Goal: Task Accomplishment & Management: Complete application form

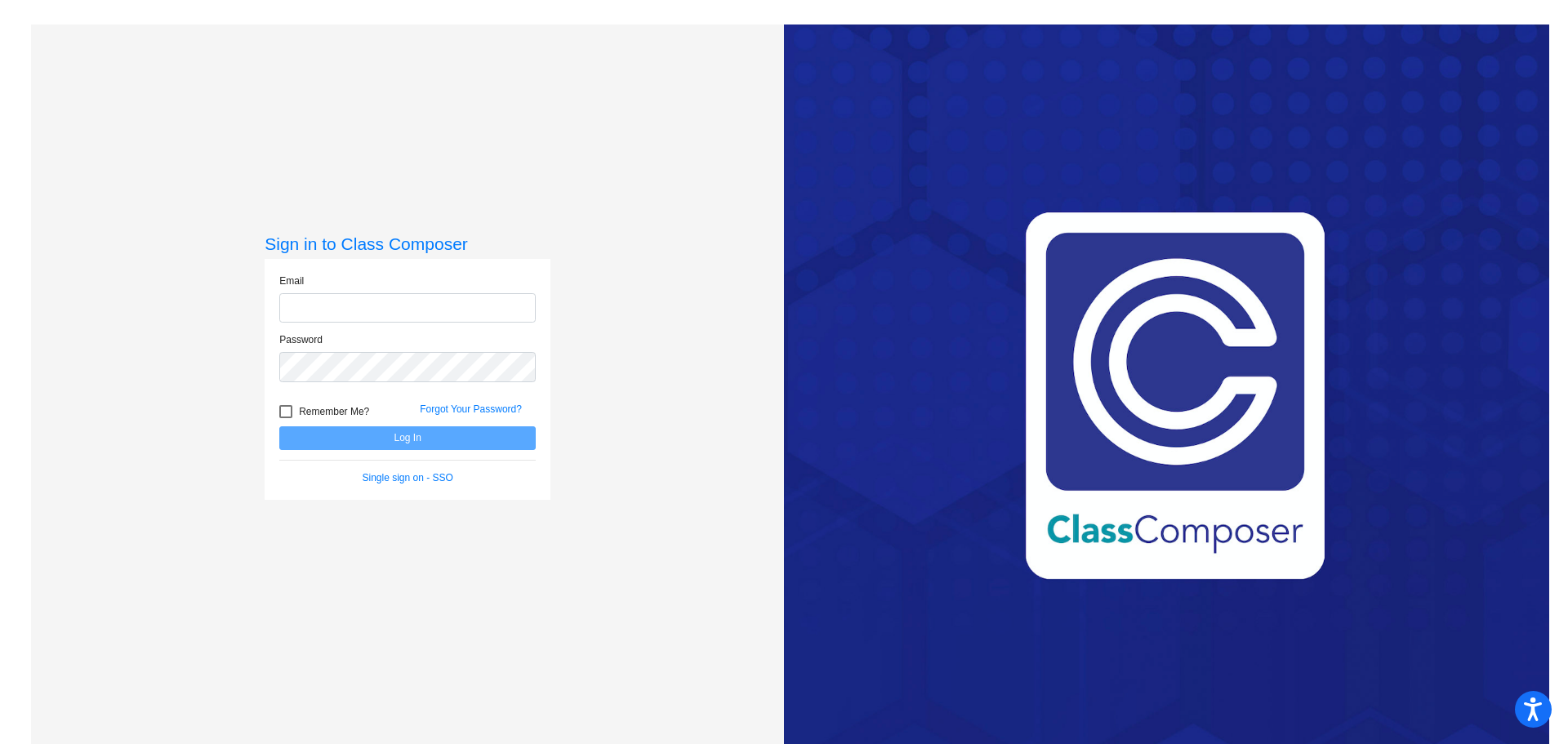
type input "[EMAIL_ADDRESS][DOMAIN_NAME]"
click at [449, 440] on button "Log In" at bounding box center [407, 438] width 257 height 24
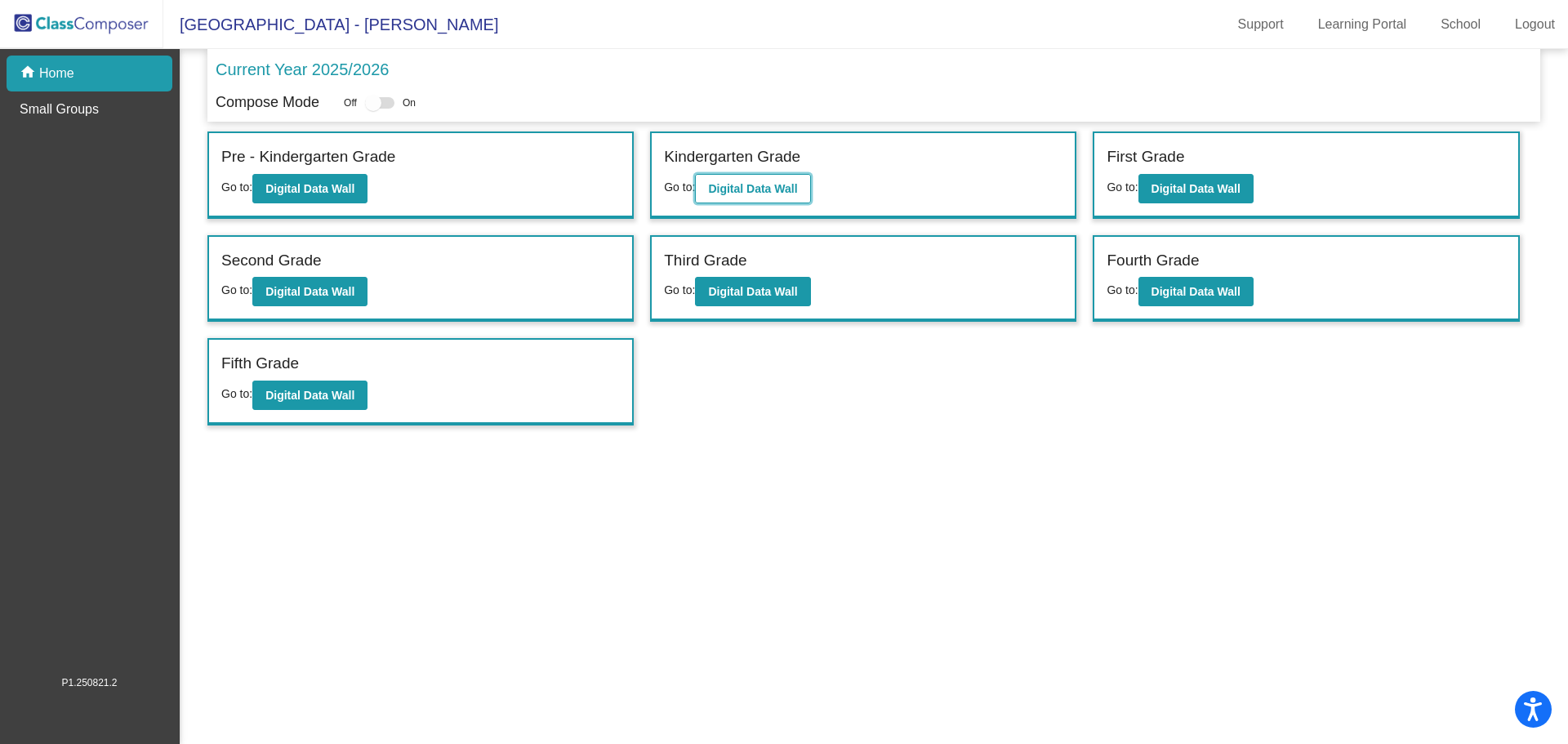
click at [751, 185] on b "Digital Data Wall" at bounding box center [753, 188] width 89 height 13
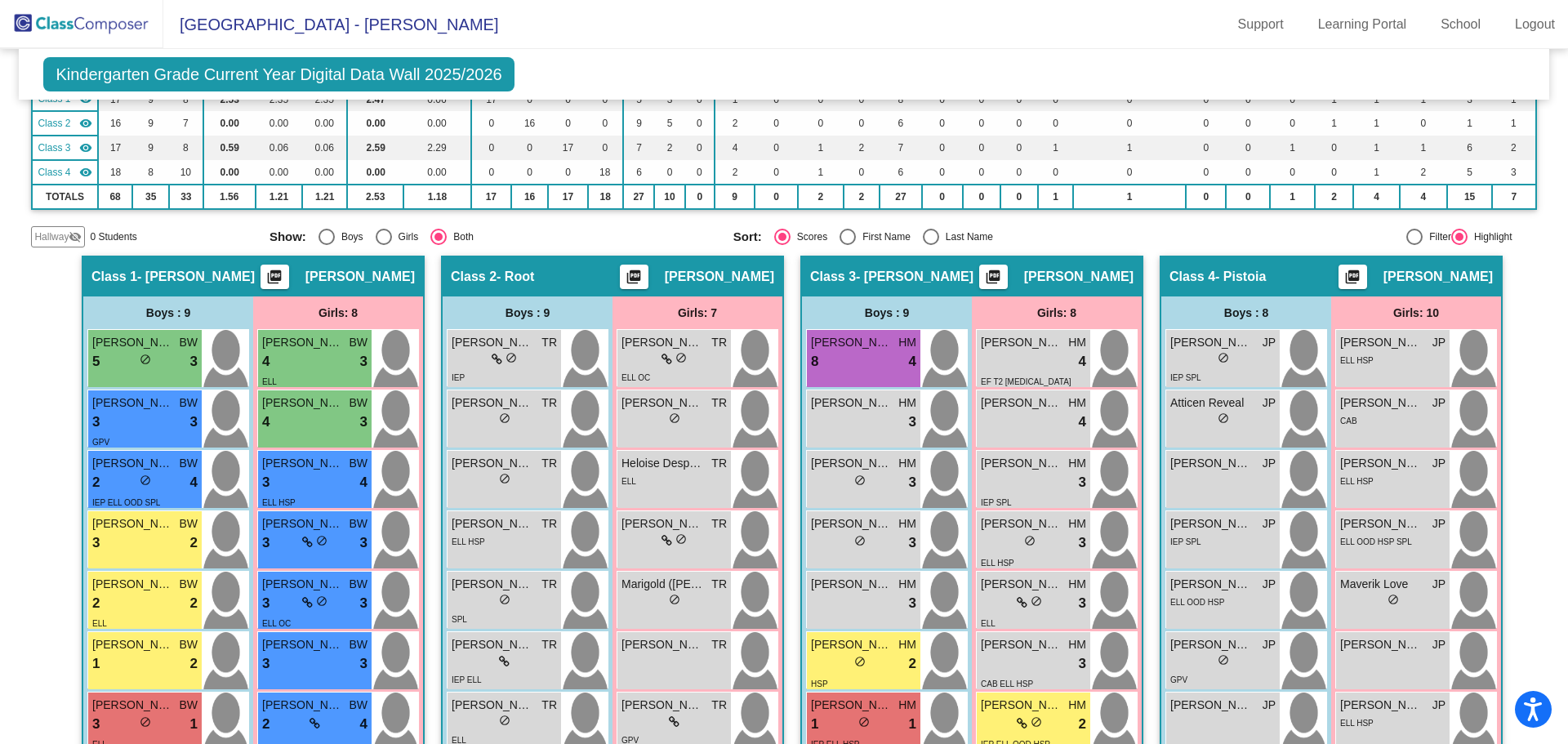
scroll to position [245, 0]
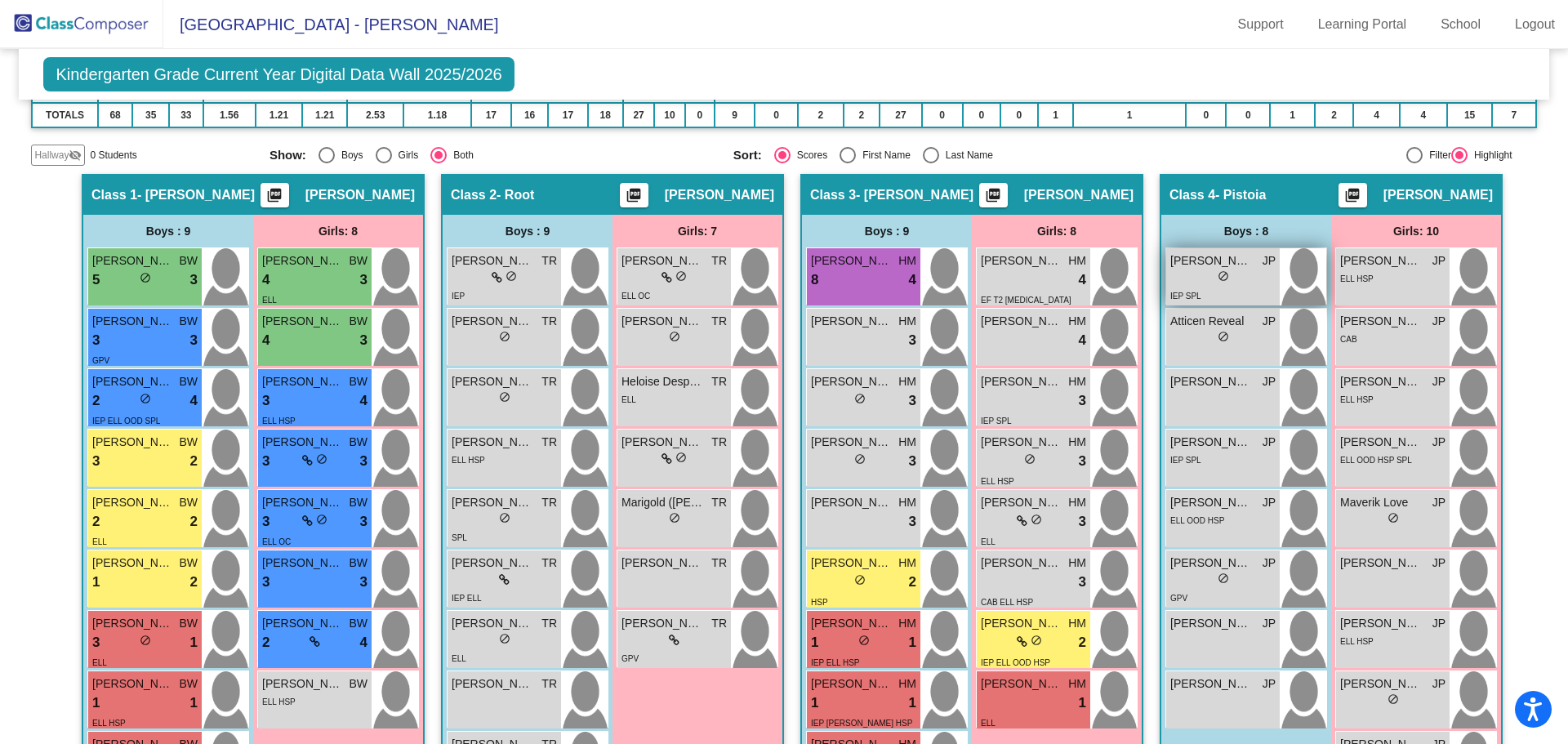
click at [1211, 272] on div "lock do_not_disturb_alt" at bounding box center [1222, 277] width 105 height 17
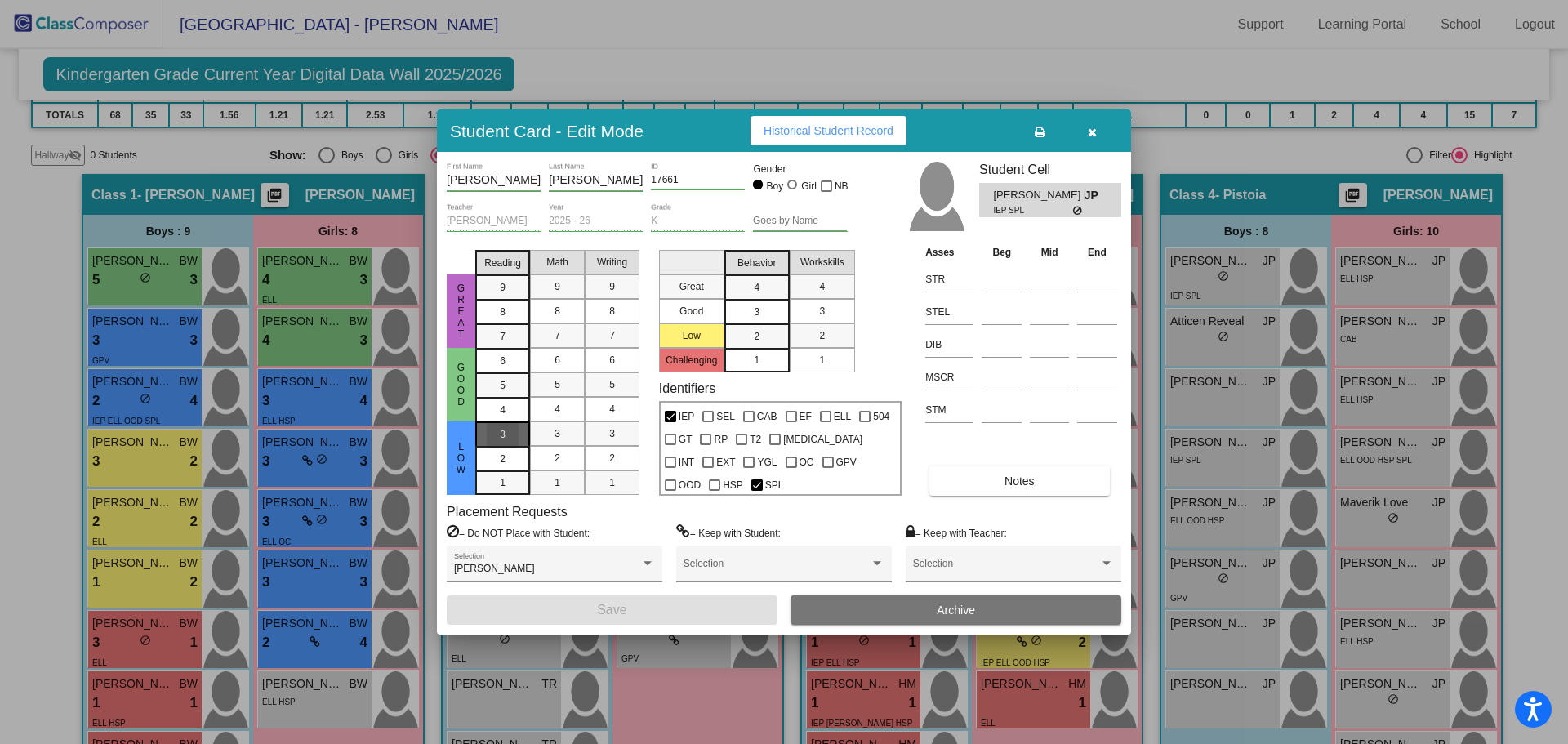
click at [486, 430] on mat-list-option "3" at bounding box center [502, 433] width 54 height 25
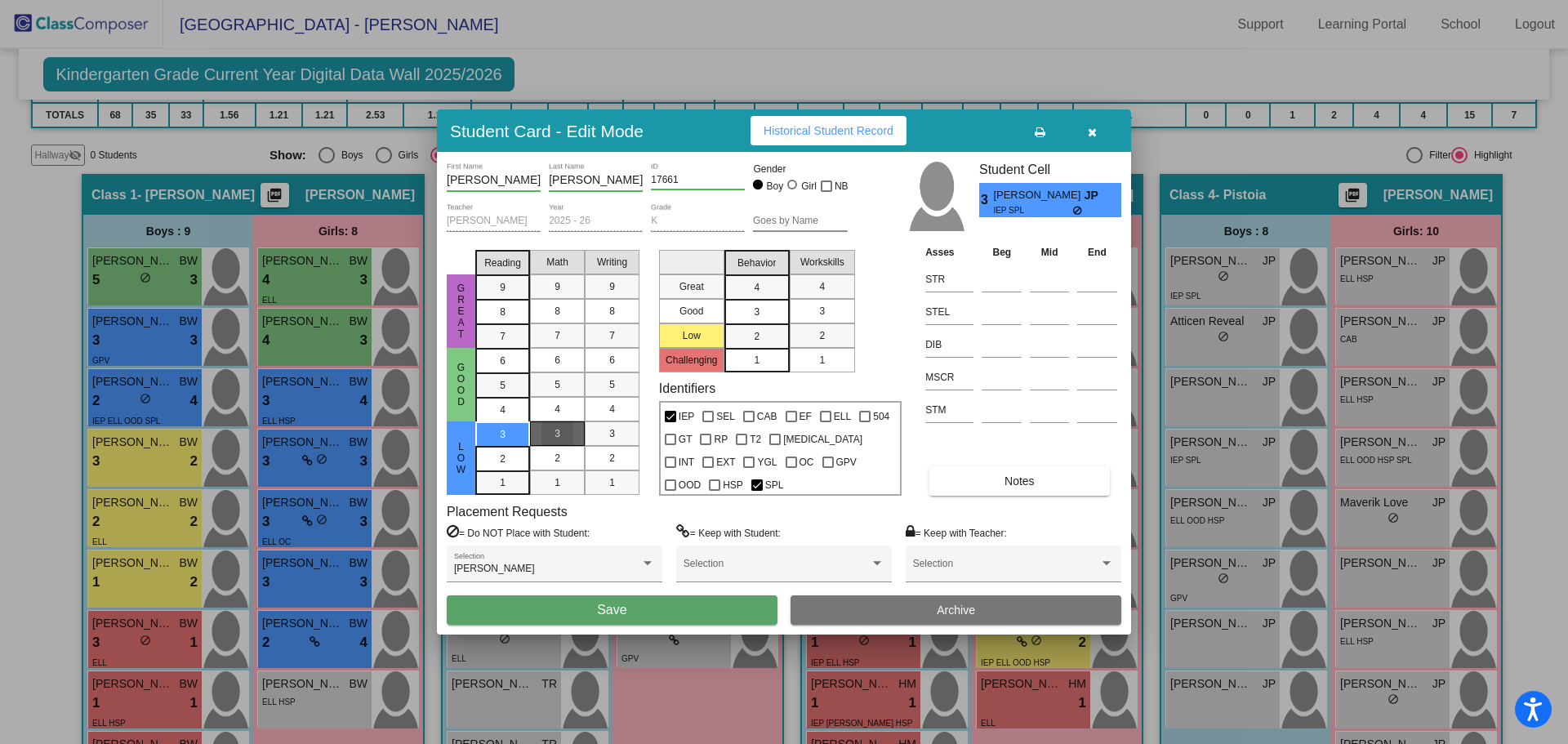
click at [547, 429] on div "3" at bounding box center [558, 433] width 32 height 25
click at [601, 429] on div "3" at bounding box center [612, 433] width 32 height 25
click at [761, 300] on div "3" at bounding box center [757, 287] width 32 height 25
click at [836, 311] on div "3" at bounding box center [822, 311] width 32 height 25
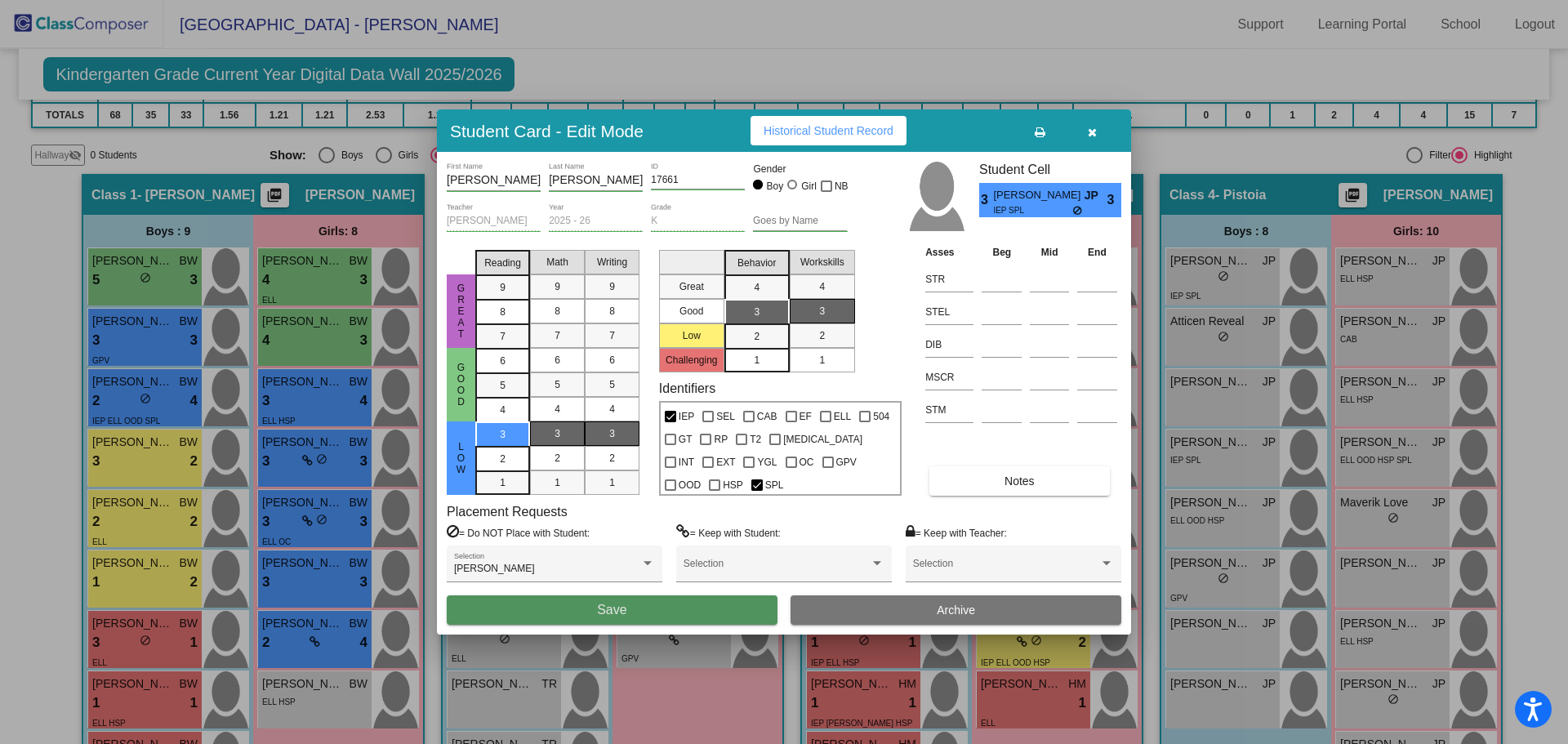
click at [625, 613] on span "Save" at bounding box center [612, 609] width 30 height 14
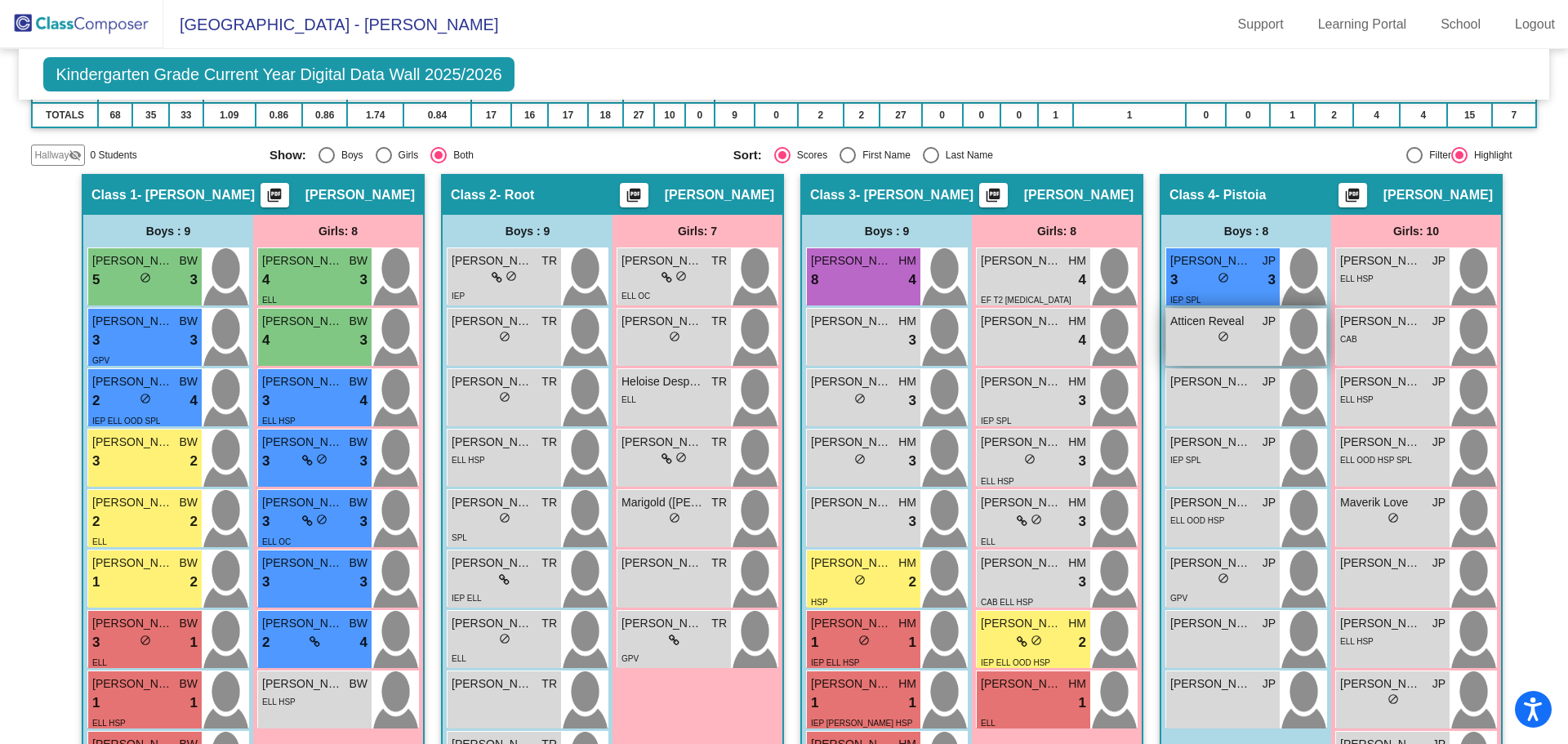
click at [1202, 338] on div "lock do_not_disturb_alt" at bounding box center [1222, 338] width 105 height 17
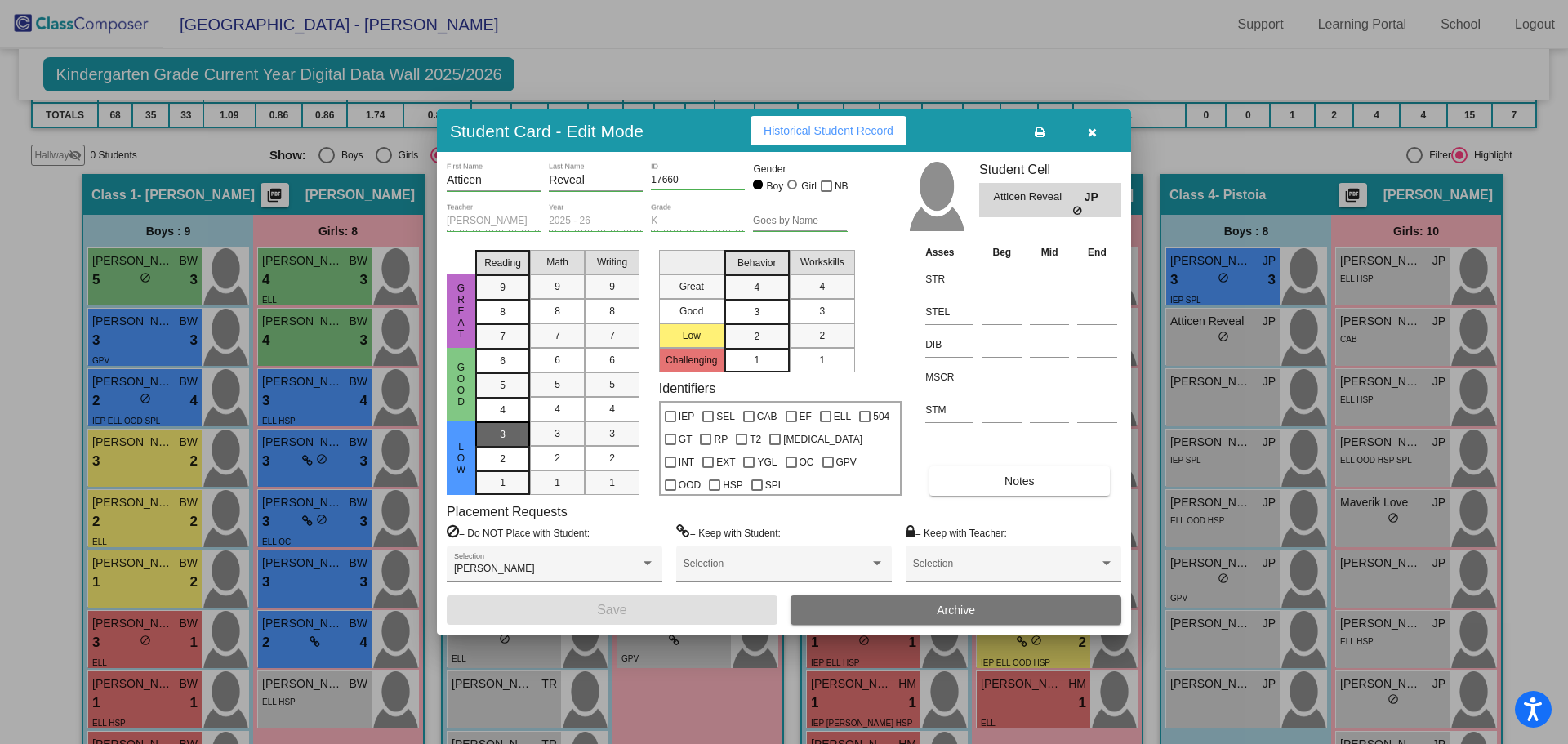
click at [518, 431] on div "3" at bounding box center [502, 434] width 32 height 25
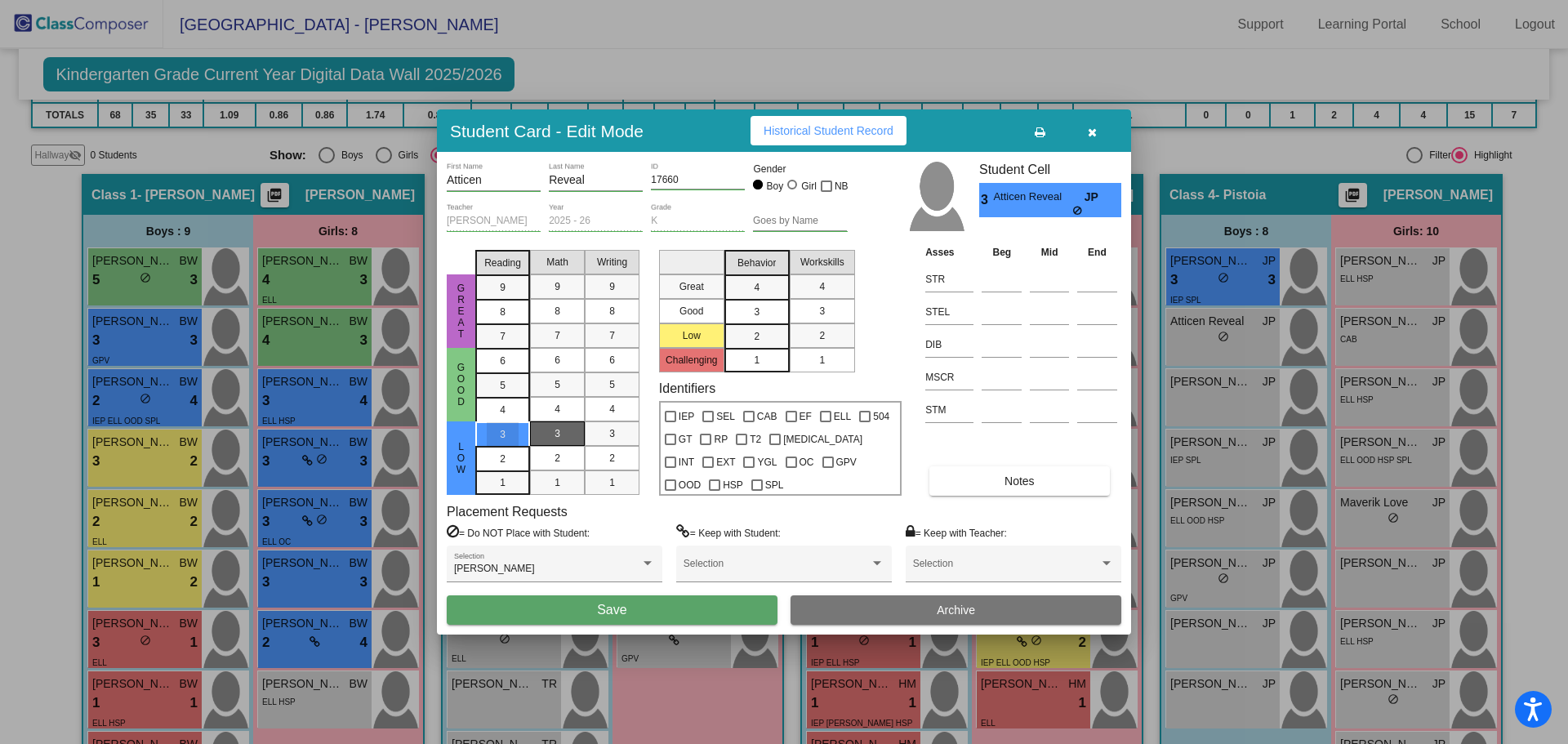
click at [564, 433] on div "3" at bounding box center [558, 433] width 32 height 25
click at [605, 431] on div "3" at bounding box center [612, 433] width 32 height 25
click at [779, 333] on mat-list-option "2" at bounding box center [757, 335] width 65 height 25
click at [779, 312] on mat-list-option "3" at bounding box center [757, 311] width 65 height 25
click at [841, 310] on mat-list-option "3" at bounding box center [822, 311] width 65 height 25
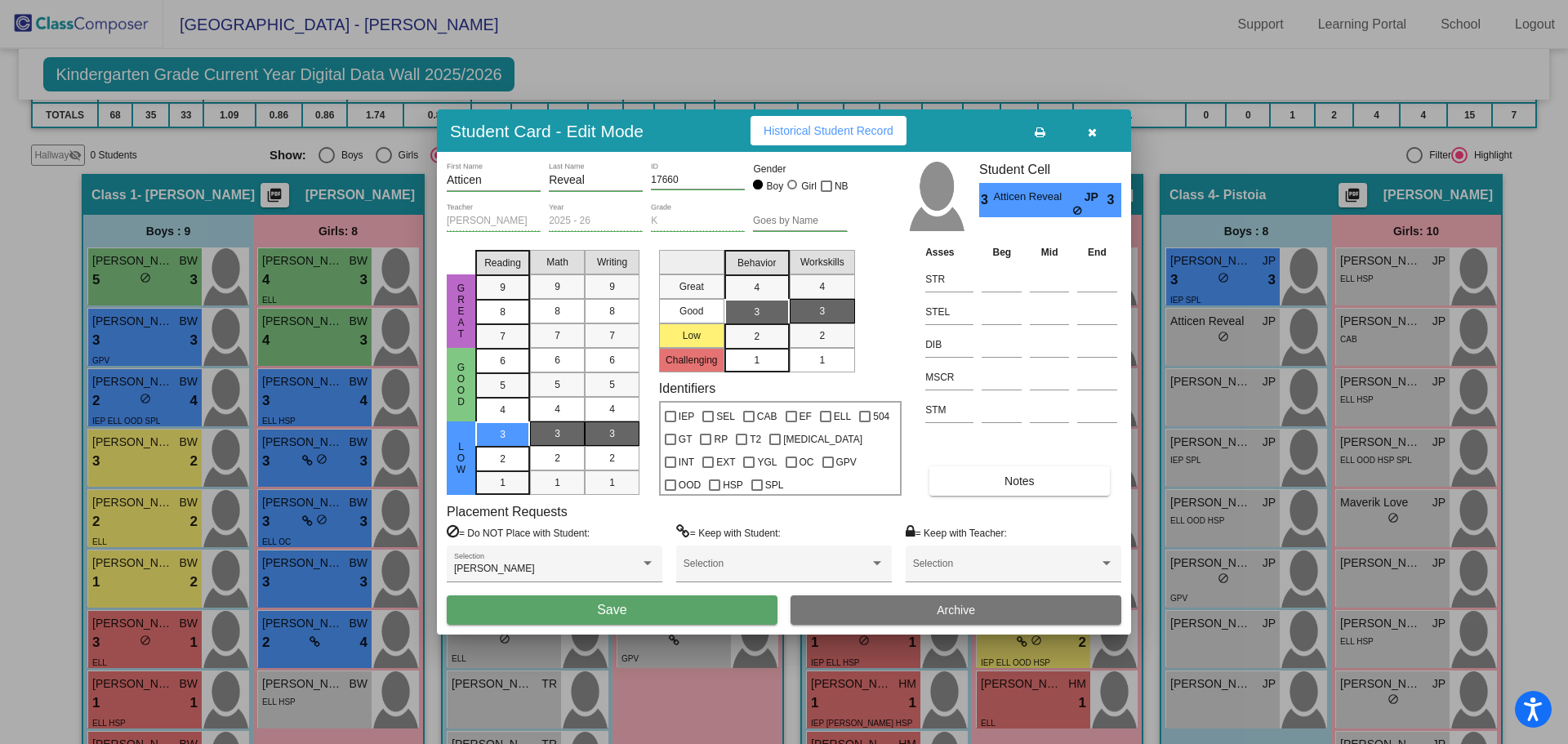
click at [557, 610] on button "Save" at bounding box center [612, 610] width 331 height 30
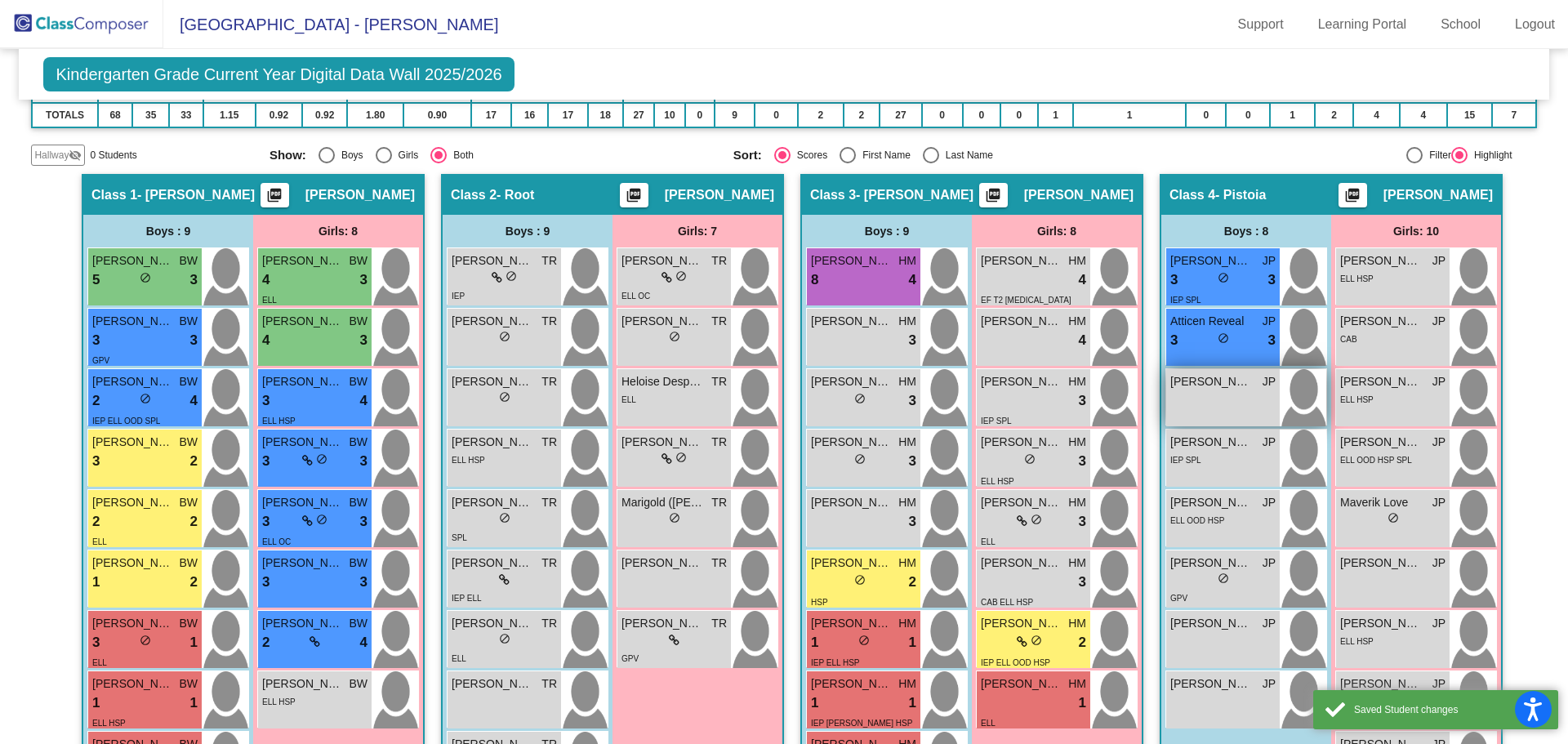
click at [1217, 405] on div "[PERSON_NAME] JP lock do_not_disturb_alt" at bounding box center [1222, 398] width 114 height 57
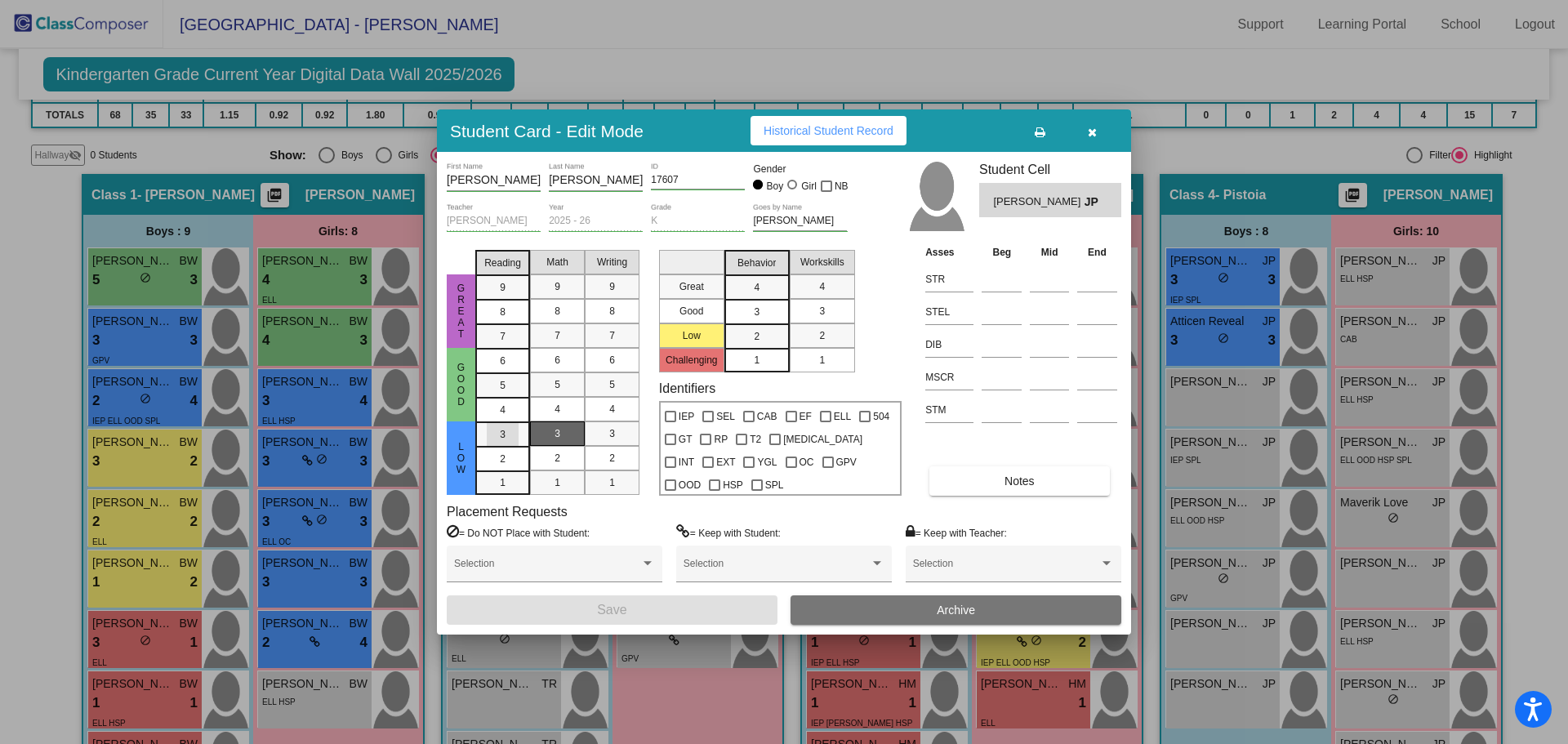
drag, startPoint x: 510, startPoint y: 438, endPoint x: 561, endPoint y: 430, distance: 51.6
click at [515, 438] on div "3" at bounding box center [502, 434] width 32 height 25
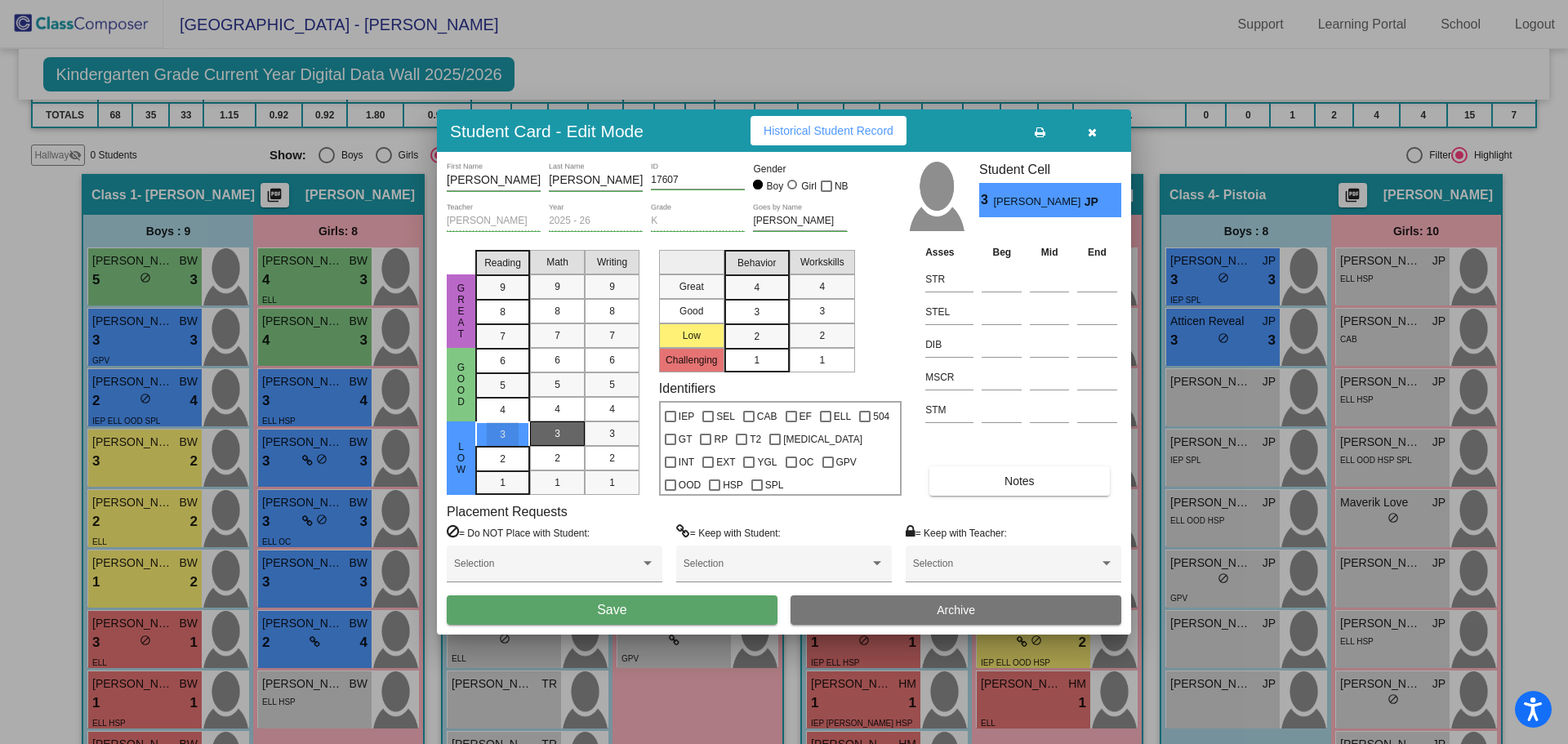
click at [561, 430] on div "3" at bounding box center [558, 433] width 32 height 25
click at [497, 447] on div "1" at bounding box center [502, 434] width 32 height 25
click at [601, 480] on div "1" at bounding box center [612, 482] width 32 height 25
click at [556, 479] on span "1" at bounding box center [558, 482] width 6 height 15
click at [755, 295] on span "3" at bounding box center [757, 287] width 6 height 15
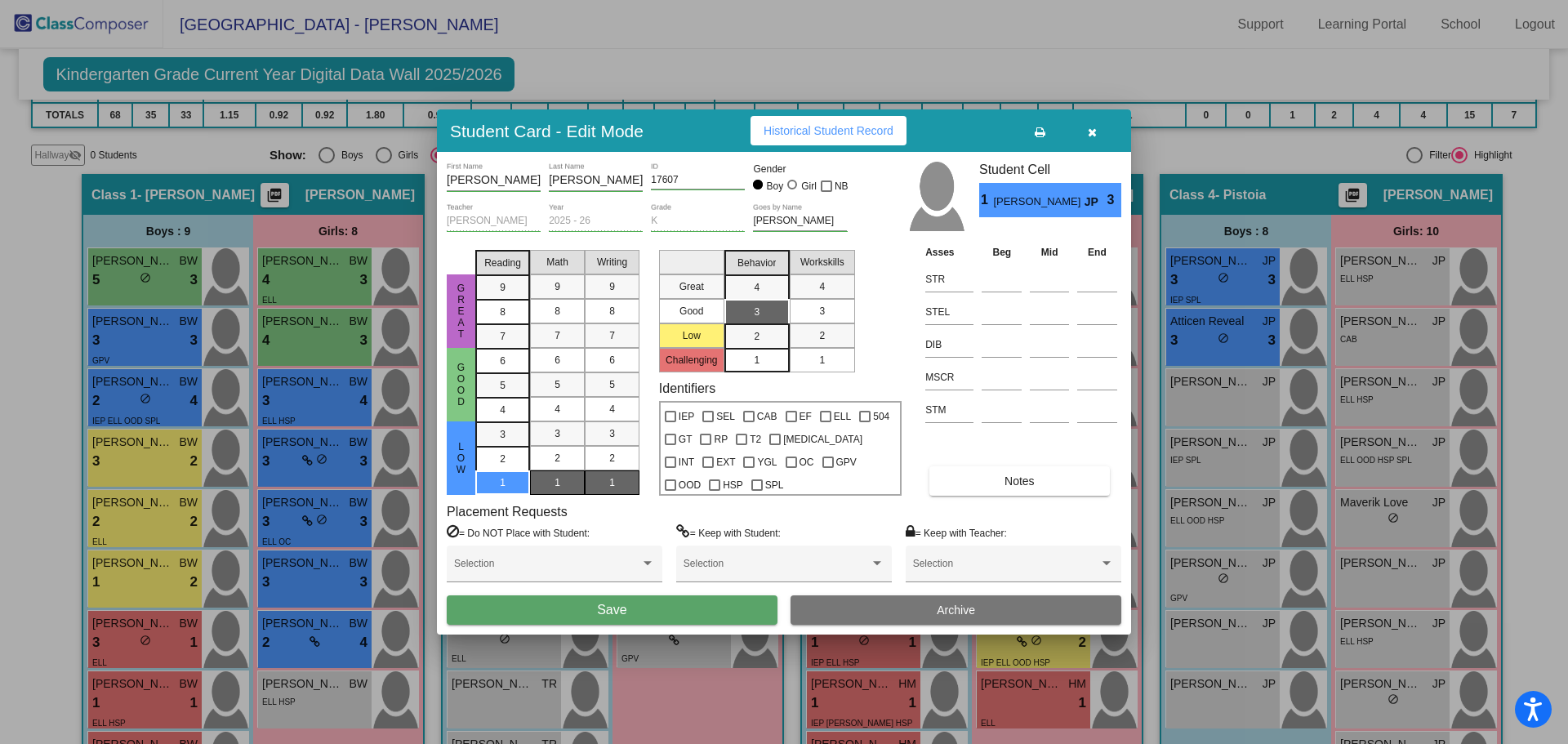
click at [829, 315] on div "3" at bounding box center [822, 311] width 32 height 25
click at [654, 611] on button "Save" at bounding box center [612, 610] width 331 height 30
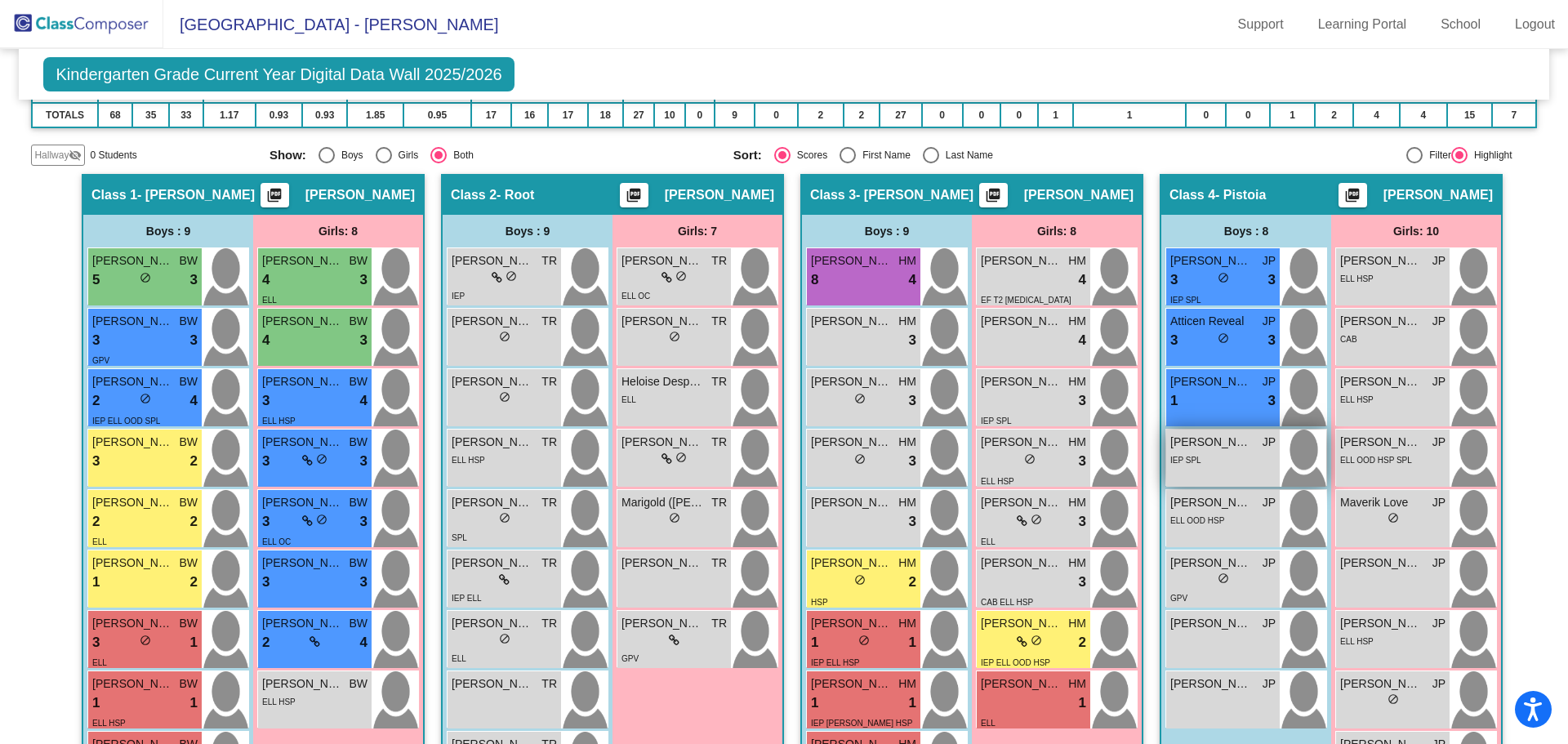
click at [1217, 467] on div "IEP SPL" at bounding box center [1222, 459] width 105 height 17
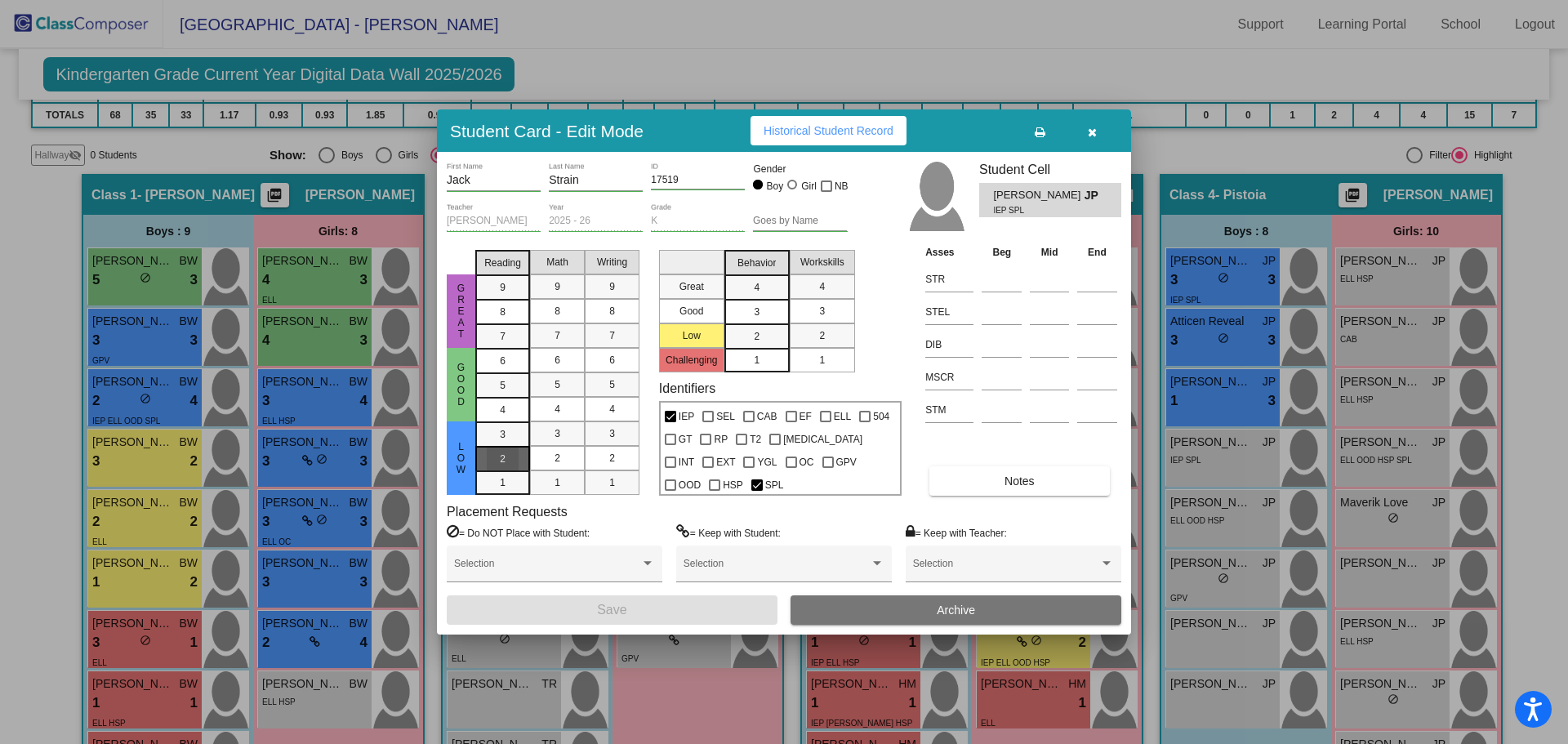
click at [518, 452] on mat-list-option "2" at bounding box center [502, 458] width 54 height 25
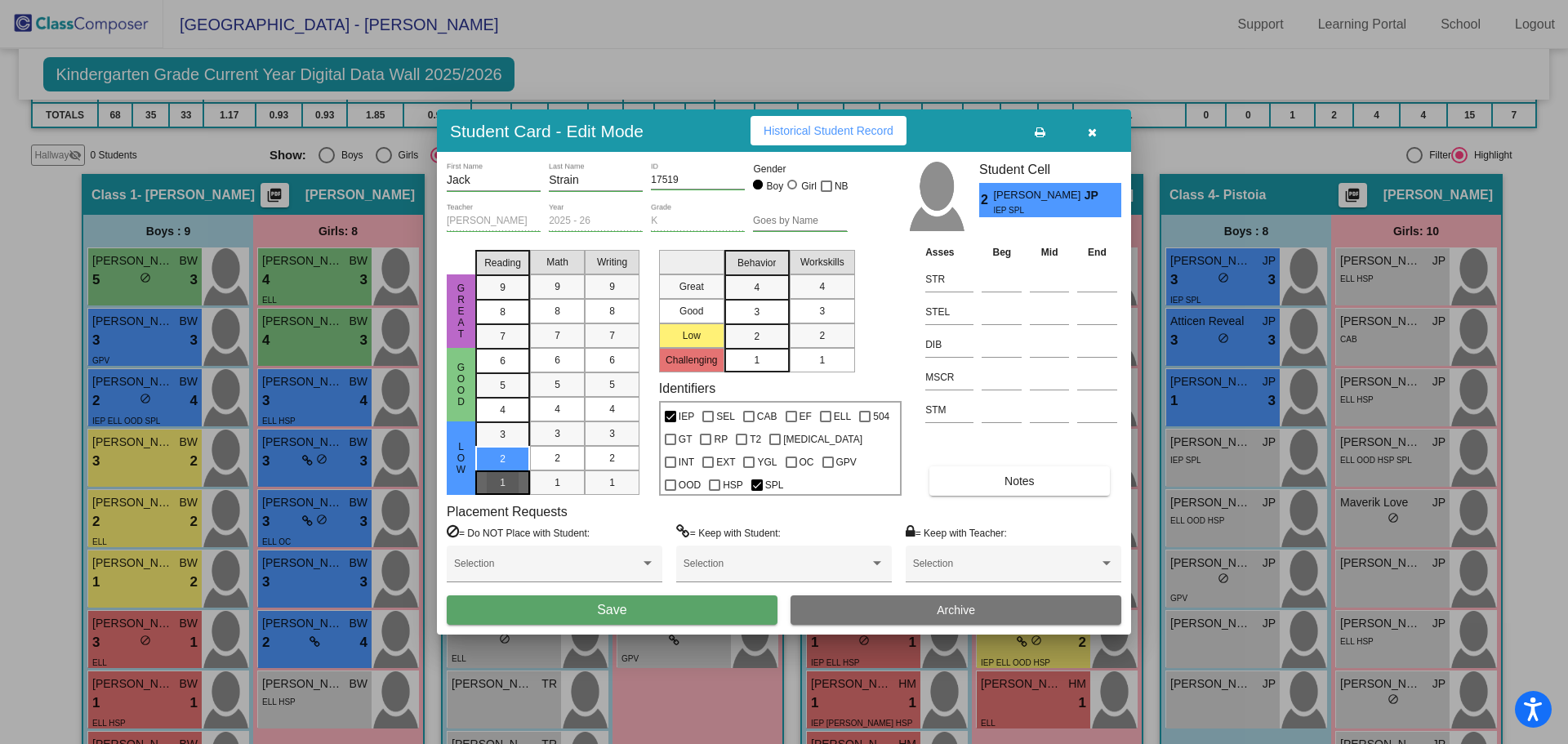
click at [514, 447] on div "1" at bounding box center [502, 434] width 32 height 25
click at [544, 483] on div "1" at bounding box center [558, 482] width 32 height 25
click at [615, 464] on div "2" at bounding box center [612, 458] width 32 height 25
drag, startPoint x: 775, startPoint y: 333, endPoint x: 756, endPoint y: 329, distance: 19.4
click at [756, 329] on span "2" at bounding box center [757, 336] width 6 height 15
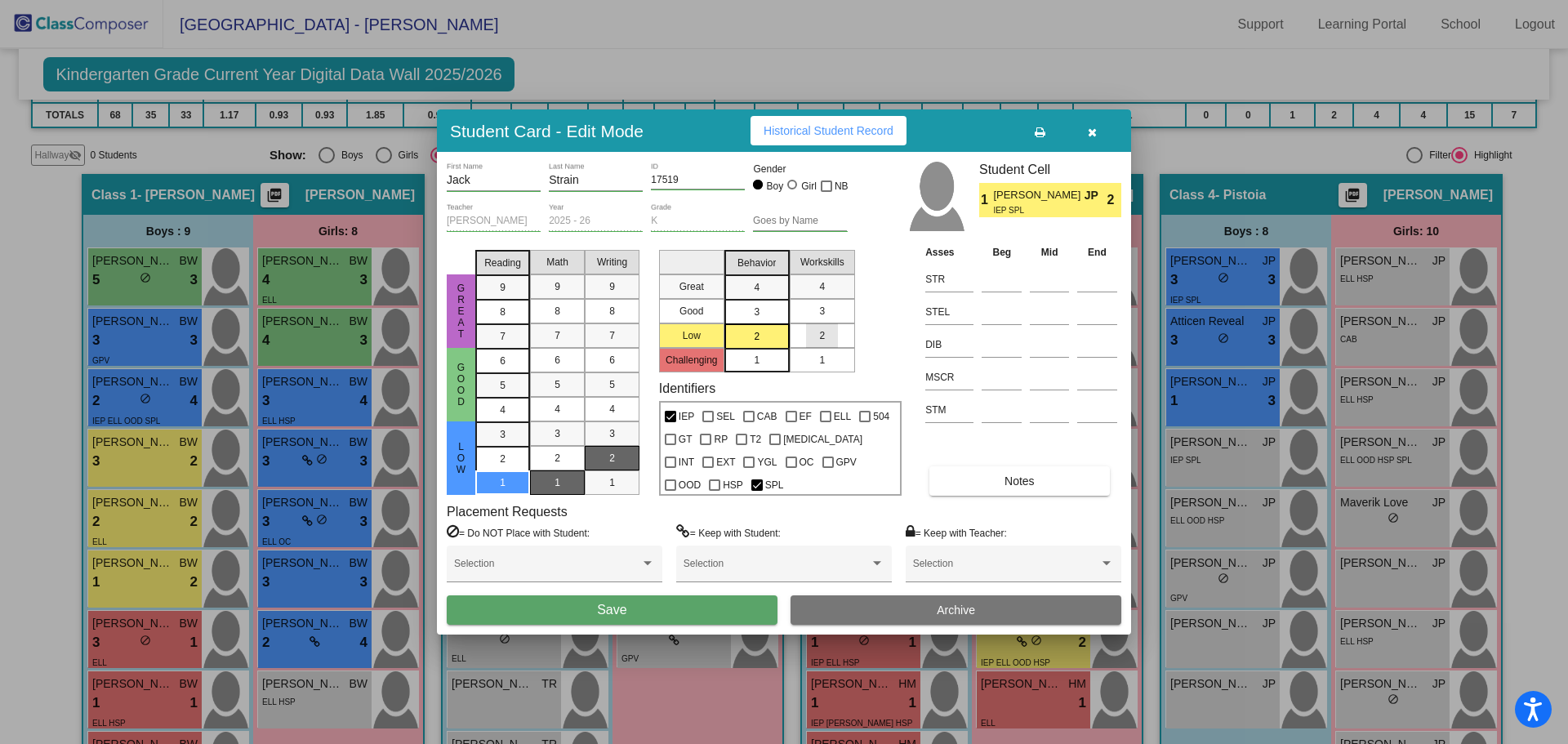
click at [823, 337] on span "2" at bounding box center [822, 335] width 6 height 15
click at [715, 614] on button "Save" at bounding box center [612, 610] width 331 height 30
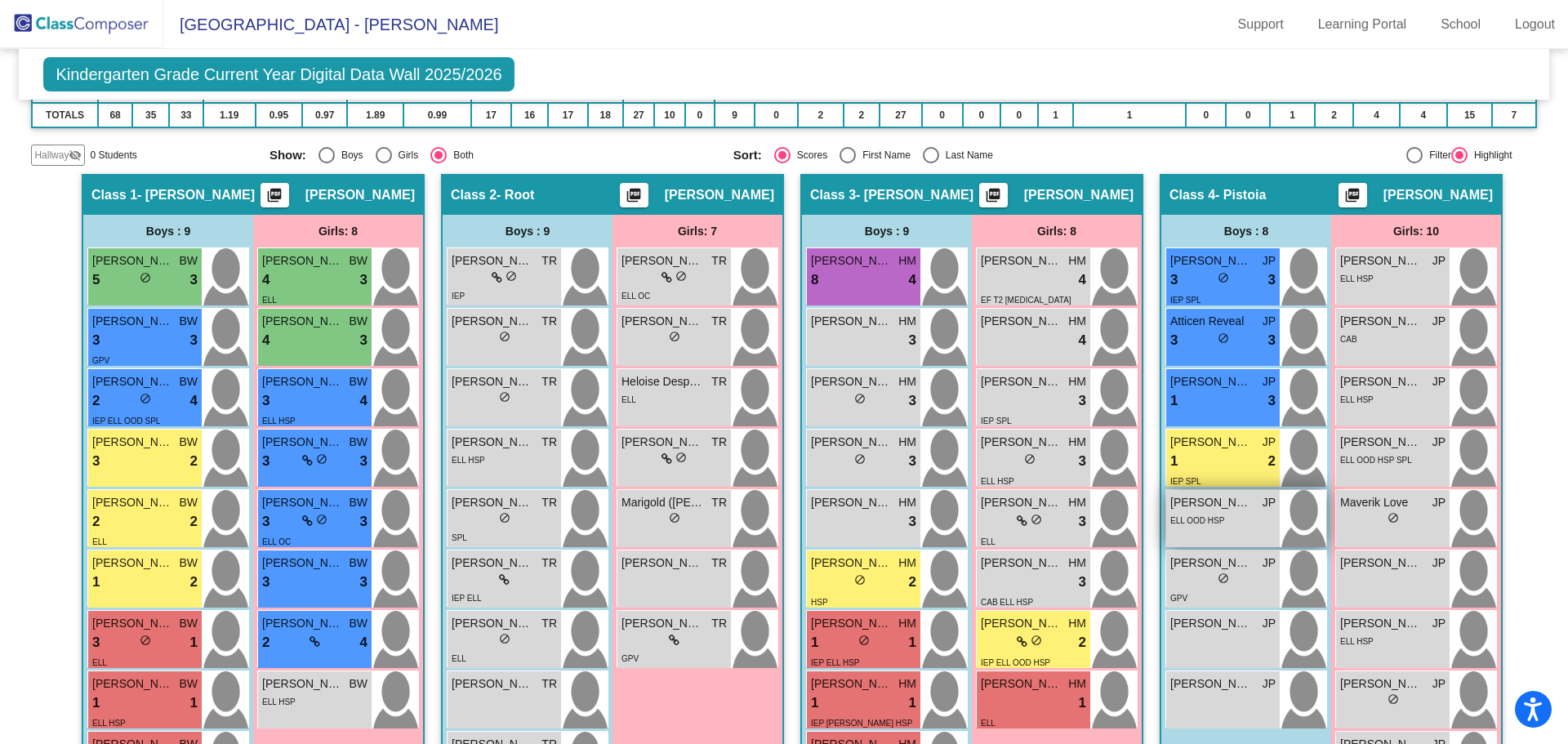
click at [1214, 519] on span "ELL OOD HSP" at bounding box center [1197, 520] width 53 height 9
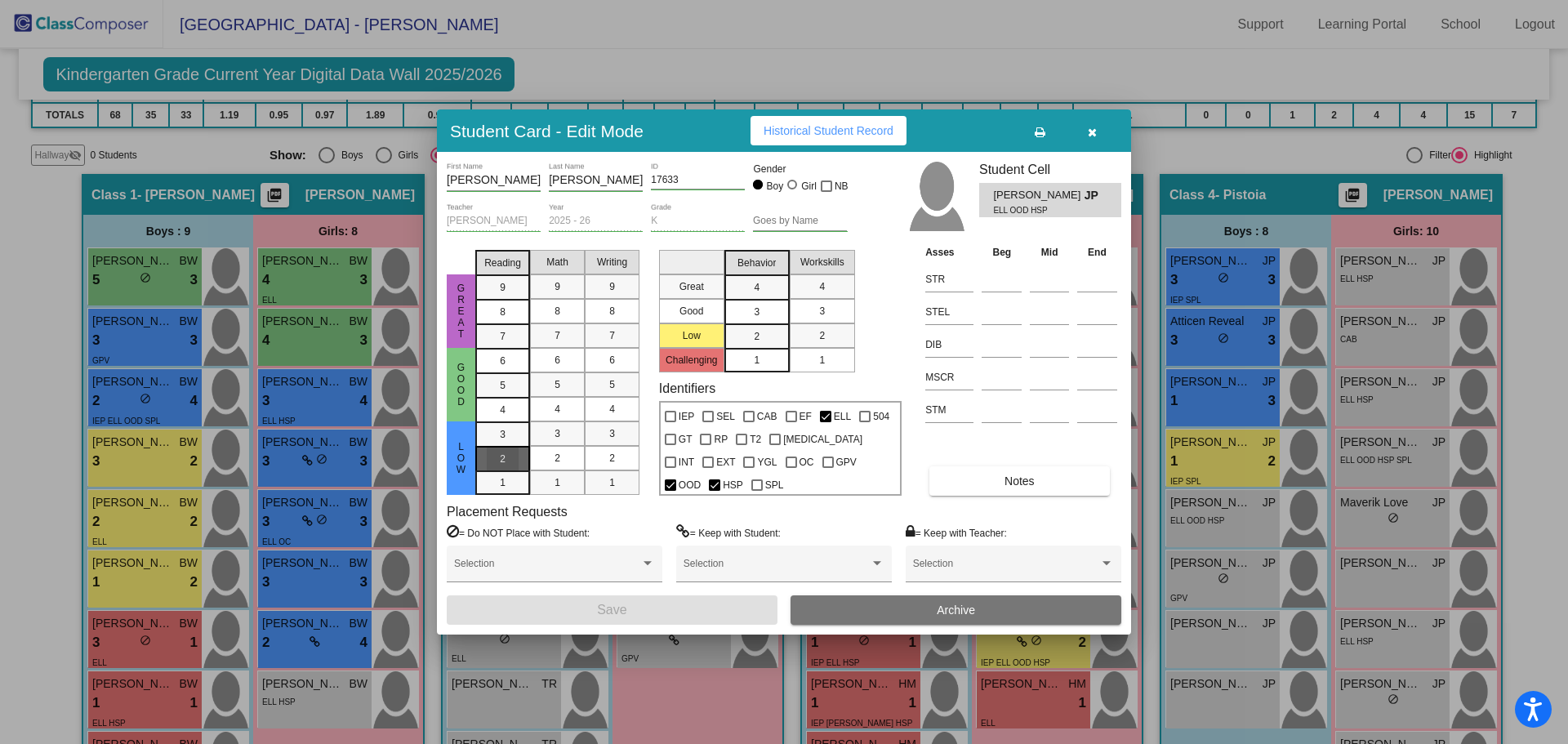
click at [510, 447] on div "2" at bounding box center [502, 434] width 32 height 25
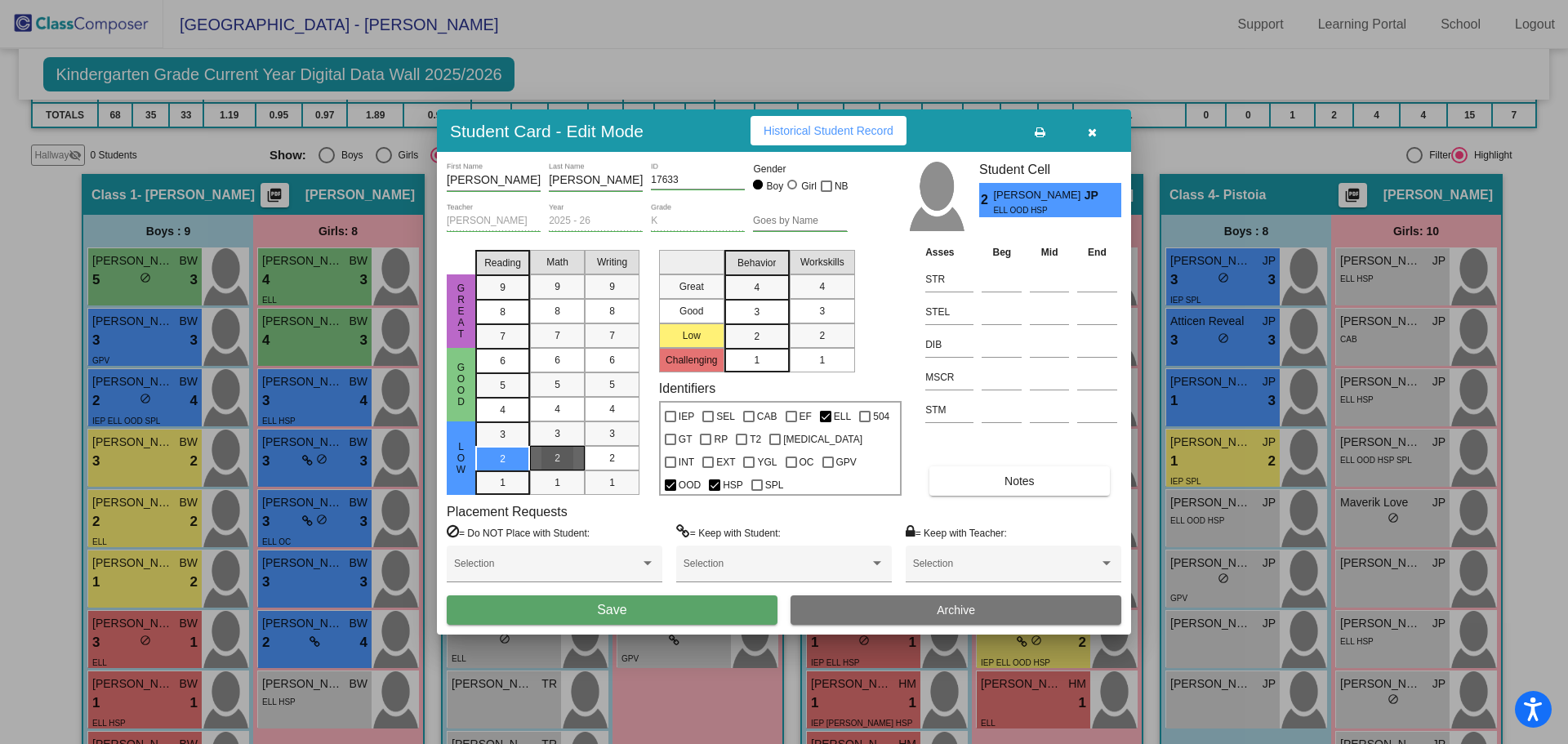
click at [551, 458] on div "2" at bounding box center [558, 458] width 32 height 25
click at [613, 463] on span "2" at bounding box center [612, 458] width 6 height 15
click at [756, 337] on span "2" at bounding box center [757, 336] width 6 height 15
click at [840, 314] on mat-list-option "3" at bounding box center [822, 311] width 65 height 25
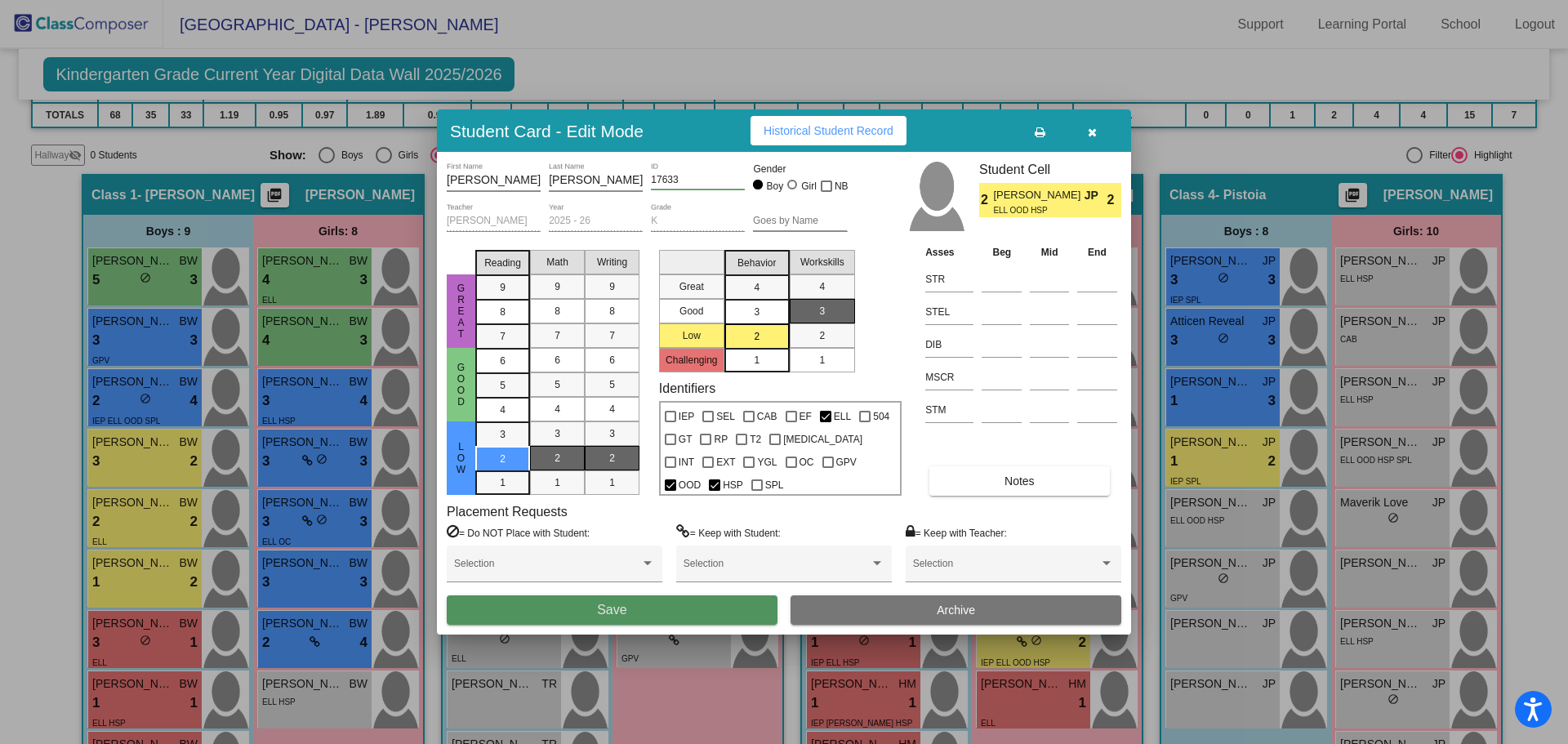
click at [667, 607] on button "Save" at bounding box center [612, 610] width 331 height 30
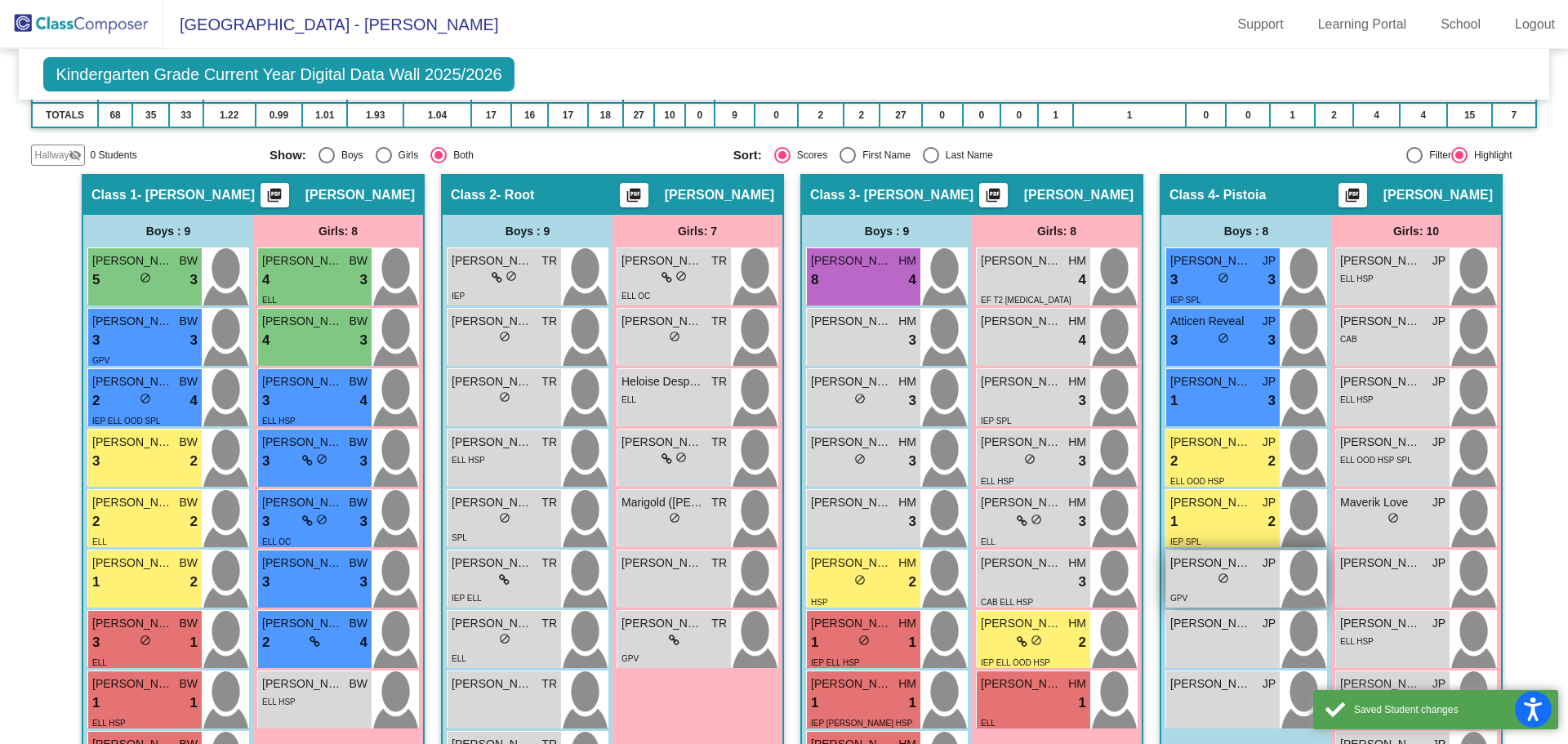
click at [1206, 579] on div "lock do_not_disturb_alt" at bounding box center [1222, 580] width 105 height 17
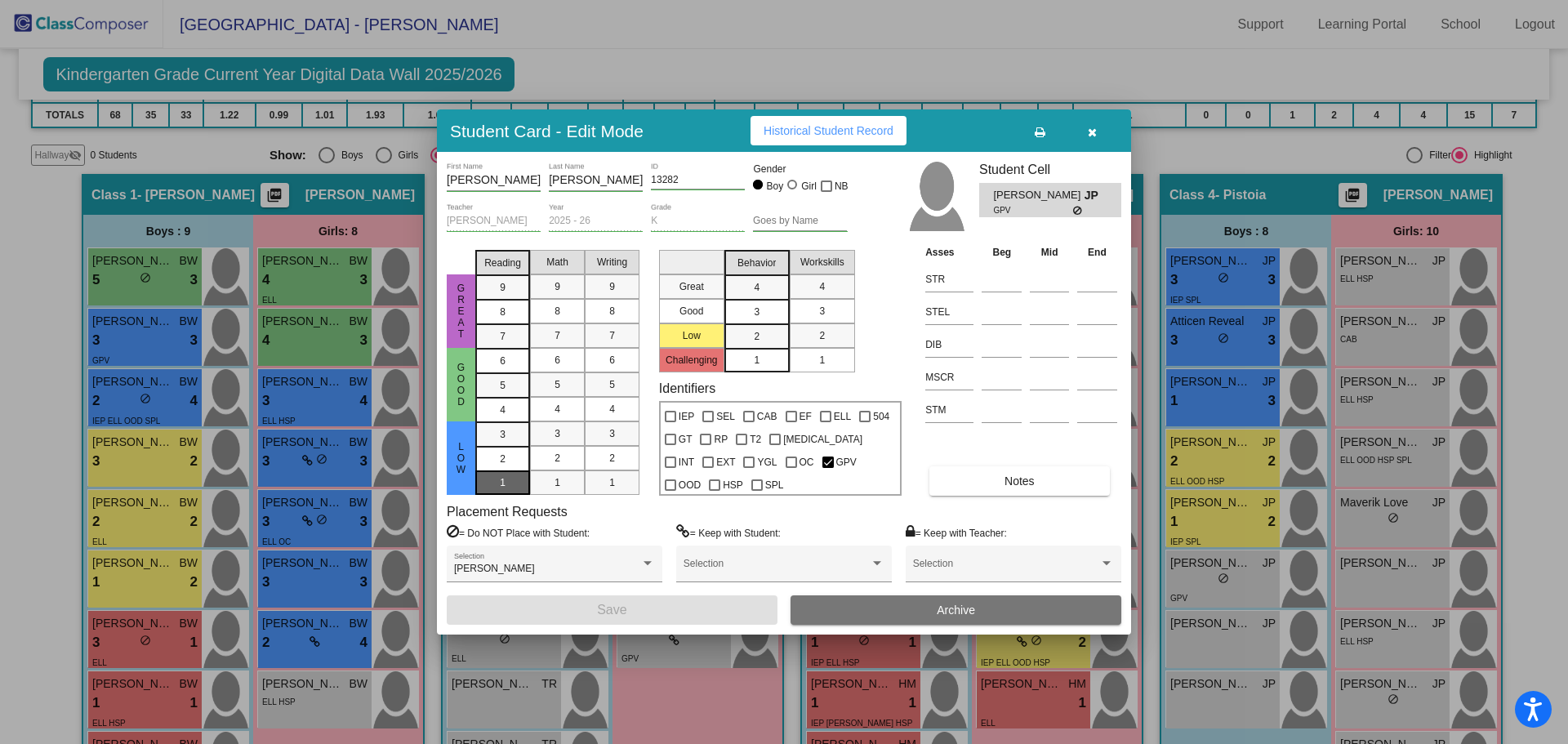
drag, startPoint x: 513, startPoint y: 480, endPoint x: 523, endPoint y: 480, distance: 10.0
click at [514, 447] on div "1" at bounding box center [502, 434] width 32 height 25
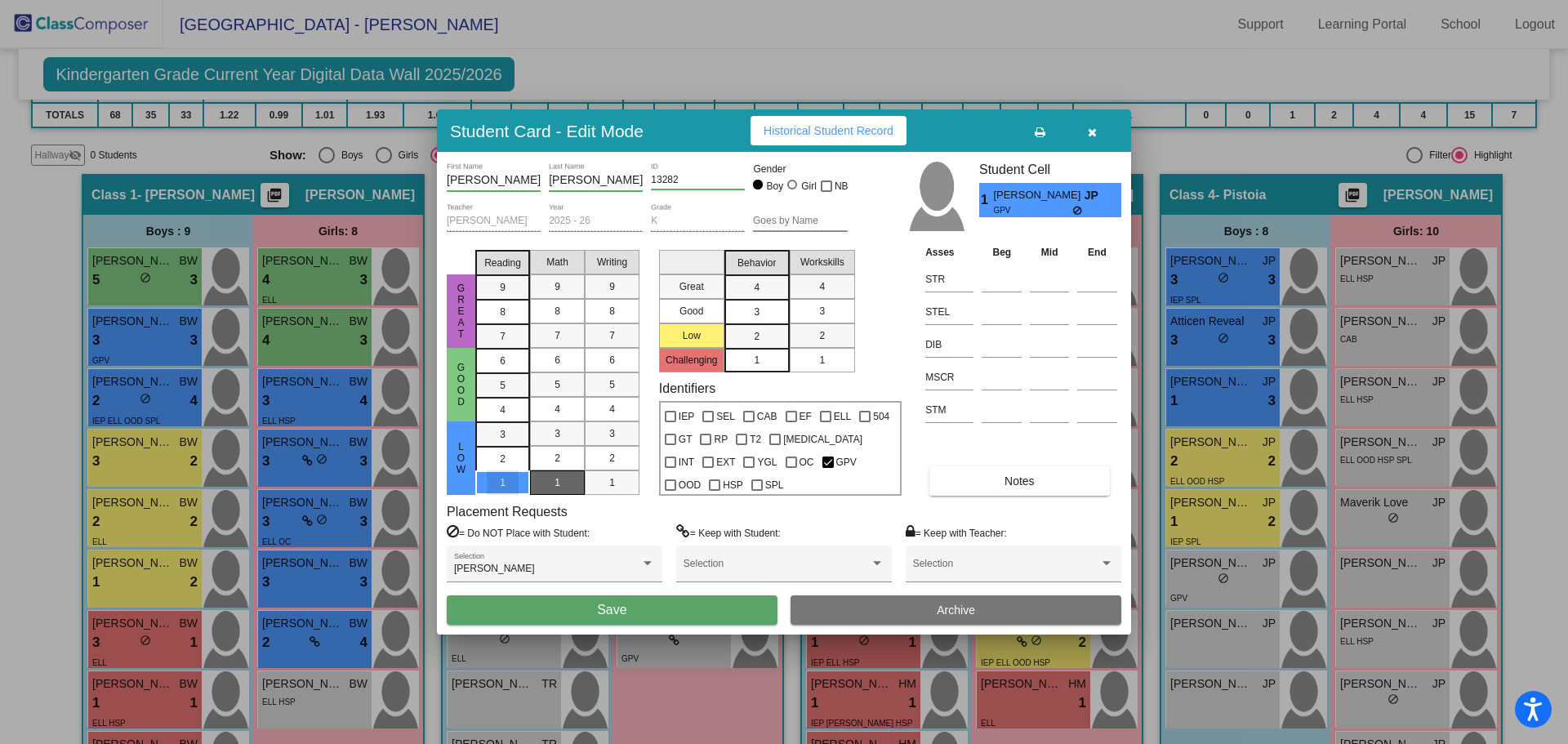
click at [567, 481] on div "1" at bounding box center [558, 482] width 32 height 25
click at [602, 481] on div "1" at bounding box center [612, 482] width 32 height 25
click at [751, 300] on div "3" at bounding box center [757, 287] width 32 height 25
click at [815, 334] on div "2" at bounding box center [822, 335] width 32 height 25
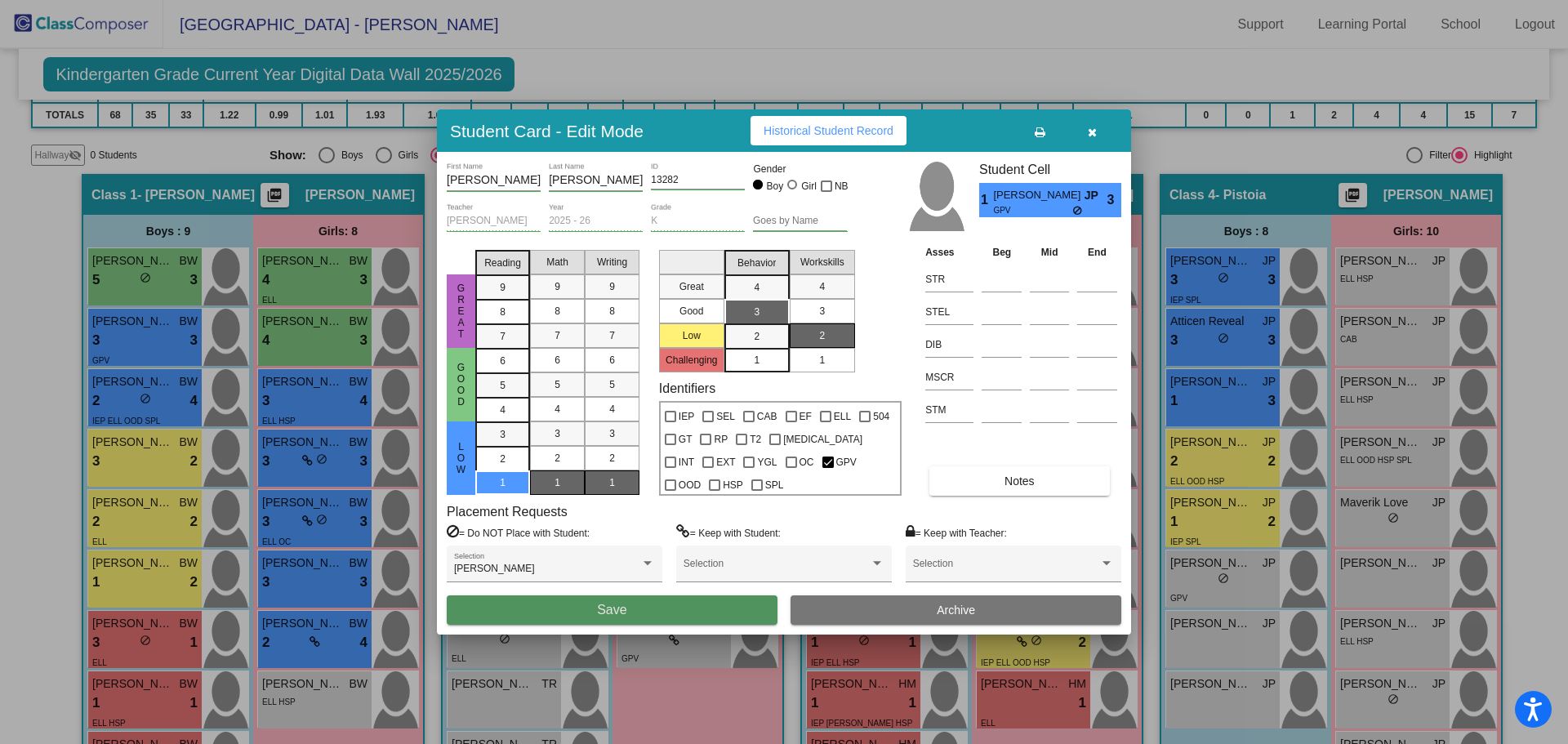
click at [635, 604] on button "Save" at bounding box center [612, 610] width 331 height 30
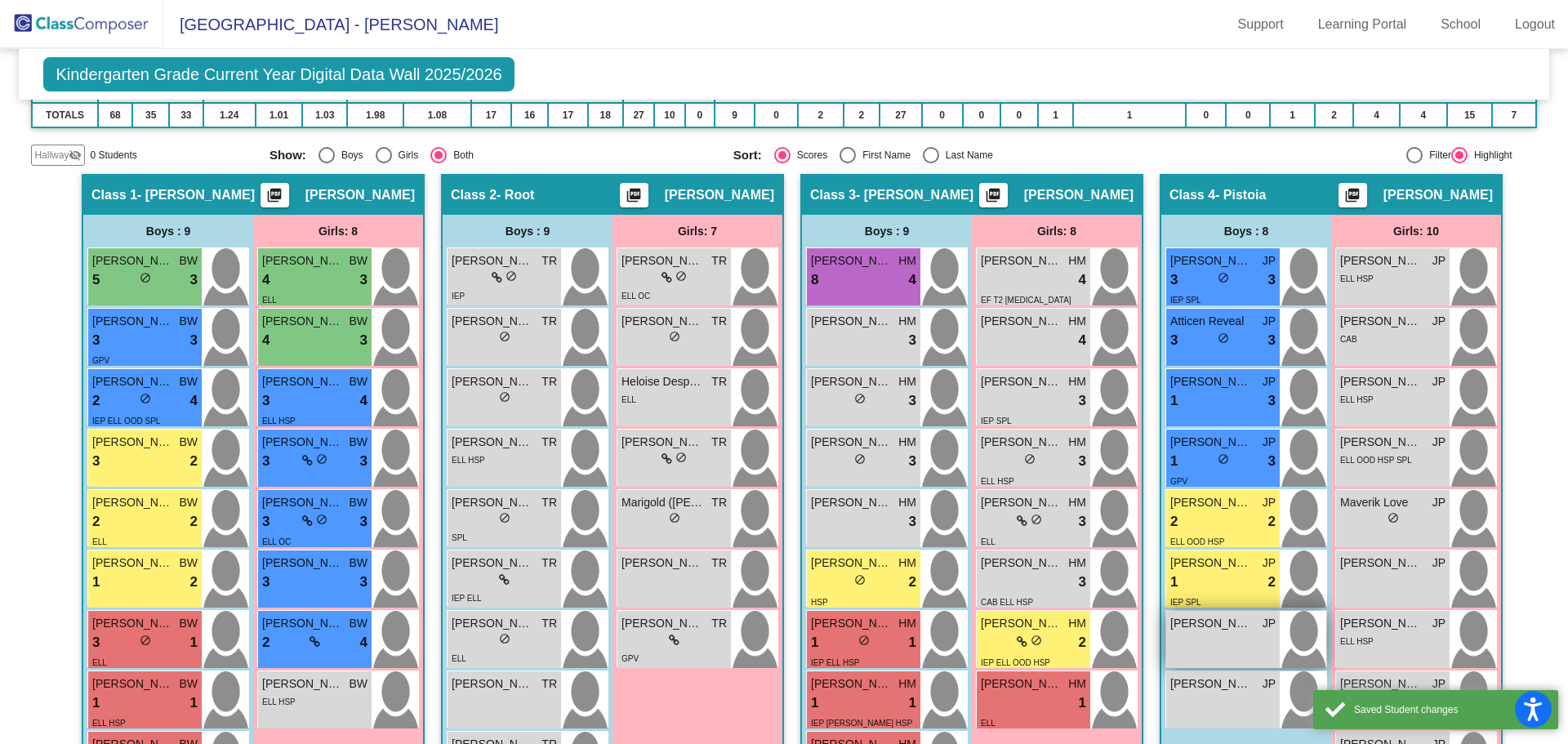
click at [1229, 641] on div "[PERSON_NAME] JP lock do_not_disturb_alt" at bounding box center [1222, 640] width 114 height 57
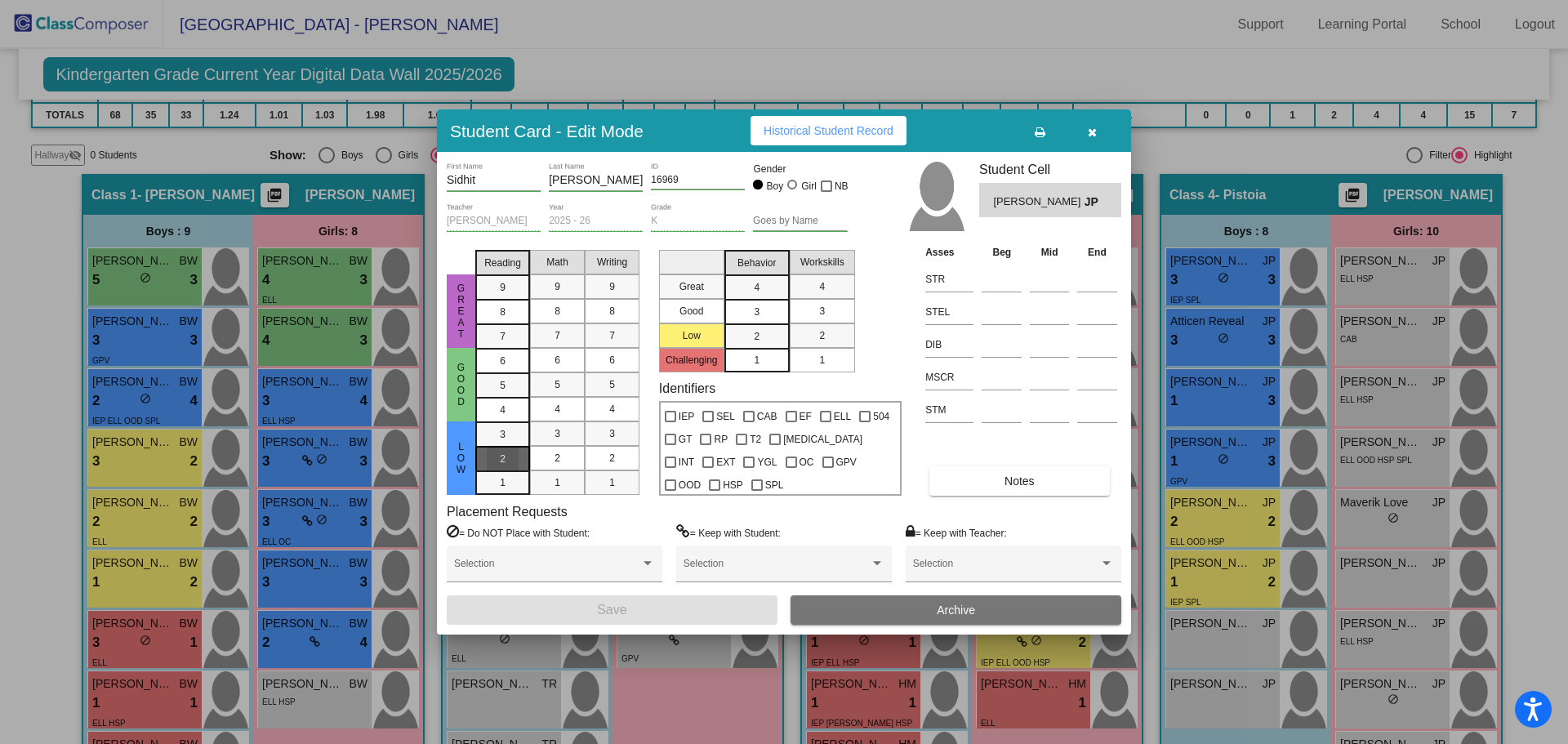
click at [507, 447] on div "2" at bounding box center [502, 434] width 32 height 25
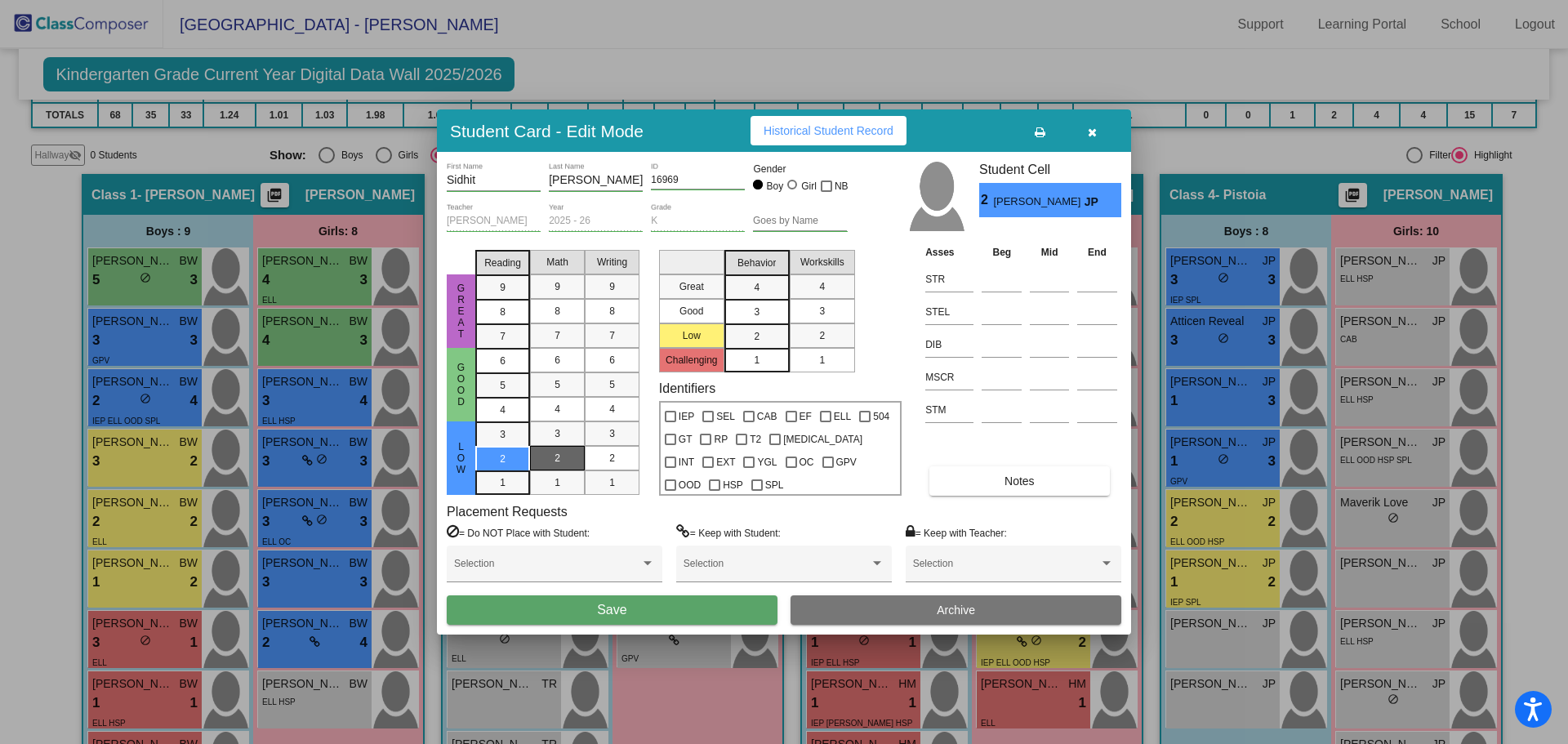
click at [538, 453] on mat-list-option "2" at bounding box center [557, 458] width 54 height 25
click at [602, 458] on div "2" at bounding box center [612, 458] width 32 height 25
click at [767, 336] on div "2" at bounding box center [757, 336] width 32 height 25
click at [816, 330] on div "2" at bounding box center [822, 335] width 32 height 25
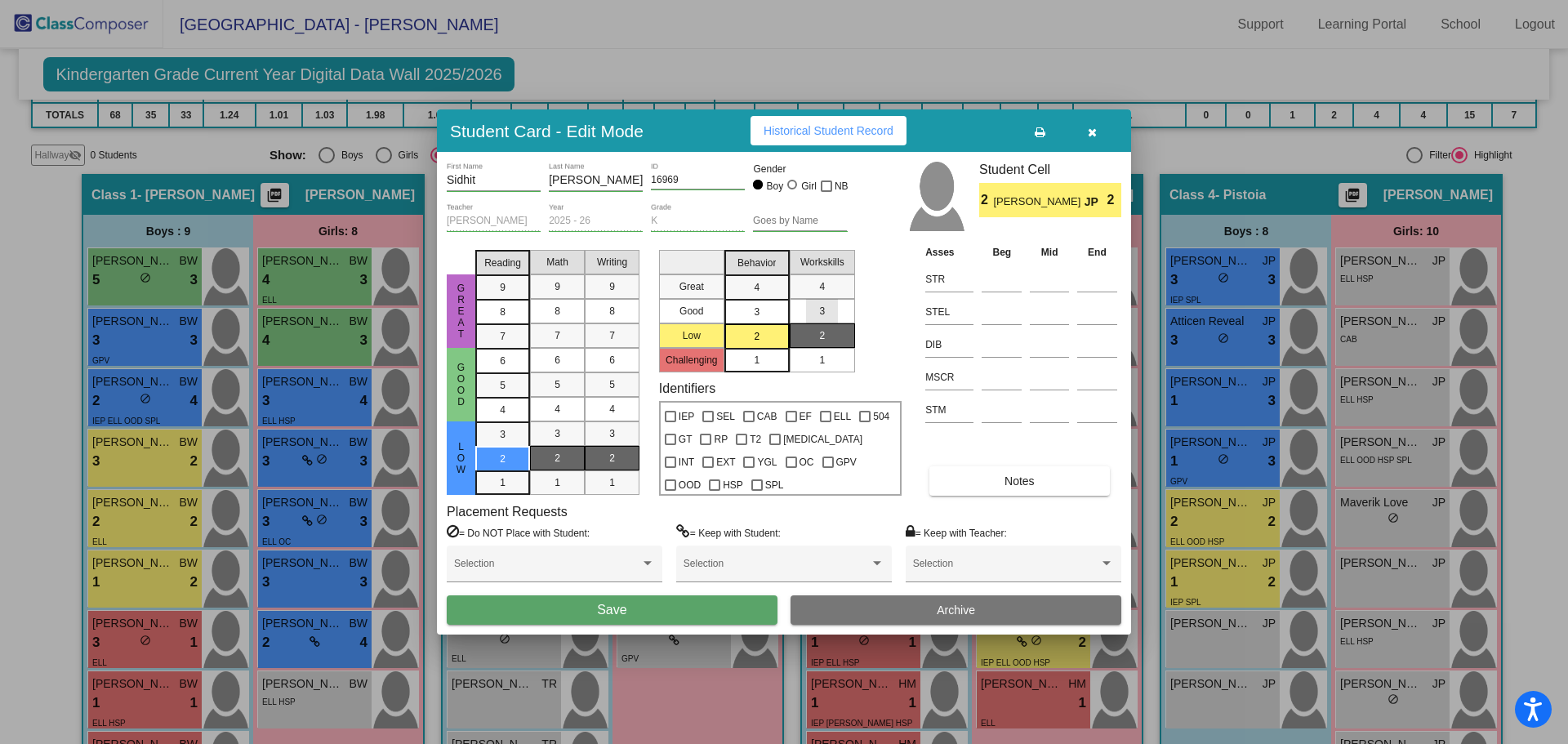
click at [828, 310] on div "3" at bounding box center [822, 311] width 32 height 25
click at [640, 597] on button "Save" at bounding box center [612, 610] width 331 height 30
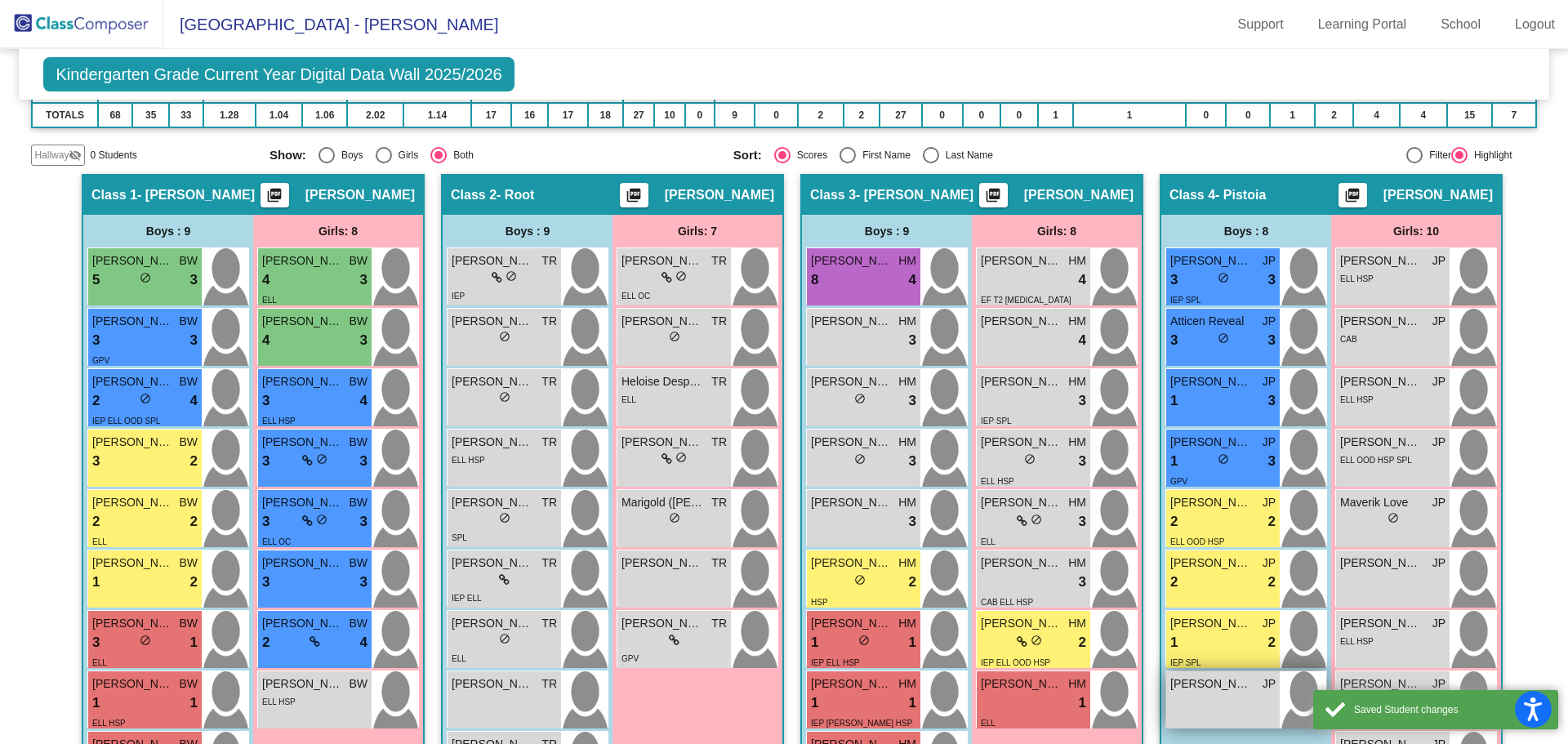
click at [1233, 682] on span "[PERSON_NAME]" at bounding box center [1210, 684] width 81 height 17
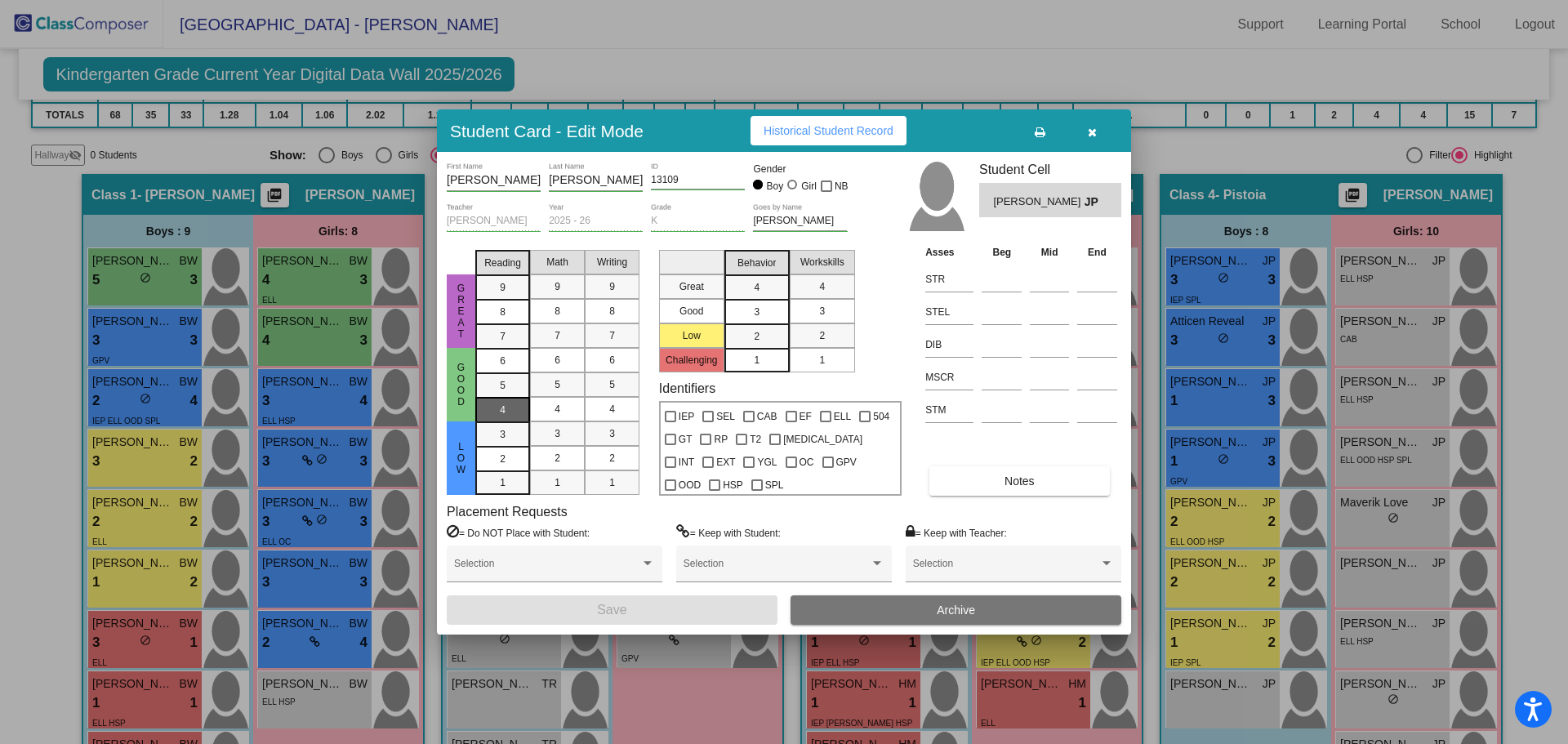
click at [515, 373] on div "4" at bounding box center [502, 361] width 32 height 25
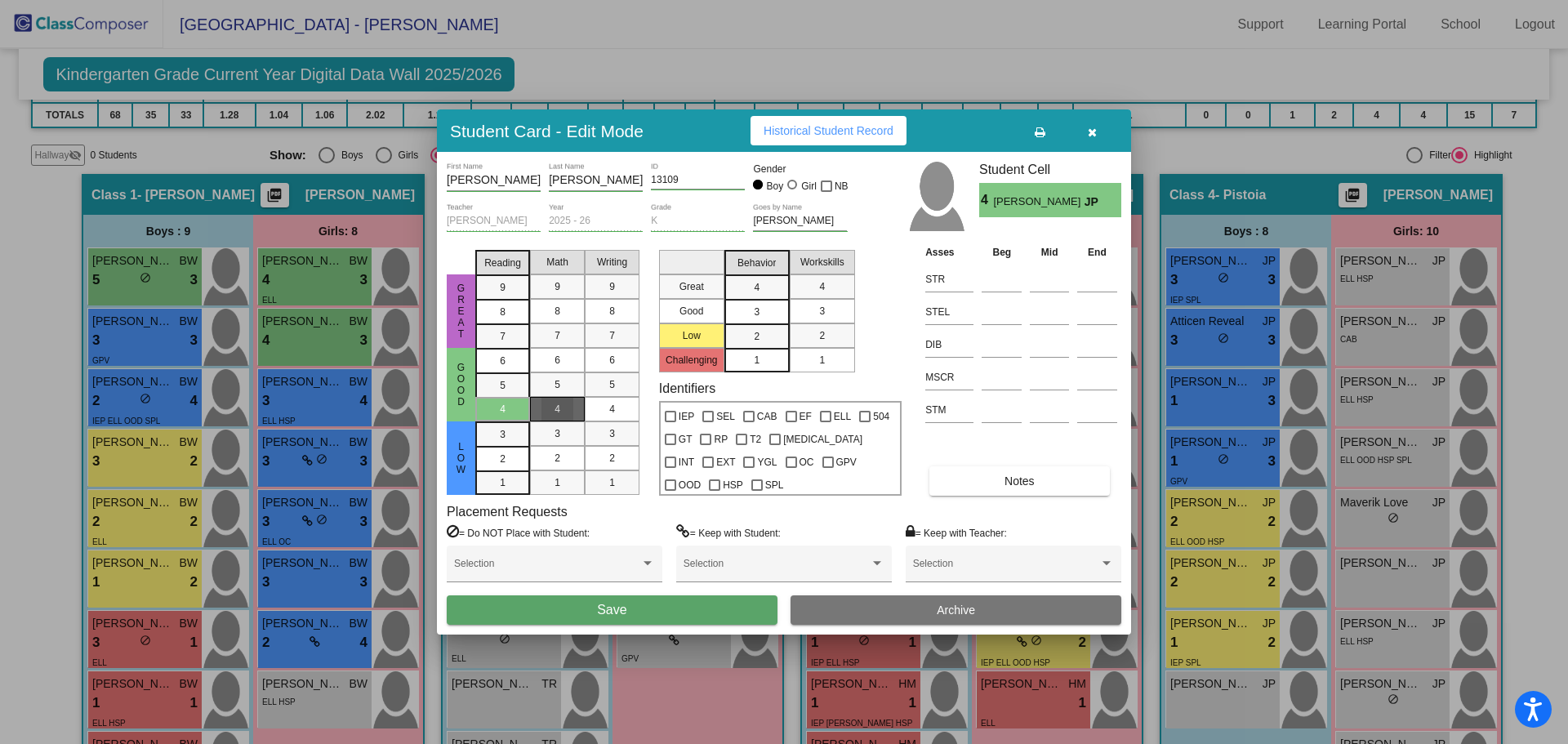
click at [547, 415] on div "4" at bounding box center [558, 409] width 32 height 25
click at [608, 411] on div "4" at bounding box center [612, 409] width 32 height 25
click at [766, 300] on div "3" at bounding box center [757, 287] width 32 height 25
click at [801, 307] on mat-list-option "3" at bounding box center [822, 311] width 65 height 25
click at [677, 603] on button "Save" at bounding box center [612, 610] width 331 height 30
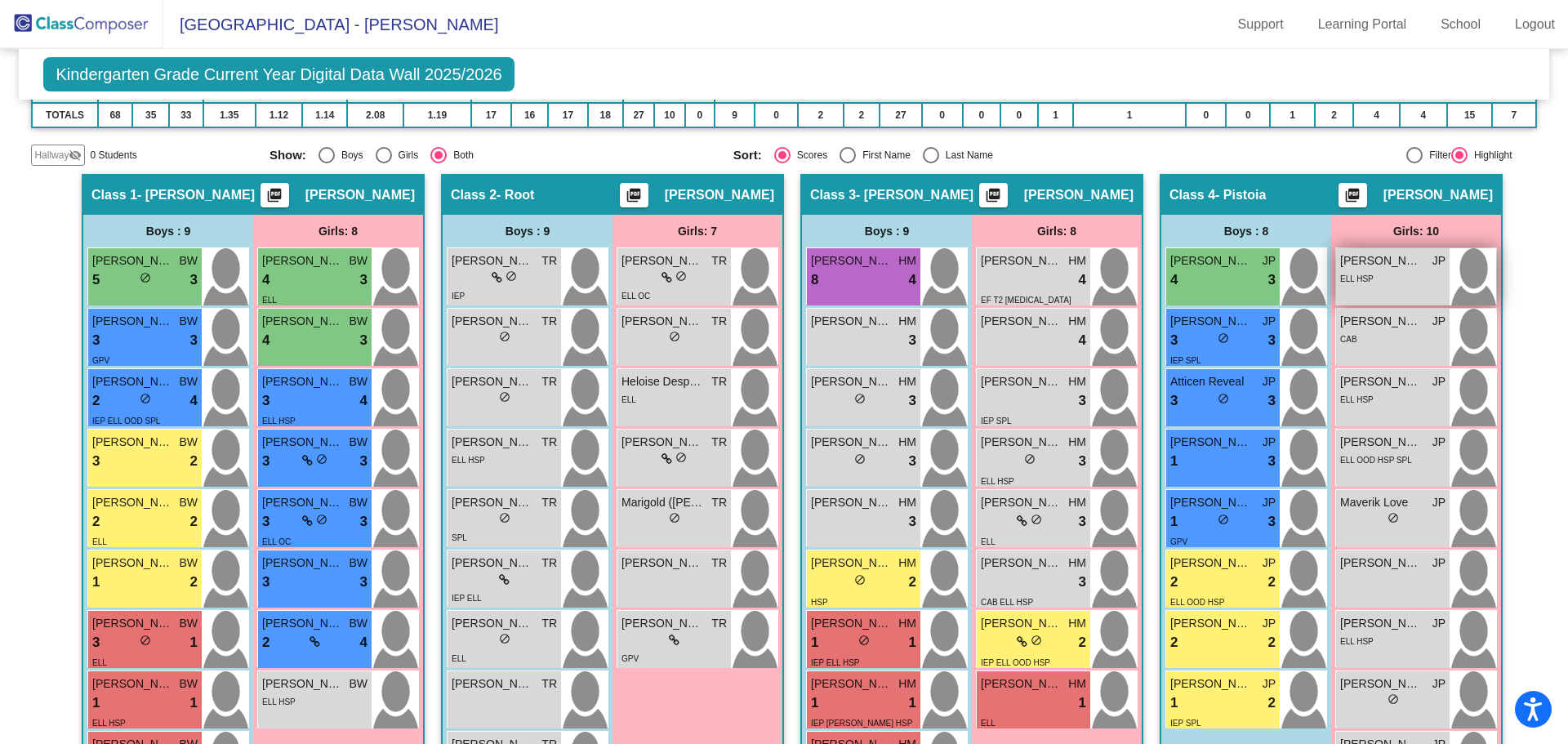
click at [1376, 266] on span "[PERSON_NAME]" at bounding box center [1381, 261] width 81 height 17
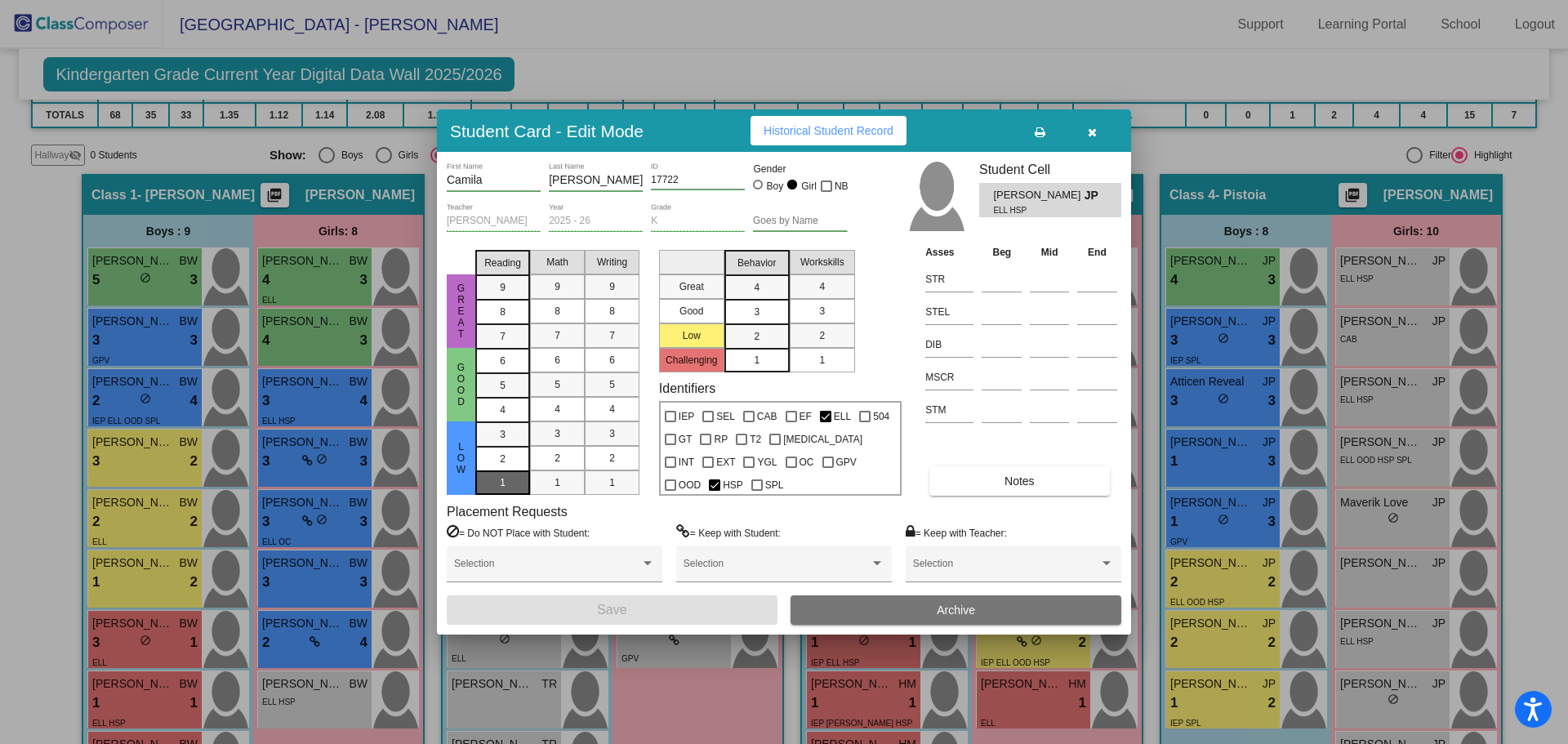
click at [507, 447] on div "1" at bounding box center [502, 434] width 32 height 25
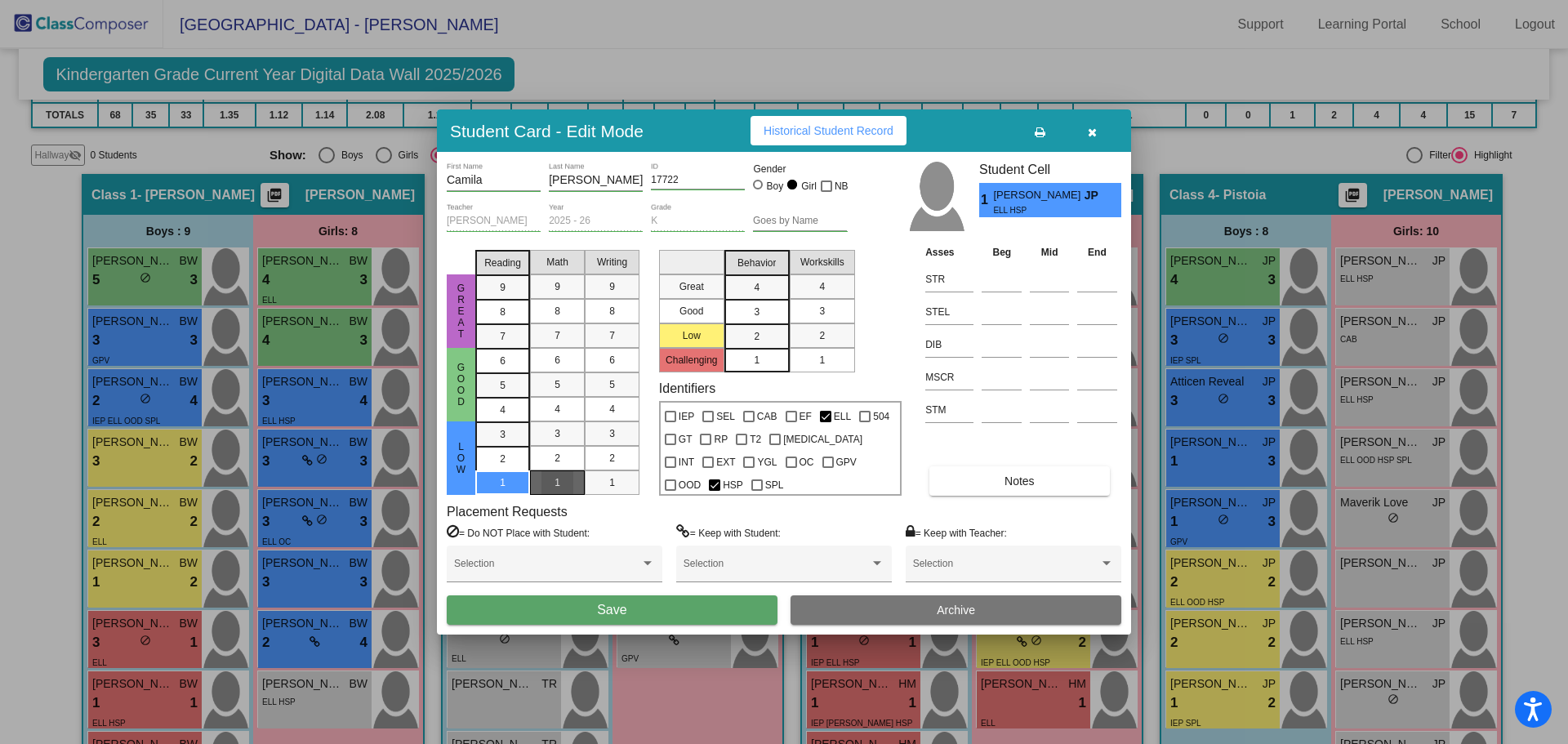
click at [542, 478] on div "1" at bounding box center [558, 482] width 32 height 25
click at [611, 478] on span "1" at bounding box center [612, 482] width 6 height 15
click at [756, 360] on span "1" at bounding box center [757, 360] width 6 height 15
click at [825, 315] on span "3" at bounding box center [822, 311] width 6 height 15
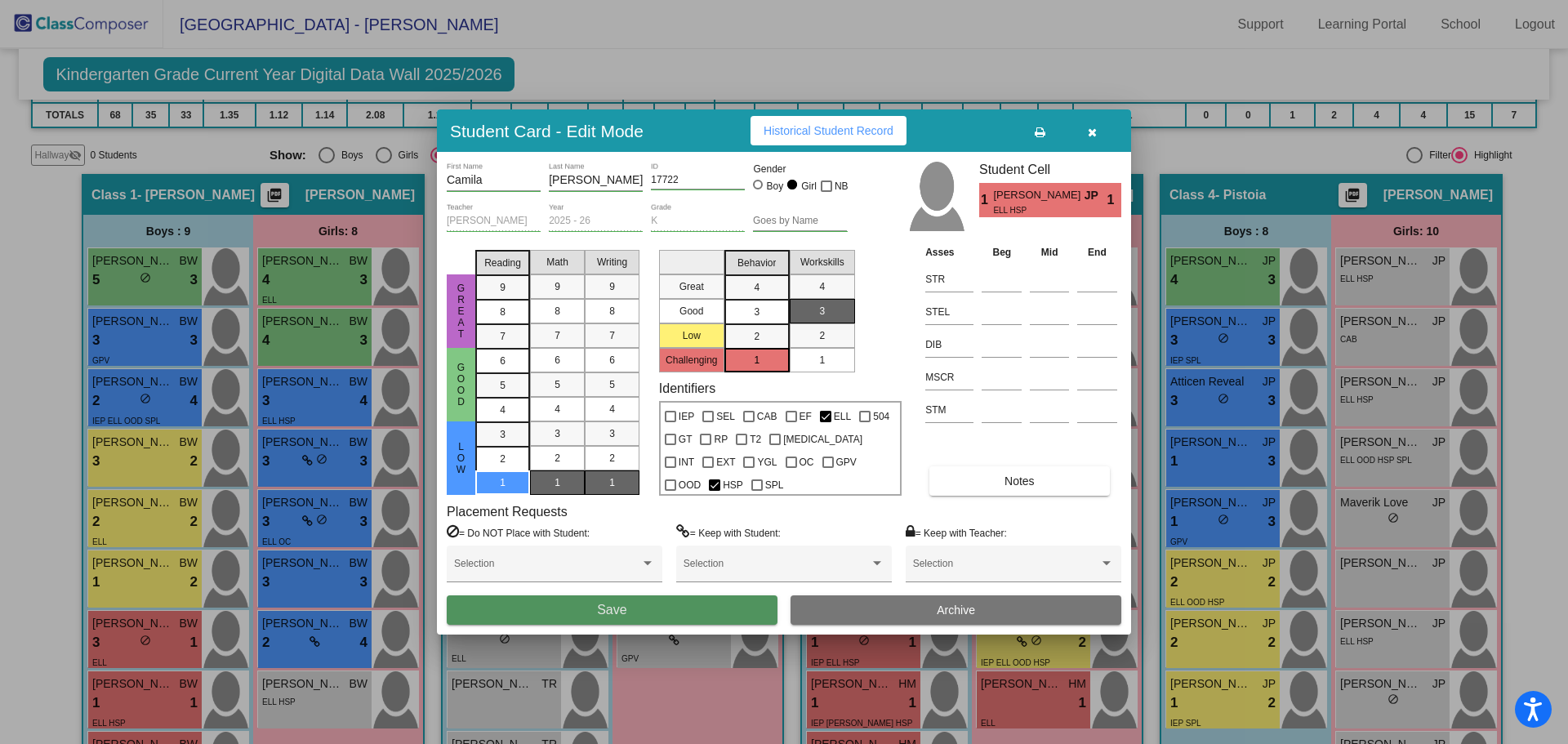
click at [605, 607] on span "Save" at bounding box center [612, 609] width 30 height 14
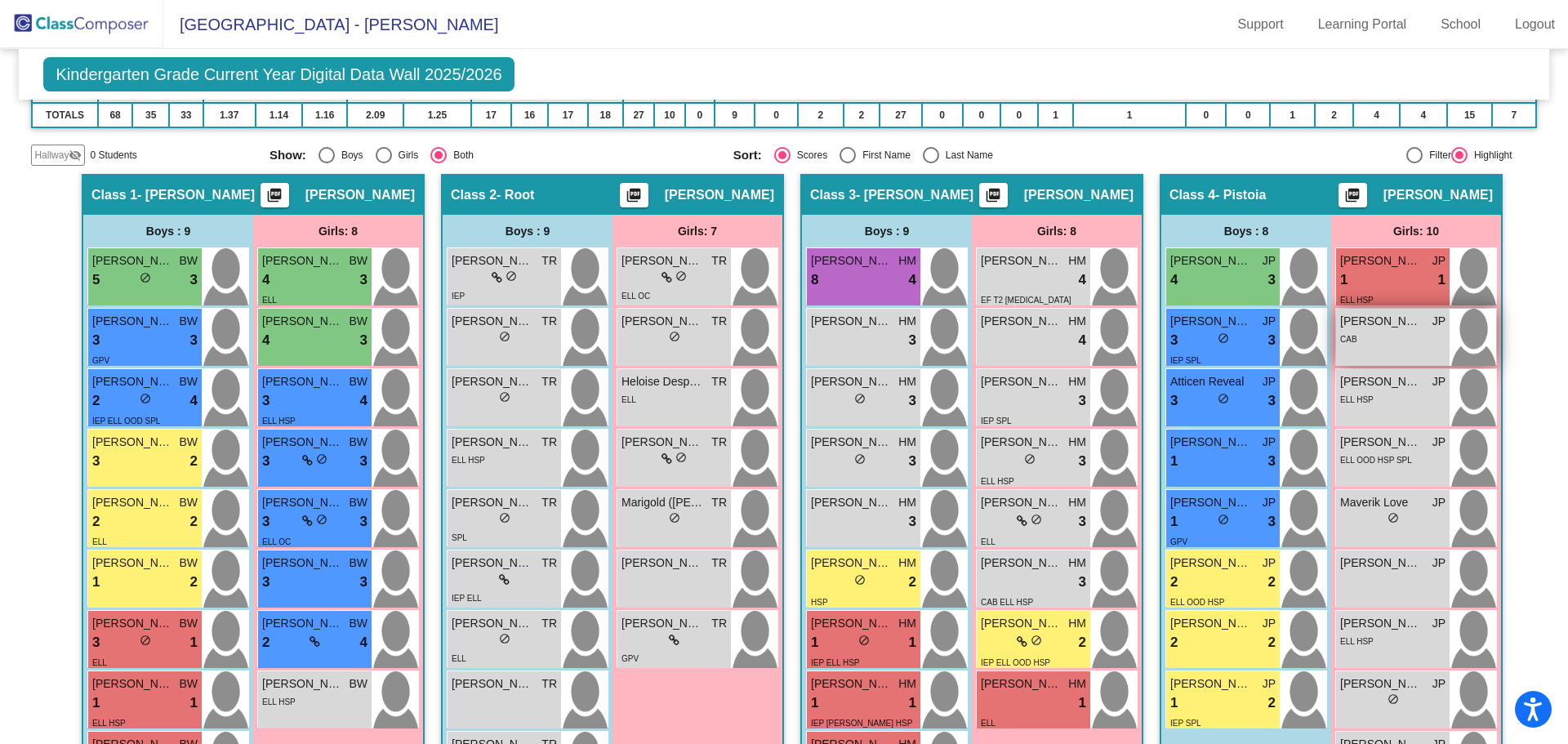
click at [1358, 337] on div "CAB" at bounding box center [1393, 338] width 105 height 17
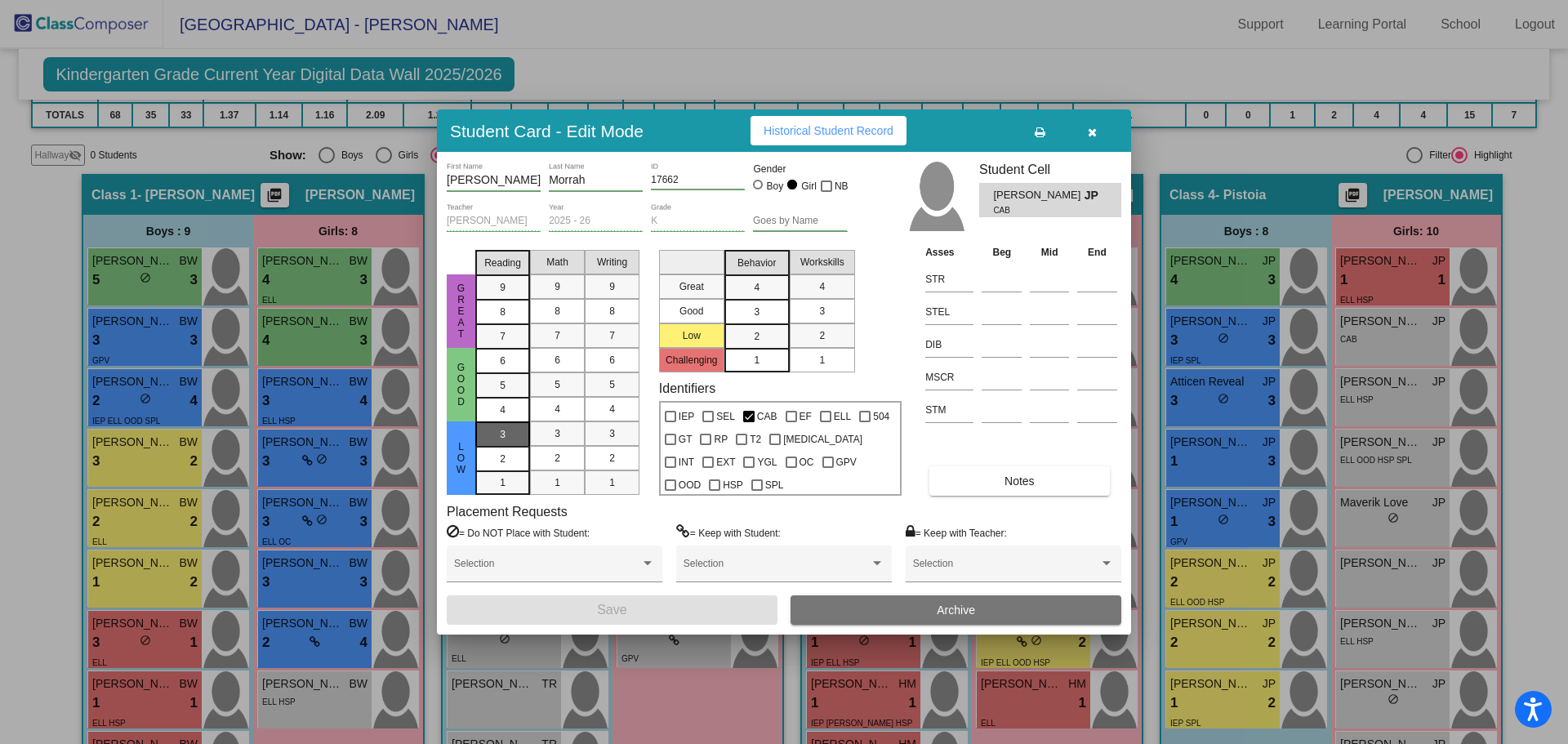
drag, startPoint x: 487, startPoint y: 432, endPoint x: 500, endPoint y: 434, distance: 13.2
click at [490, 432] on div "3" at bounding box center [502, 434] width 32 height 25
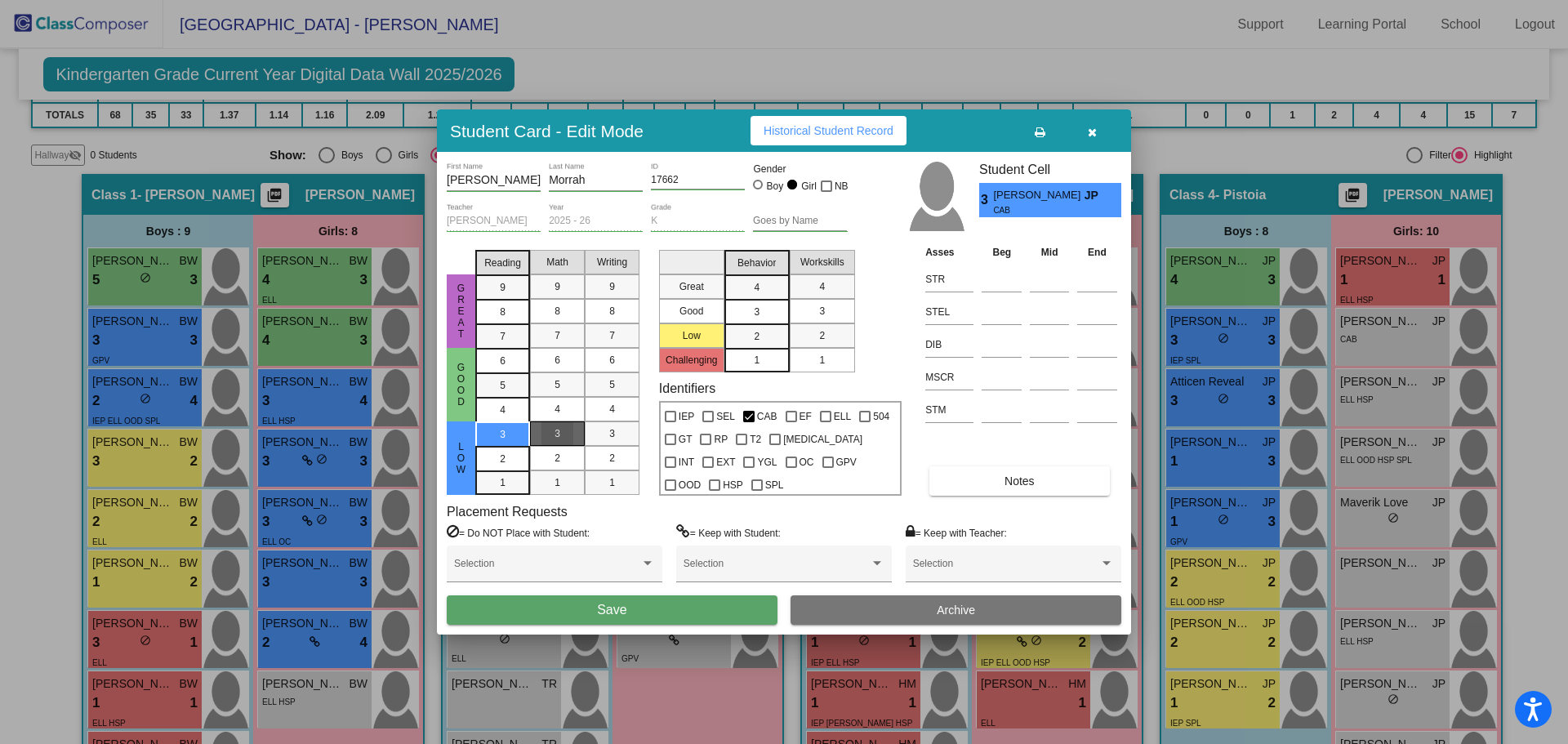
click at [547, 432] on div "3" at bounding box center [558, 433] width 32 height 25
click at [629, 435] on mat-list-option "3" at bounding box center [611, 433] width 54 height 25
click at [773, 300] on div "3" at bounding box center [757, 287] width 32 height 25
click at [835, 308] on div "3" at bounding box center [822, 311] width 32 height 25
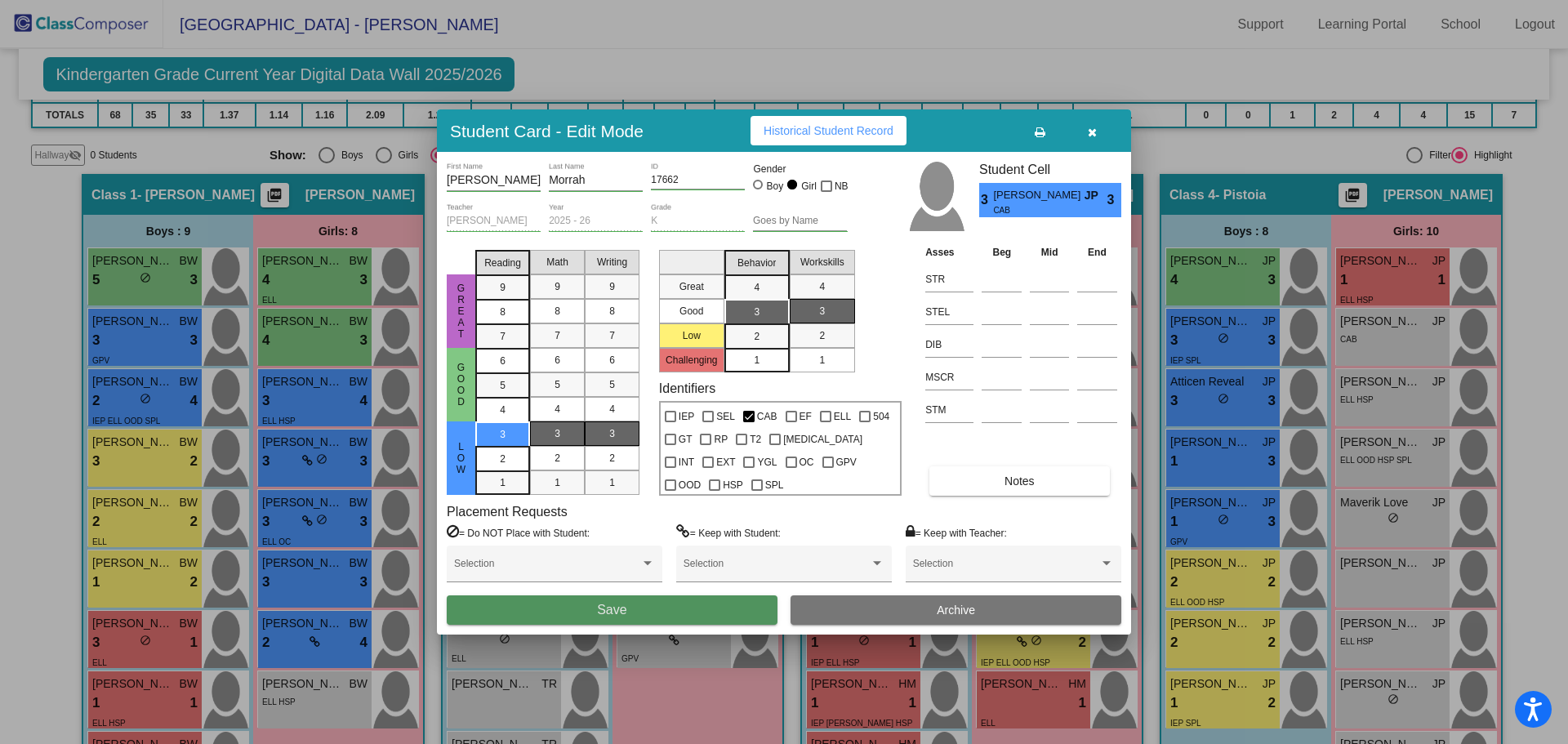
click at [623, 607] on span "Save" at bounding box center [612, 609] width 30 height 14
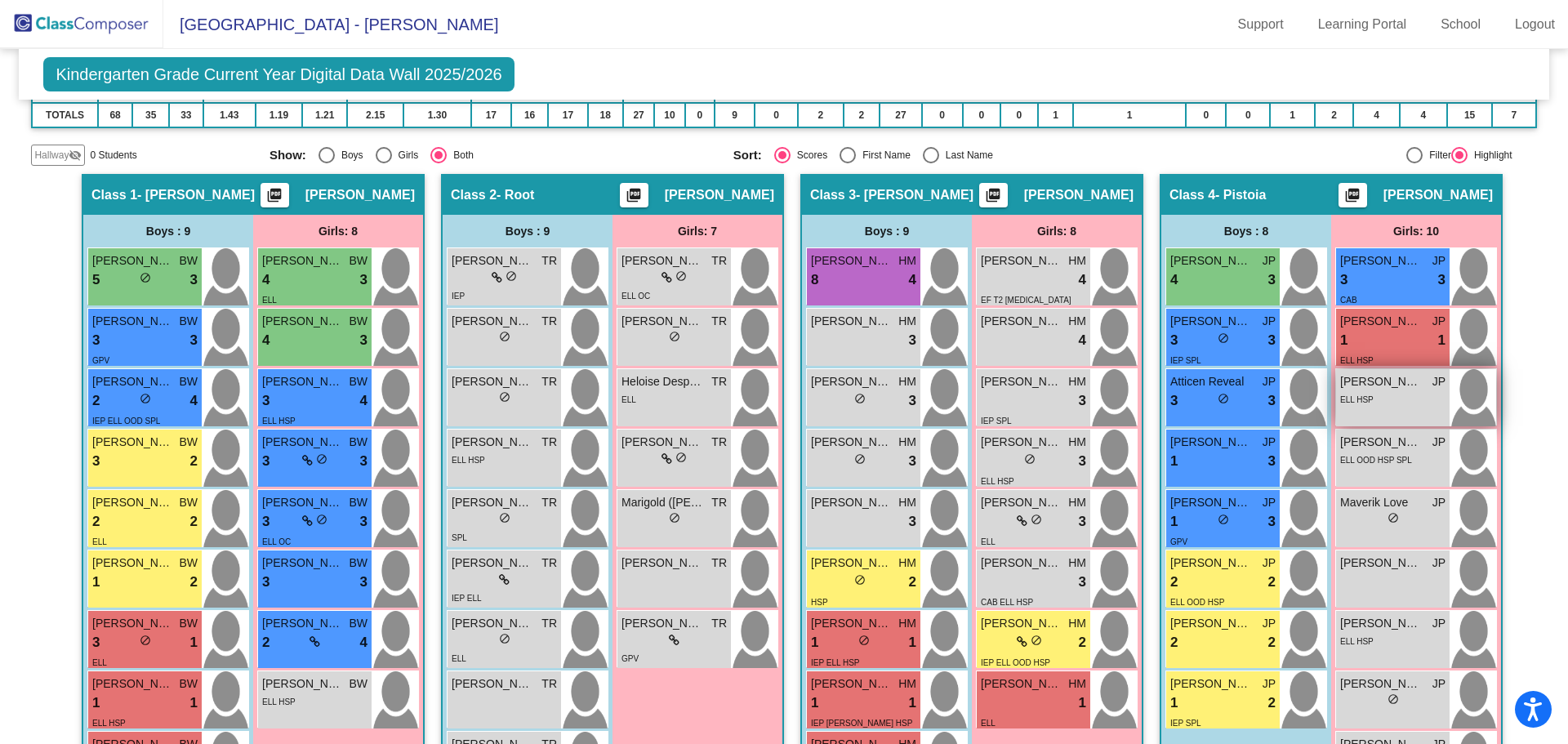
click at [1358, 402] on span "ELL HSP" at bounding box center [1357, 399] width 34 height 9
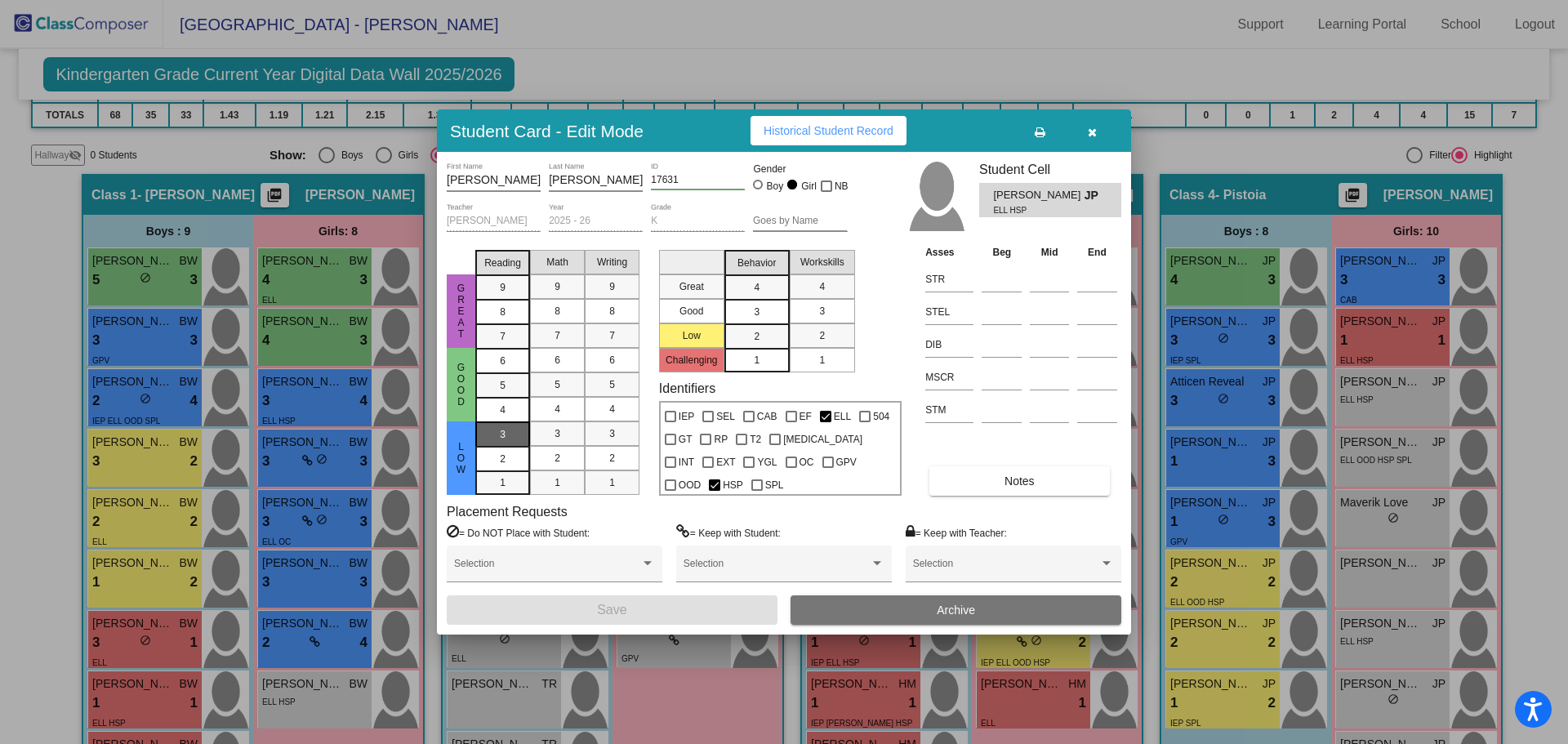
click at [513, 435] on div "3" at bounding box center [502, 434] width 32 height 25
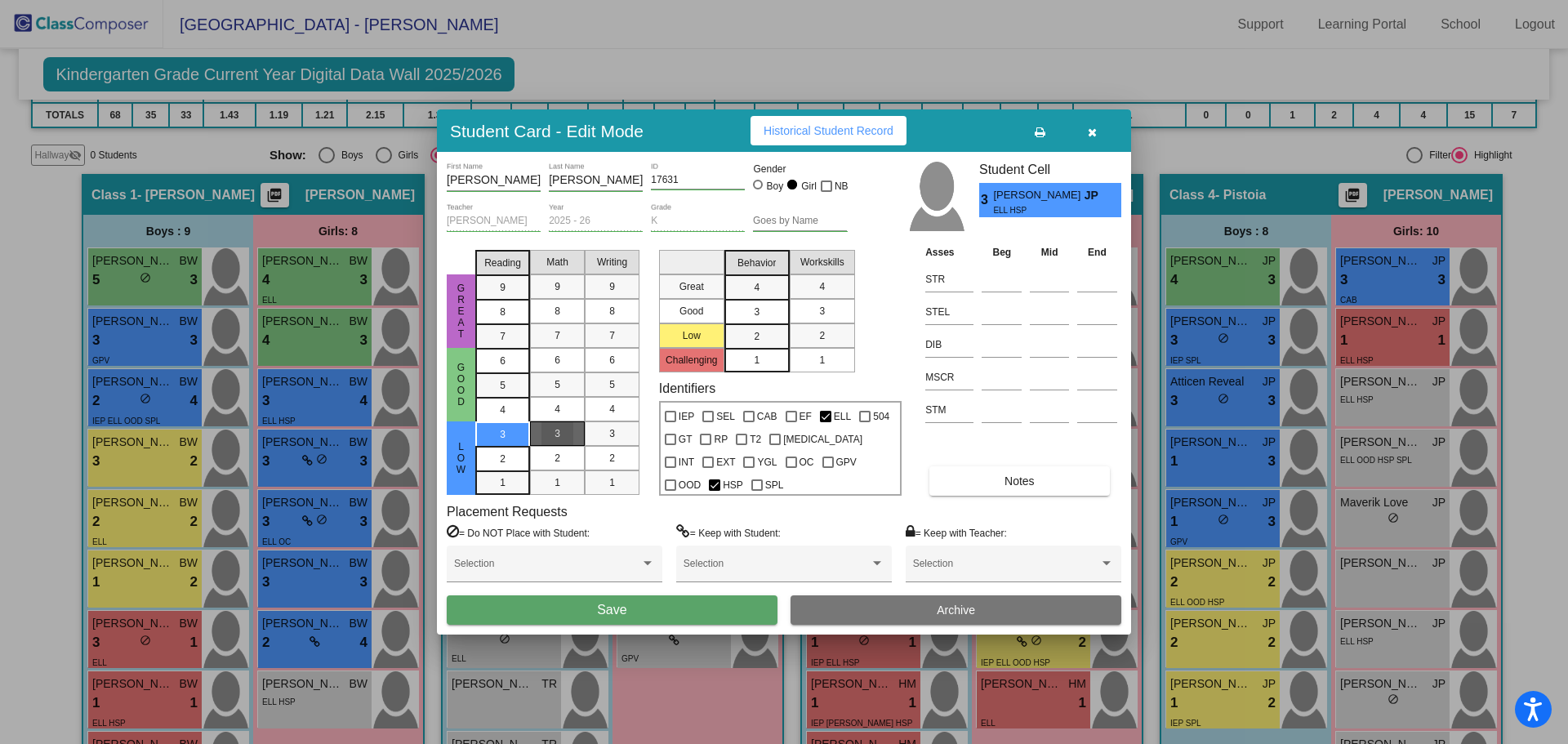
click at [566, 436] on div "3" at bounding box center [558, 433] width 32 height 25
click at [604, 436] on div "3" at bounding box center [612, 433] width 32 height 25
click at [742, 300] on div "3" at bounding box center [757, 287] width 32 height 25
click at [826, 307] on div "3" at bounding box center [822, 311] width 32 height 25
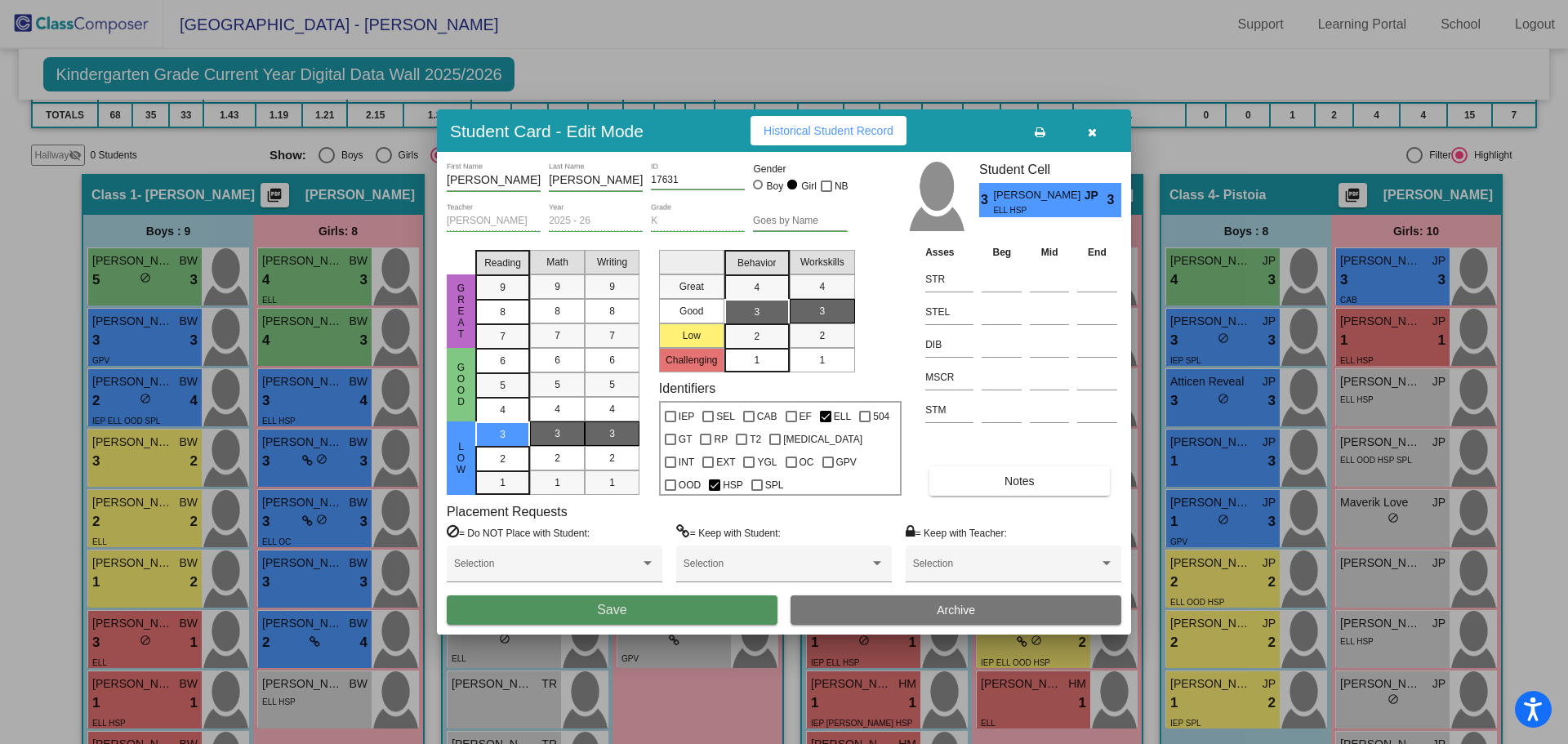
click at [644, 607] on button "Save" at bounding box center [612, 610] width 331 height 30
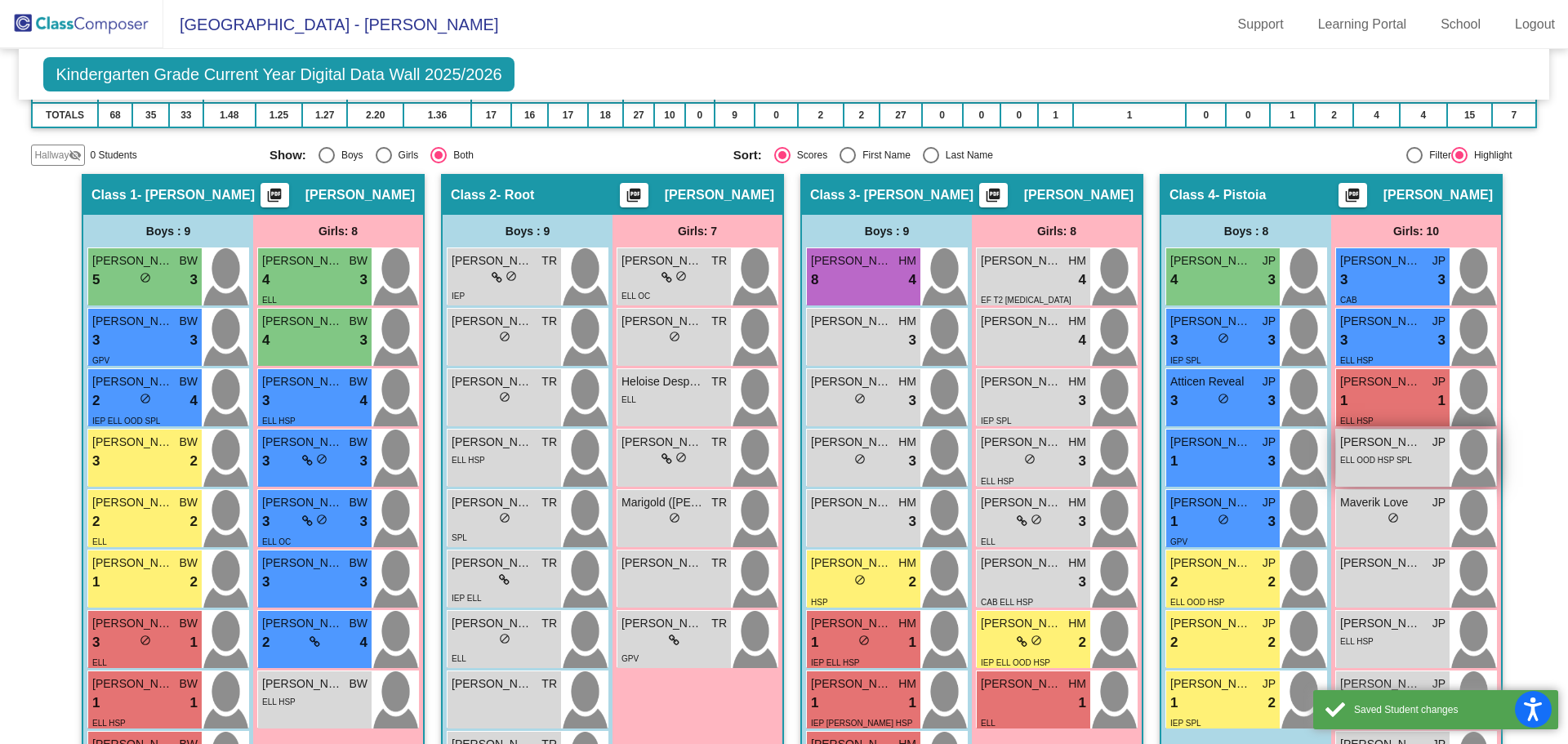
click at [1355, 462] on span "ELL OOD HSP SPL" at bounding box center [1376, 460] width 72 height 9
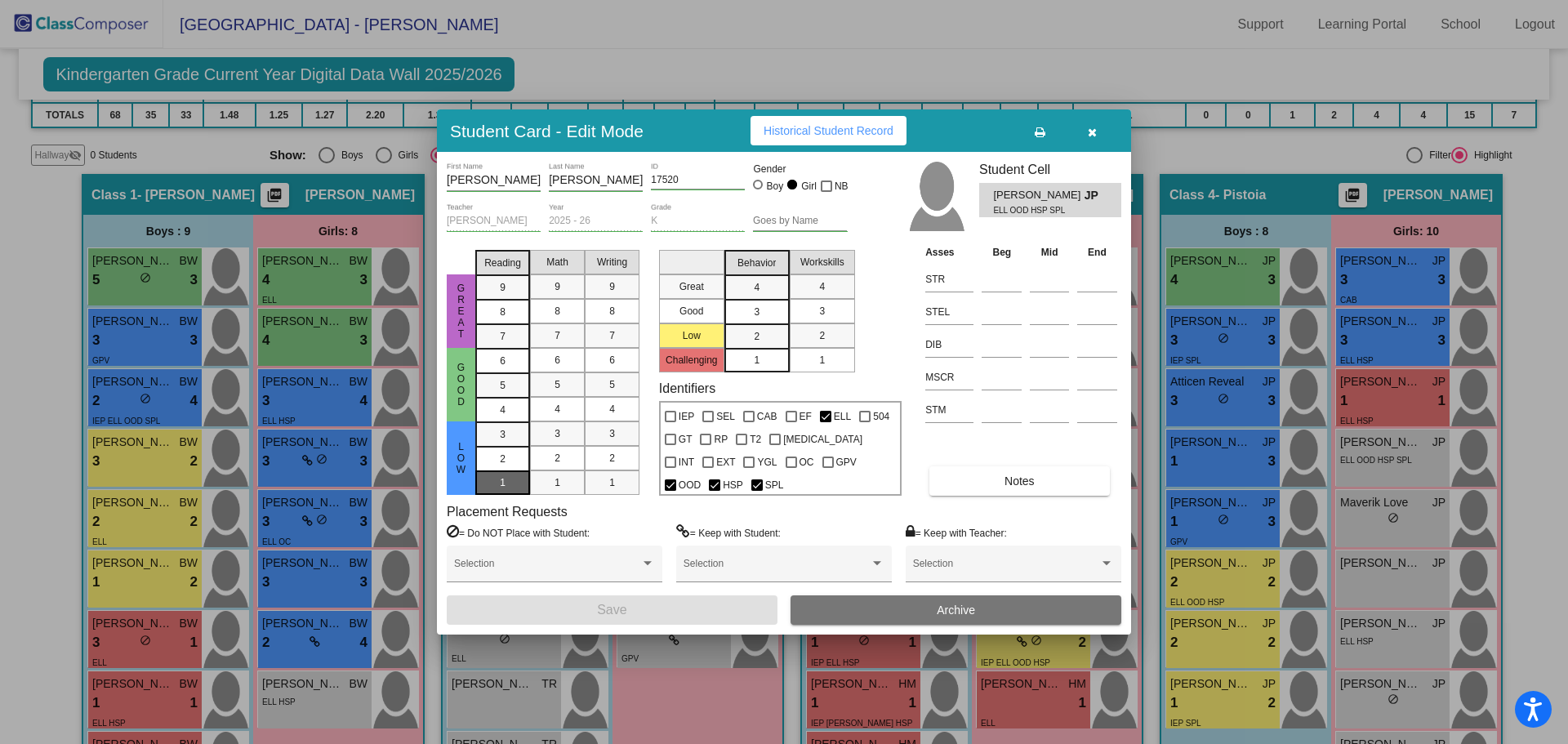
click at [521, 481] on mat-list-option "1" at bounding box center [502, 482] width 54 height 25
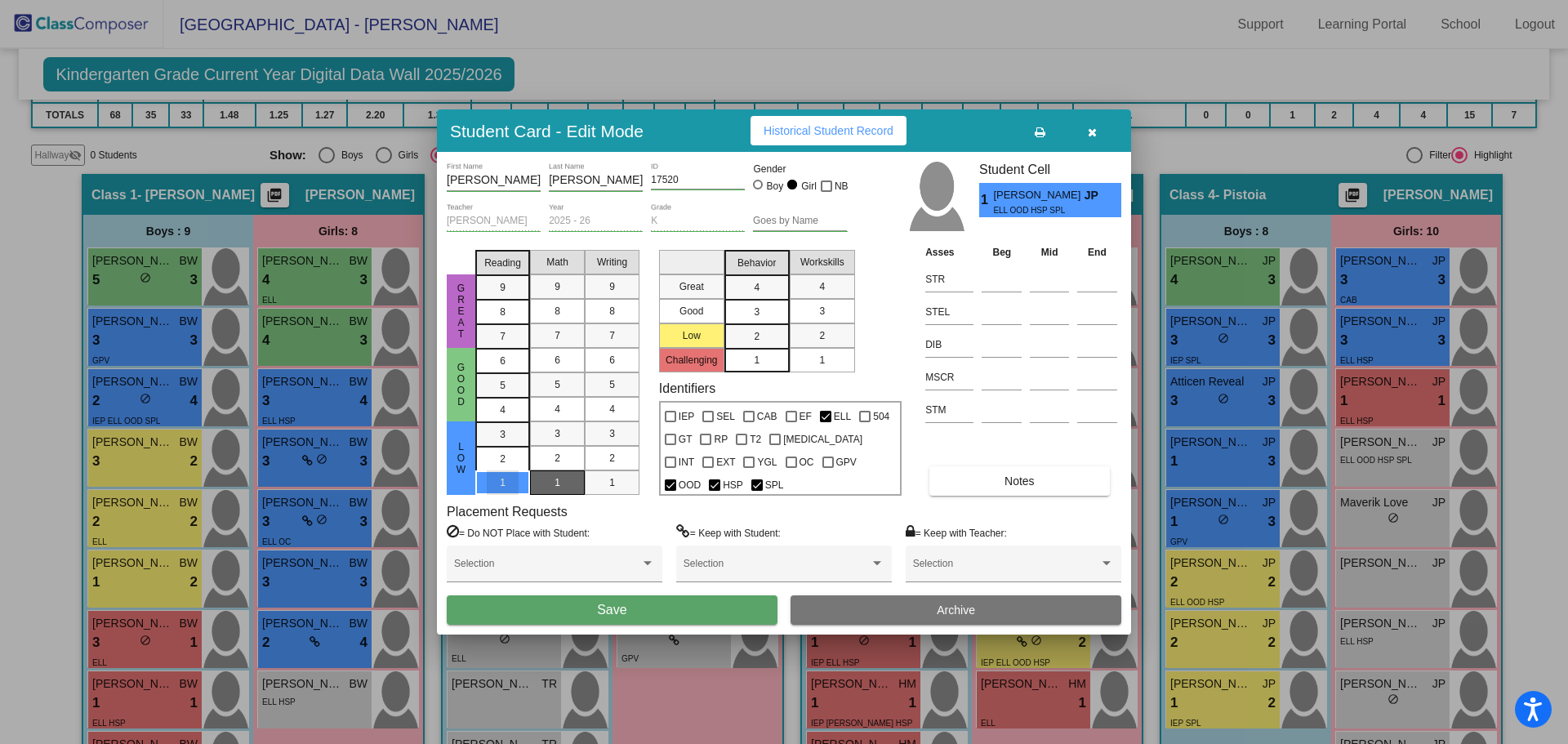
click at [551, 482] on div "1" at bounding box center [558, 482] width 32 height 25
click at [627, 481] on div "1" at bounding box center [612, 482] width 32 height 25
click at [761, 300] on div "3" at bounding box center [757, 287] width 32 height 25
click at [815, 337] on div "2" at bounding box center [822, 335] width 32 height 25
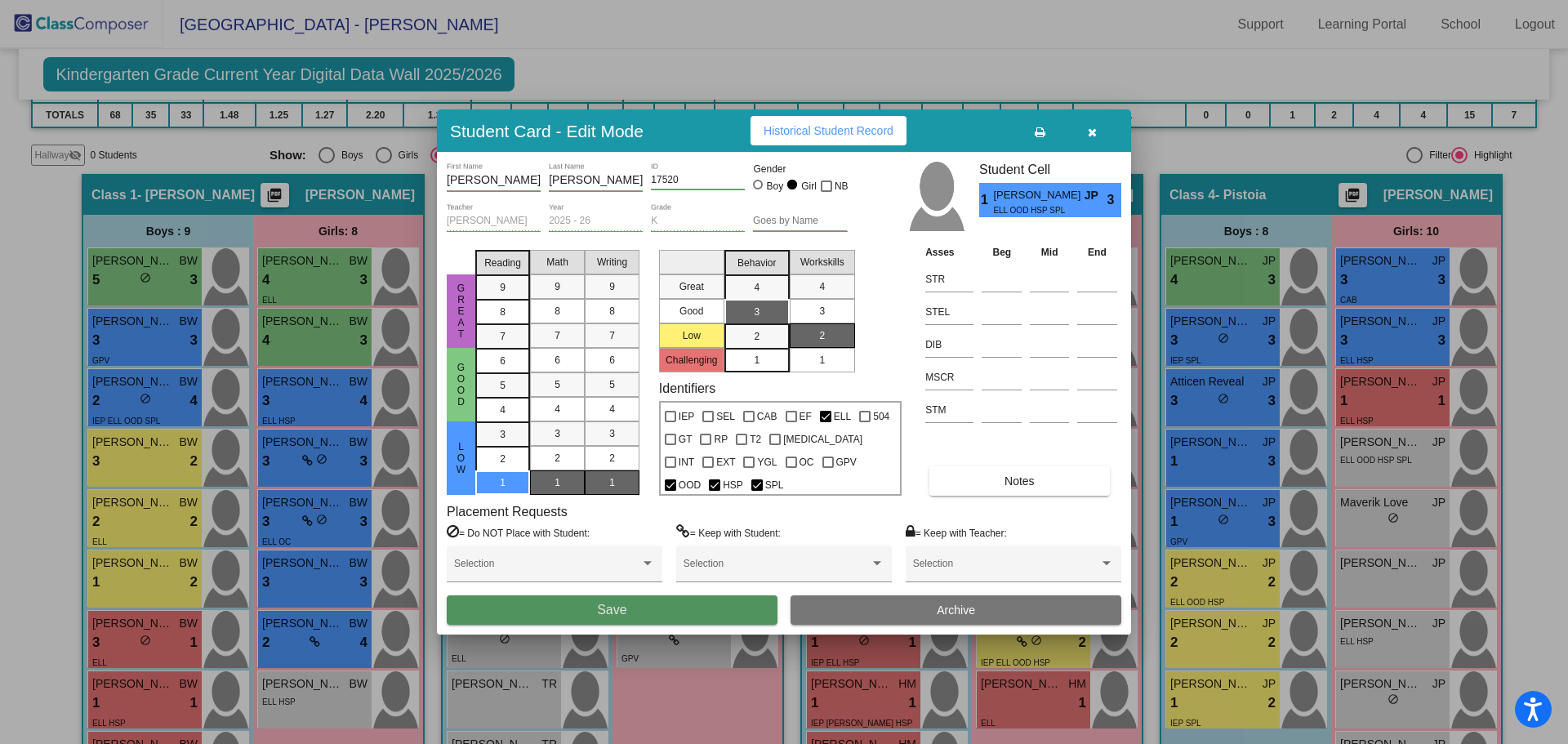
click at [624, 607] on span "Save" at bounding box center [612, 609] width 30 height 14
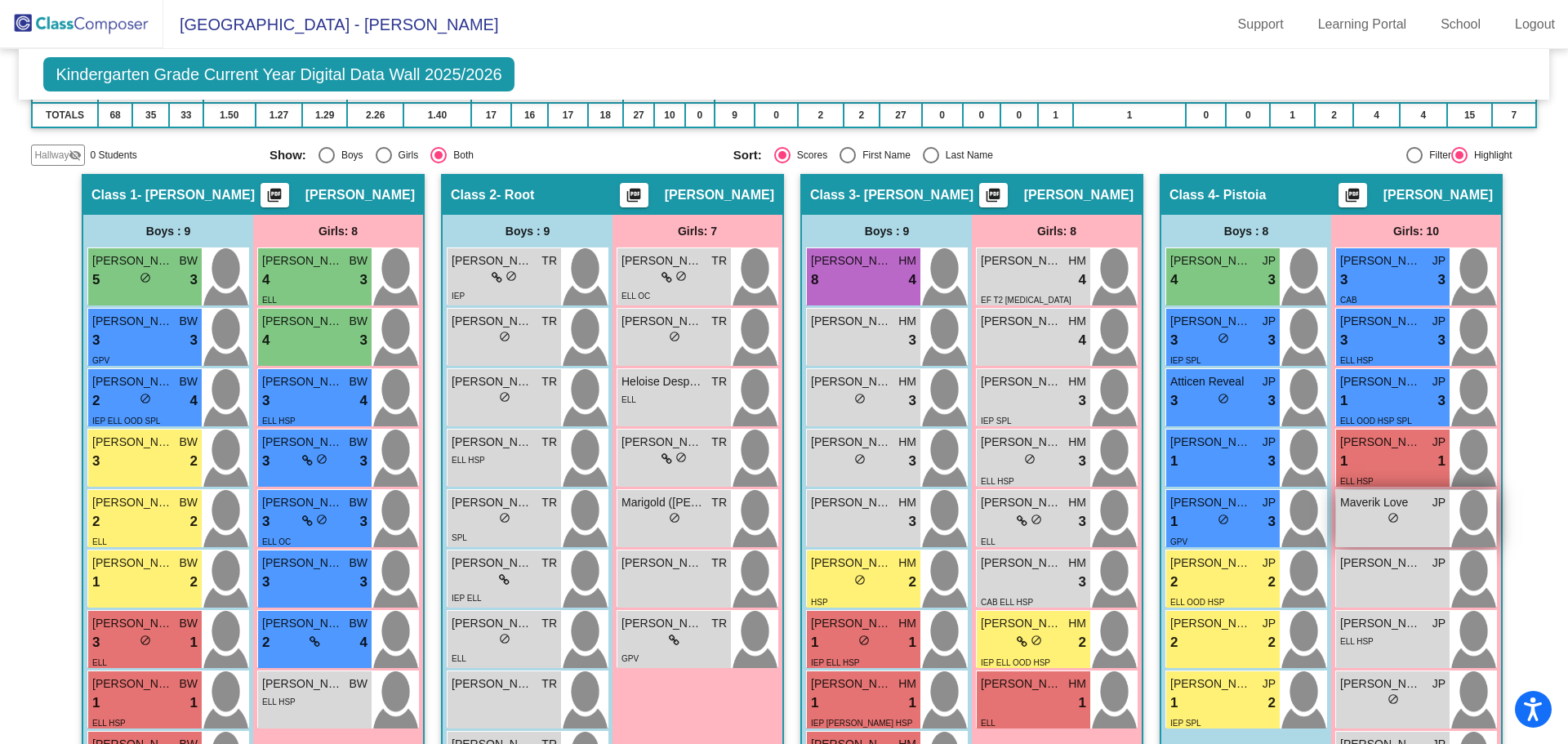
click at [1388, 513] on span "do_not_disturb_alt" at bounding box center [1394, 518] width 12 height 12
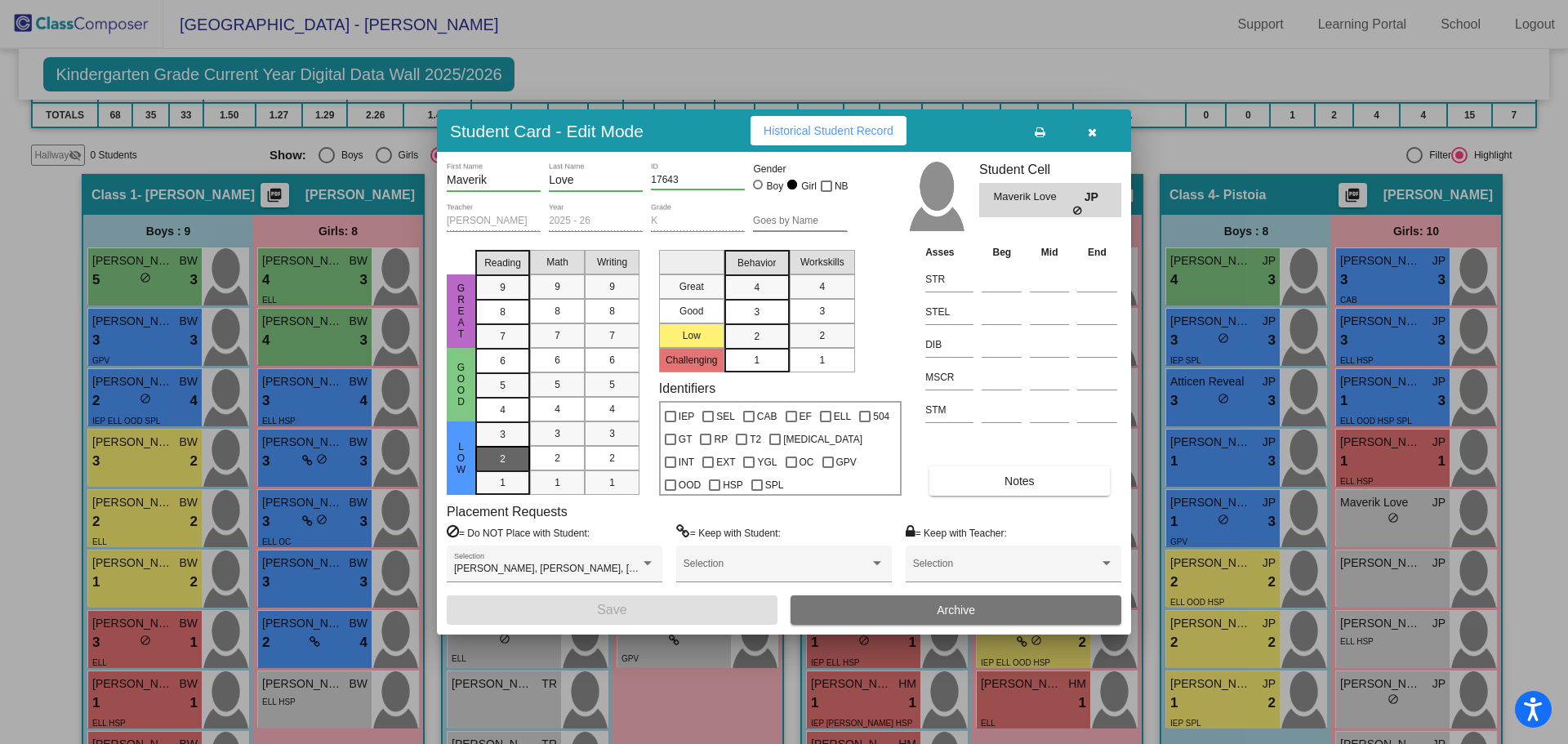
drag, startPoint x: 513, startPoint y: 464, endPoint x: 522, endPoint y: 463, distance: 9.1
click at [514, 447] on div "2" at bounding box center [502, 434] width 32 height 25
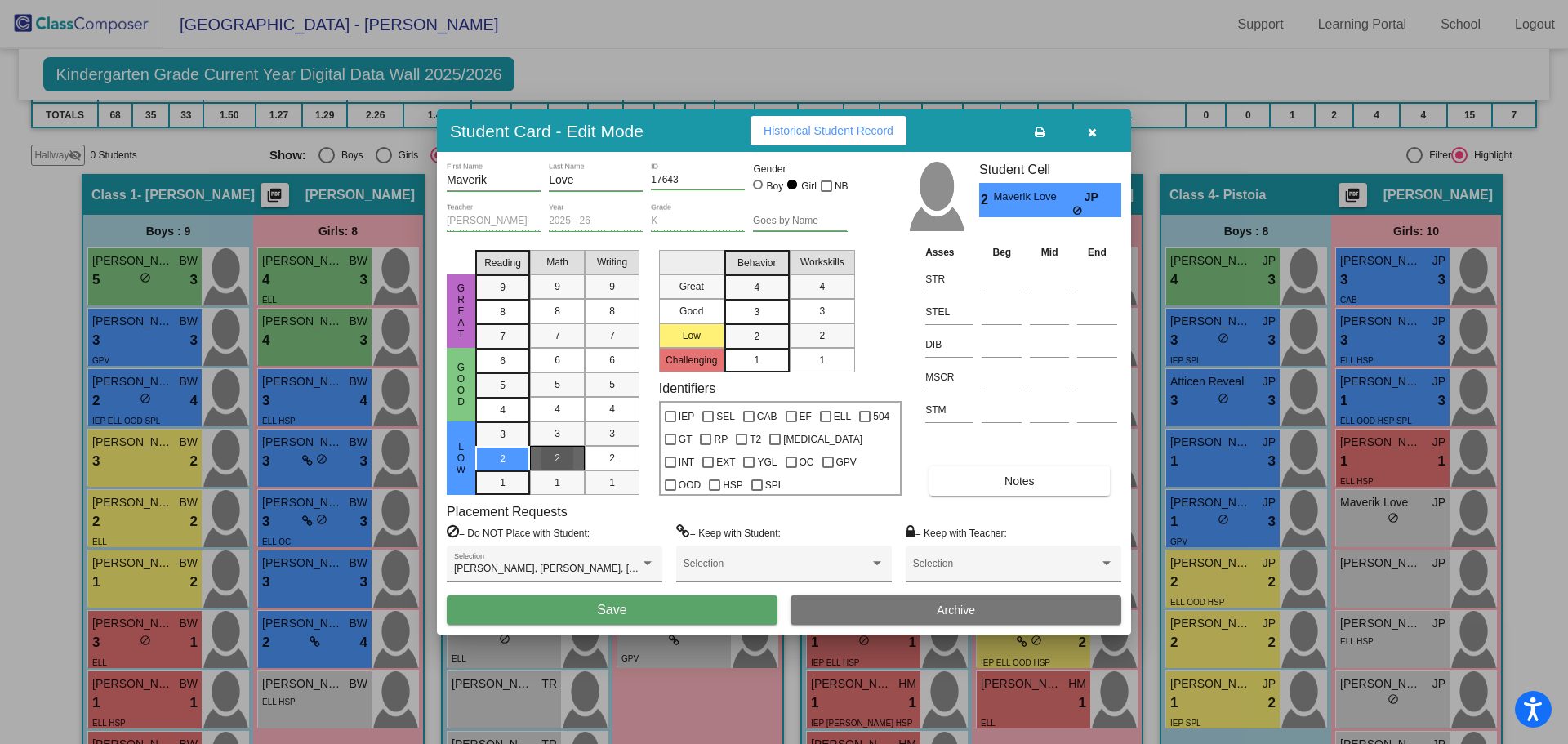
click at [560, 458] on span "2" at bounding box center [558, 458] width 6 height 15
click at [596, 459] on mat-list-option "2" at bounding box center [611, 458] width 54 height 25
click at [774, 311] on mat-list-option "3" at bounding box center [757, 311] width 65 height 25
click at [814, 337] on div "2" at bounding box center [822, 335] width 32 height 25
click at [633, 610] on button "Save" at bounding box center [612, 610] width 331 height 30
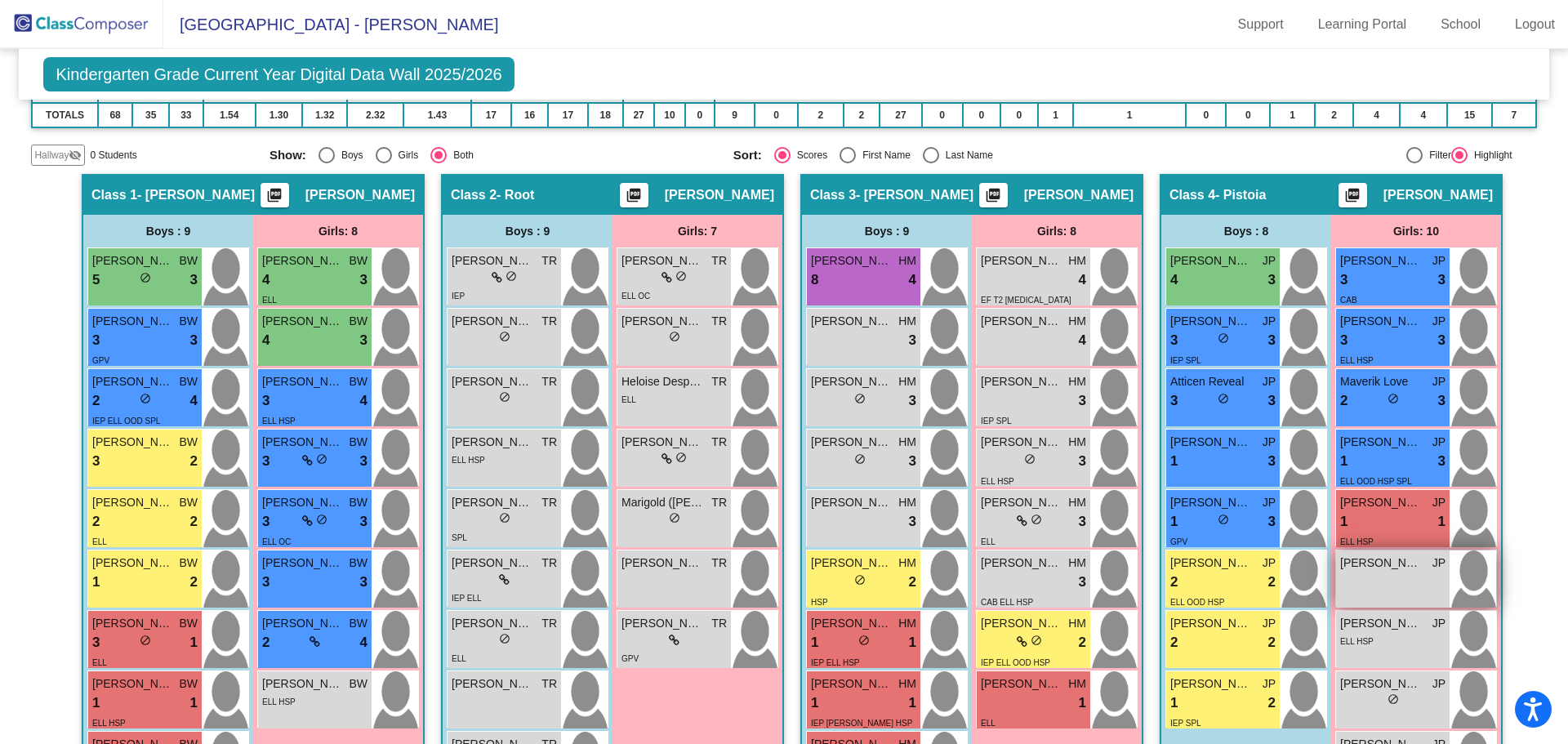
click at [1378, 586] on div "[PERSON_NAME] Whitelande JP lock do_not_disturb_alt" at bounding box center [1393, 580] width 114 height 57
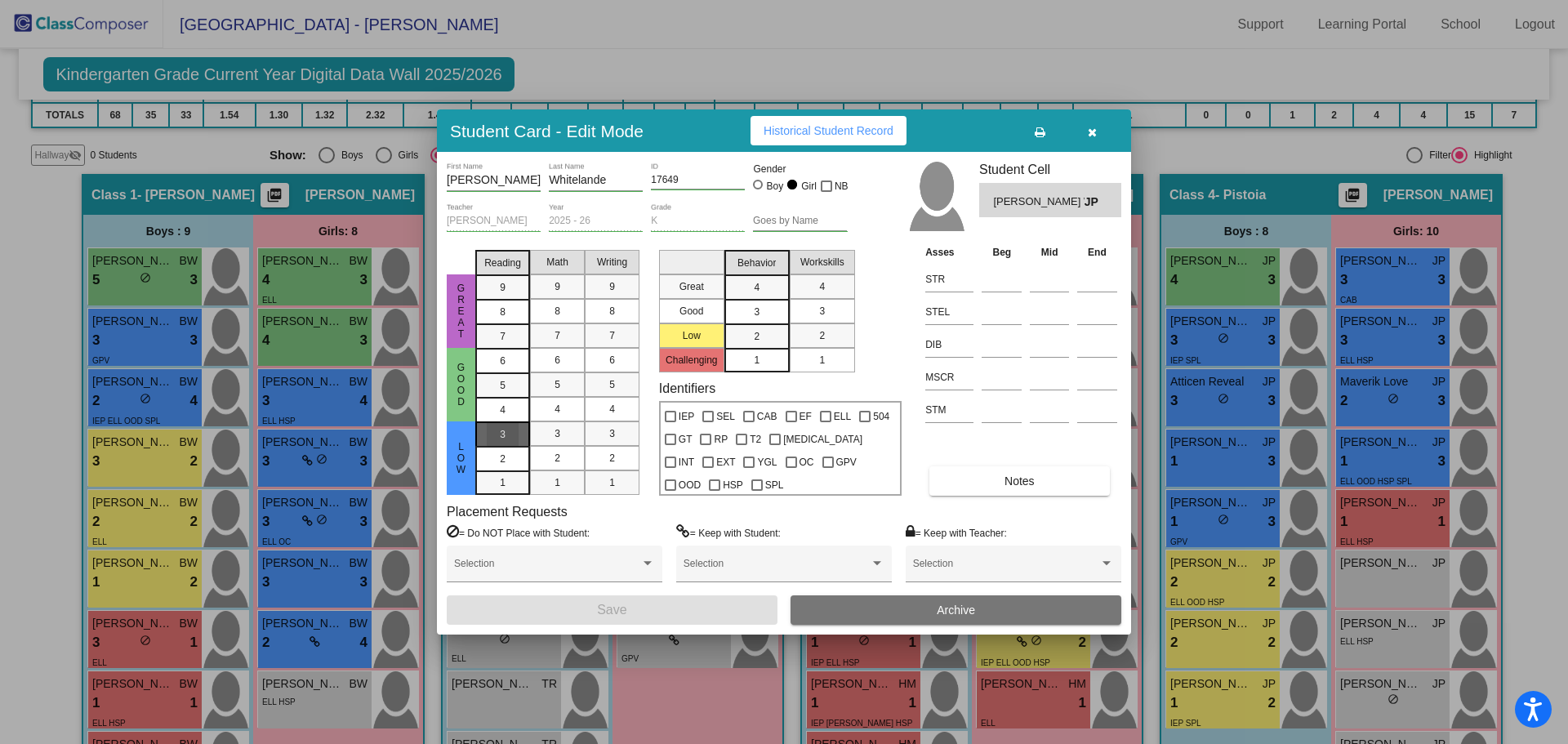
drag, startPoint x: 509, startPoint y: 430, endPoint x: 518, endPoint y: 428, distance: 9.2
click at [518, 428] on div "3" at bounding box center [502, 434] width 32 height 25
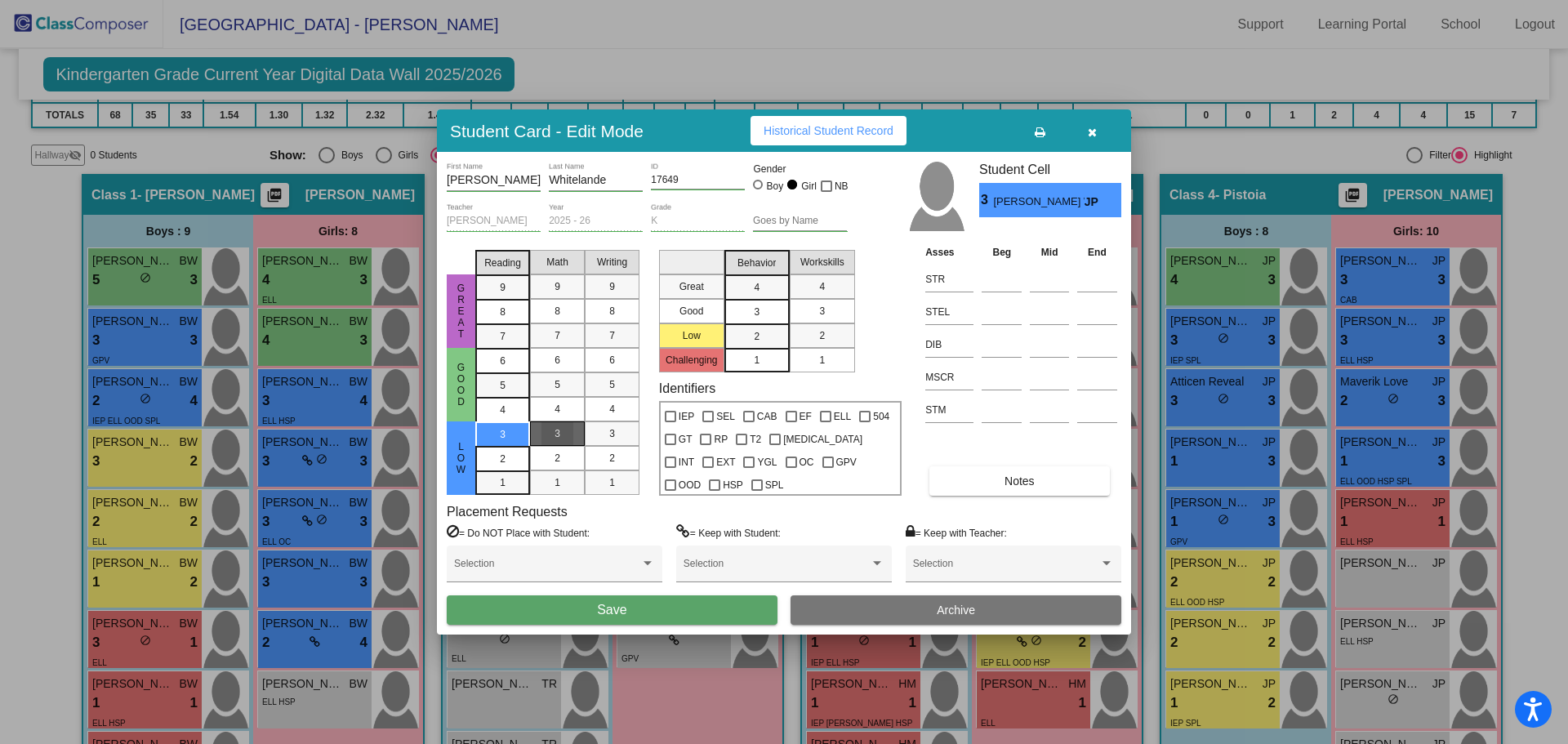
click at [550, 426] on div "3" at bounding box center [558, 433] width 32 height 25
click at [611, 433] on span "3" at bounding box center [612, 433] width 6 height 15
click at [741, 300] on div "3" at bounding box center [757, 287] width 32 height 25
click at [833, 307] on div "3" at bounding box center [822, 311] width 32 height 25
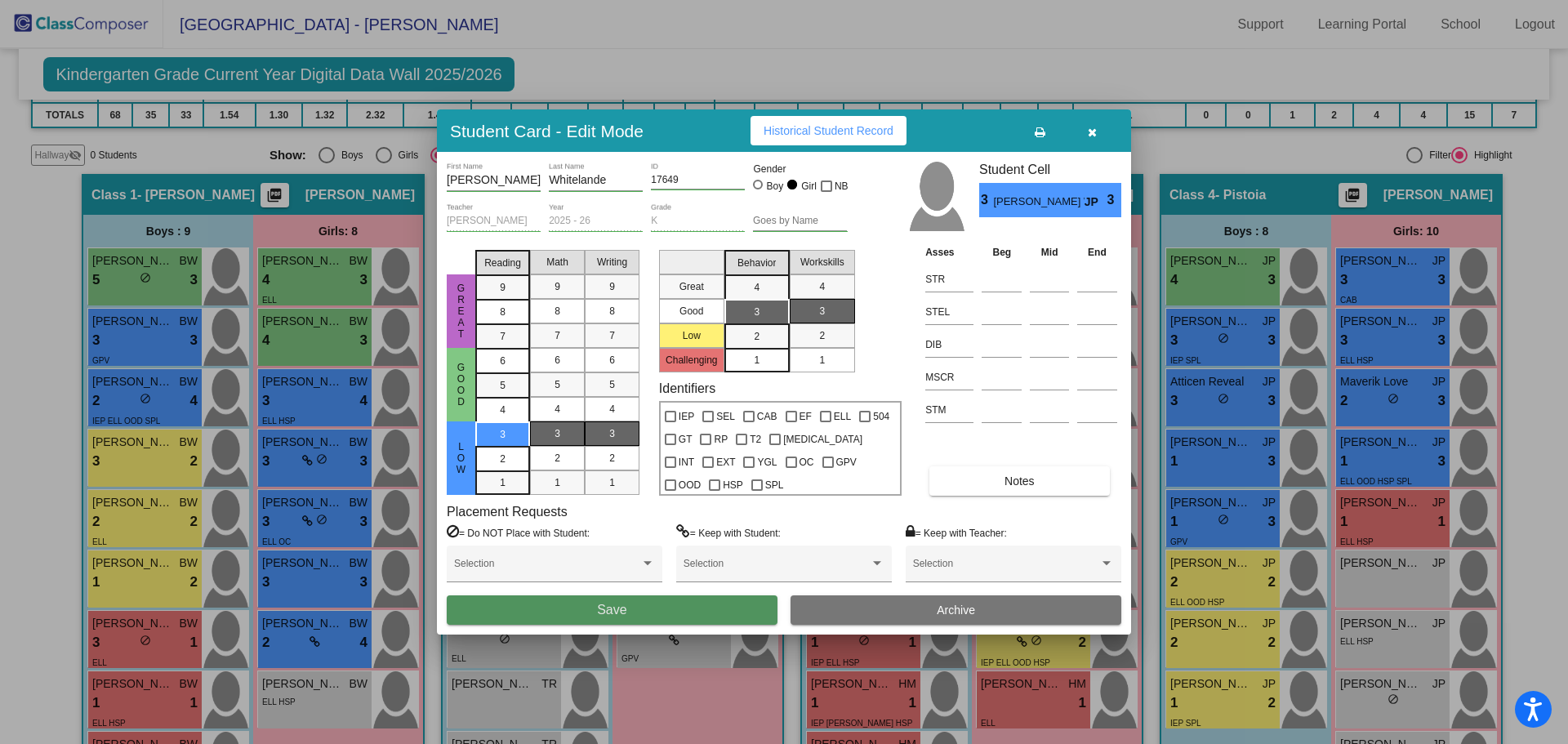
click at [616, 608] on span "Save" at bounding box center [612, 609] width 30 height 14
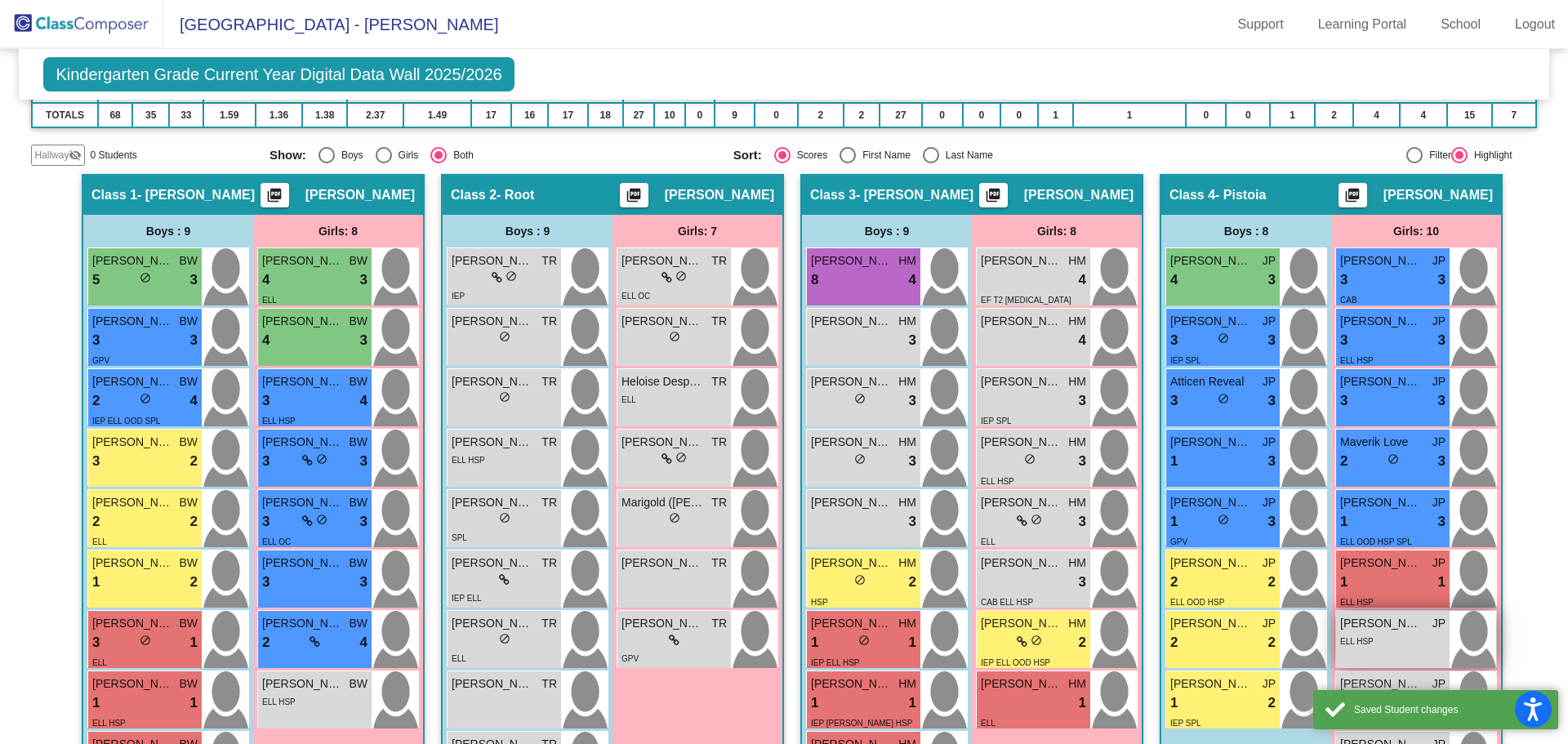
click at [1371, 638] on div "ELL HSP" at bounding box center [1393, 640] width 105 height 17
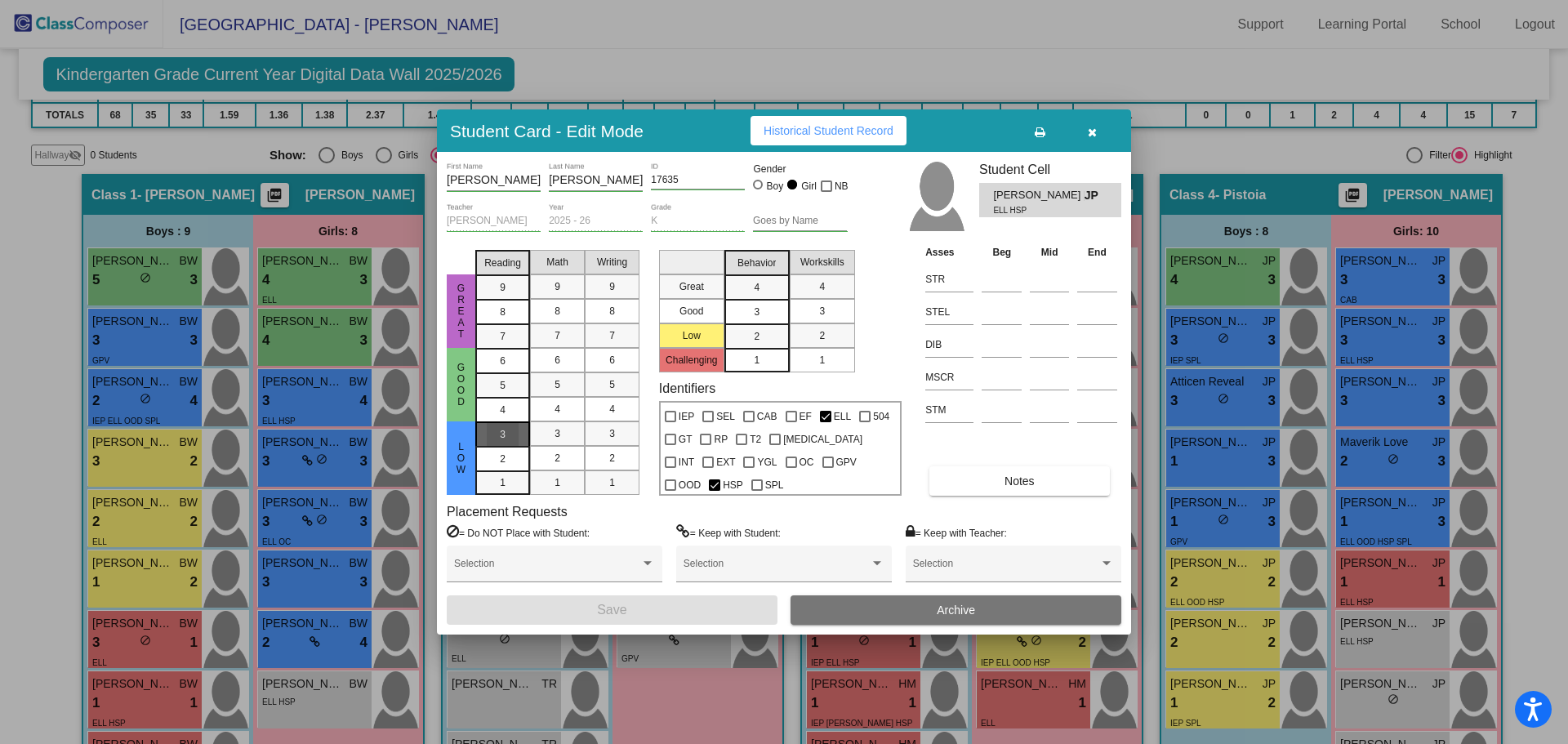
click at [506, 440] on div "3" at bounding box center [502, 434] width 32 height 25
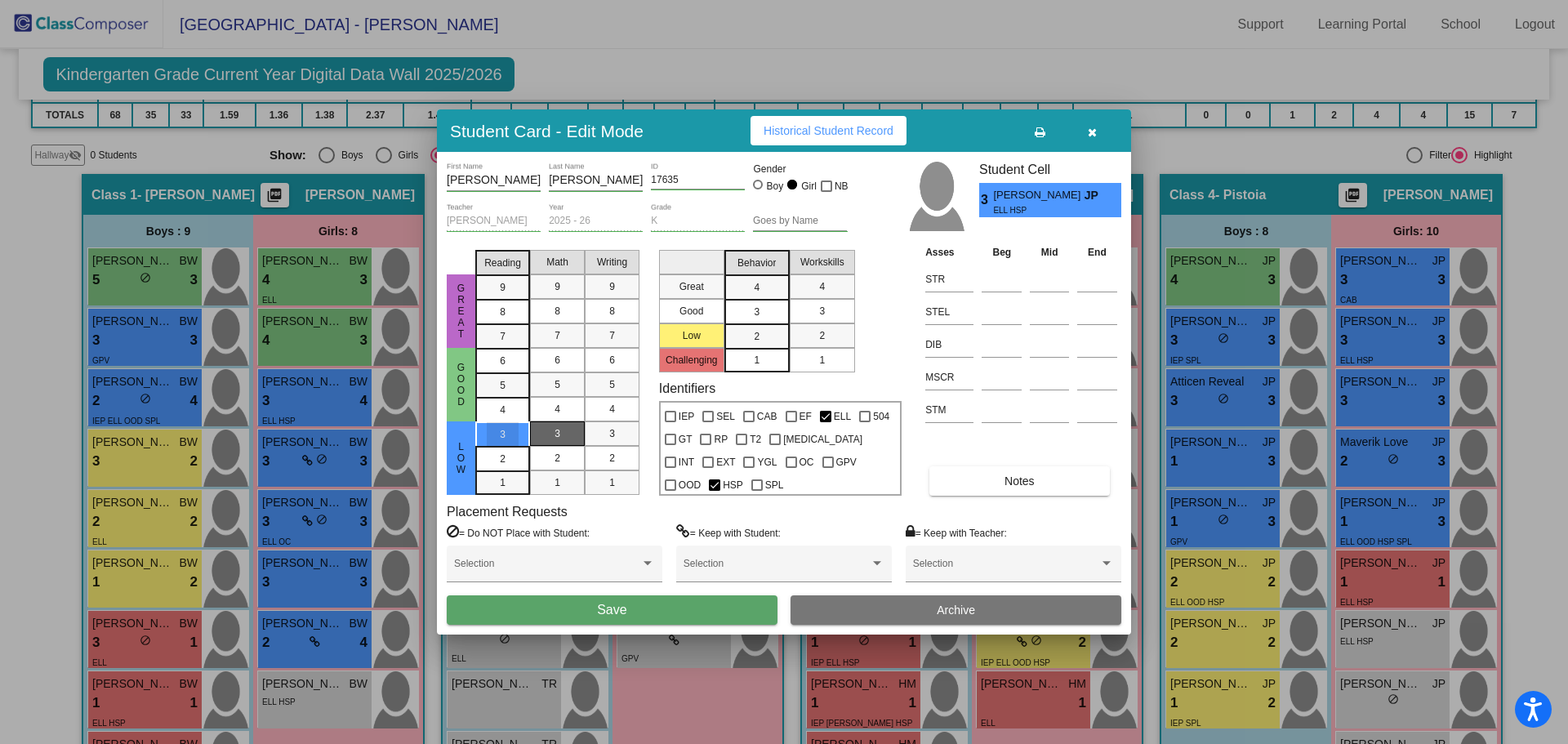
click at [535, 440] on mat-list-option "3" at bounding box center [557, 433] width 54 height 25
click at [598, 435] on div "3" at bounding box center [612, 433] width 32 height 25
click at [562, 435] on div "3" at bounding box center [558, 433] width 32 height 25
click at [610, 435] on div "3" at bounding box center [612, 433] width 32 height 25
click at [764, 300] on div "3" at bounding box center [757, 287] width 32 height 25
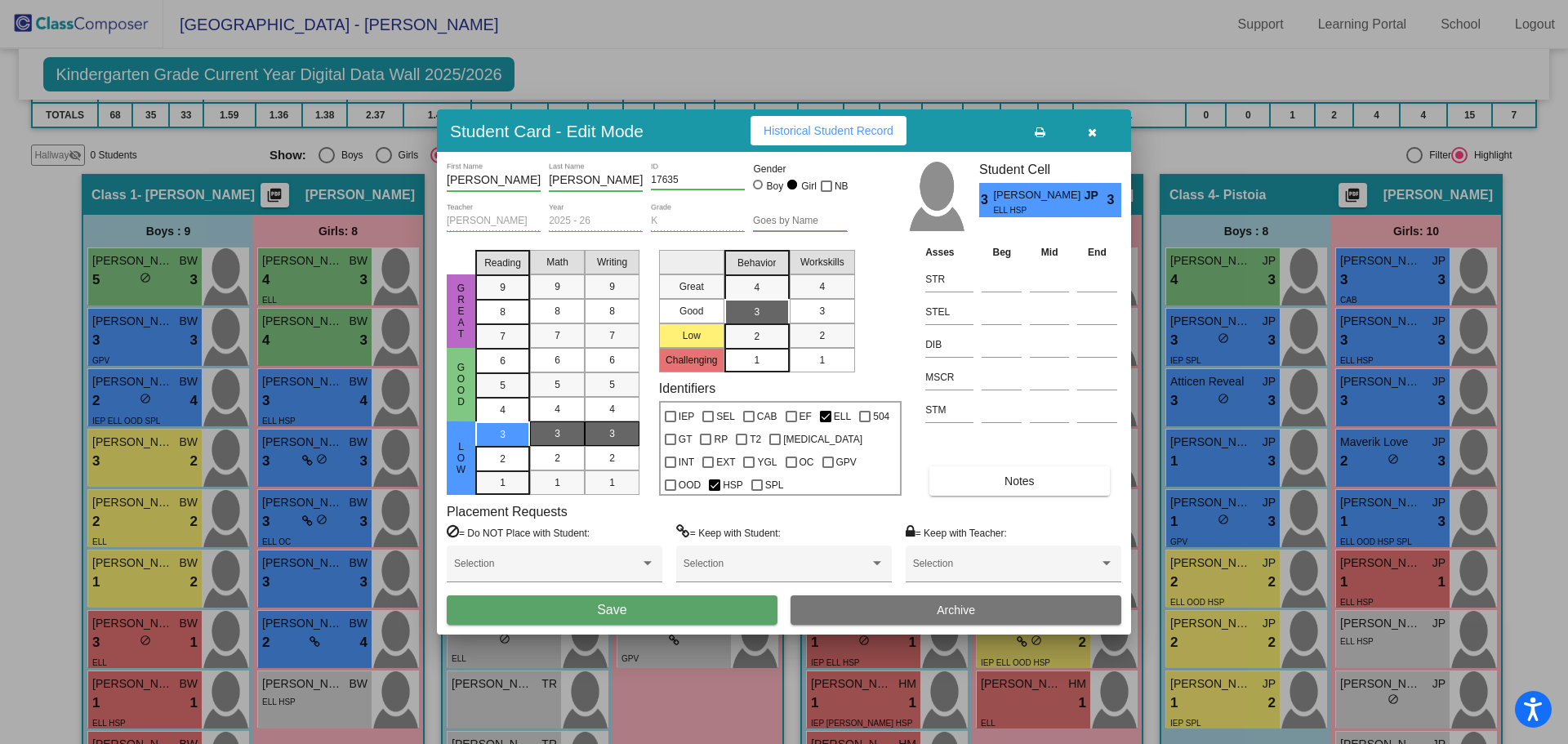
click at [802, 314] on mat-list-option "3" at bounding box center [822, 311] width 65 height 25
click at [701, 608] on button "Save" at bounding box center [612, 610] width 331 height 30
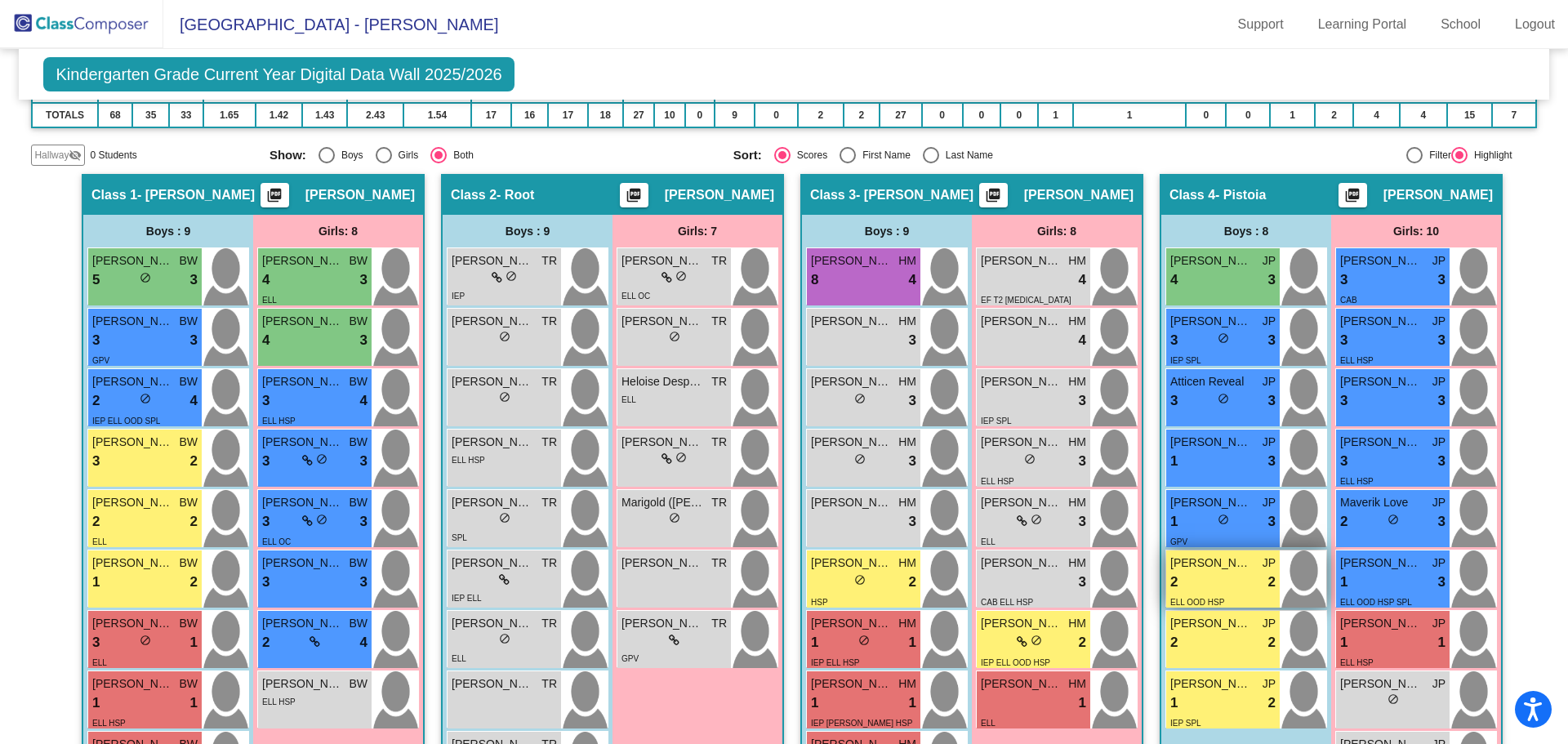
scroll to position [379, 0]
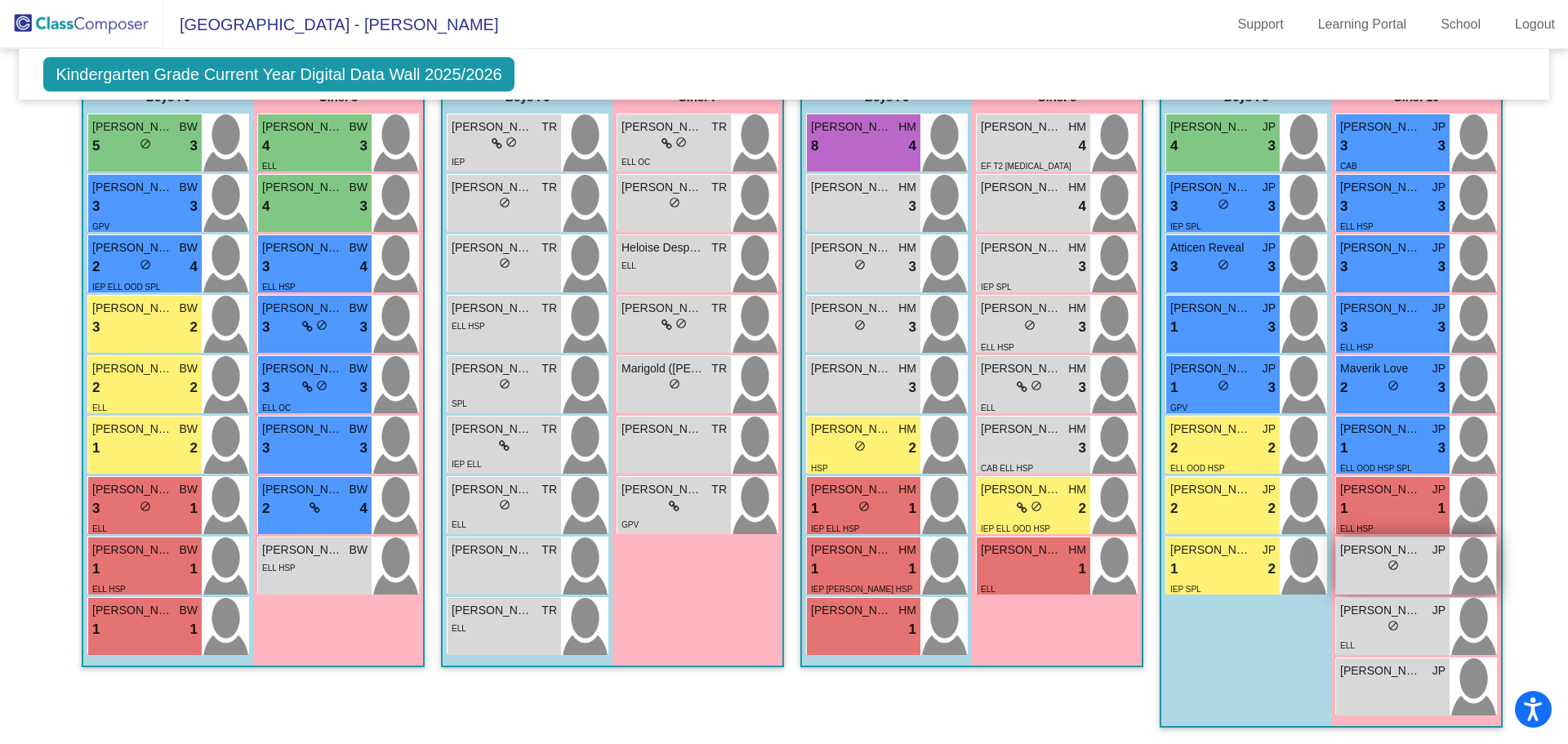
click at [1388, 563] on span "do_not_disturb_alt" at bounding box center [1394, 566] width 12 height 12
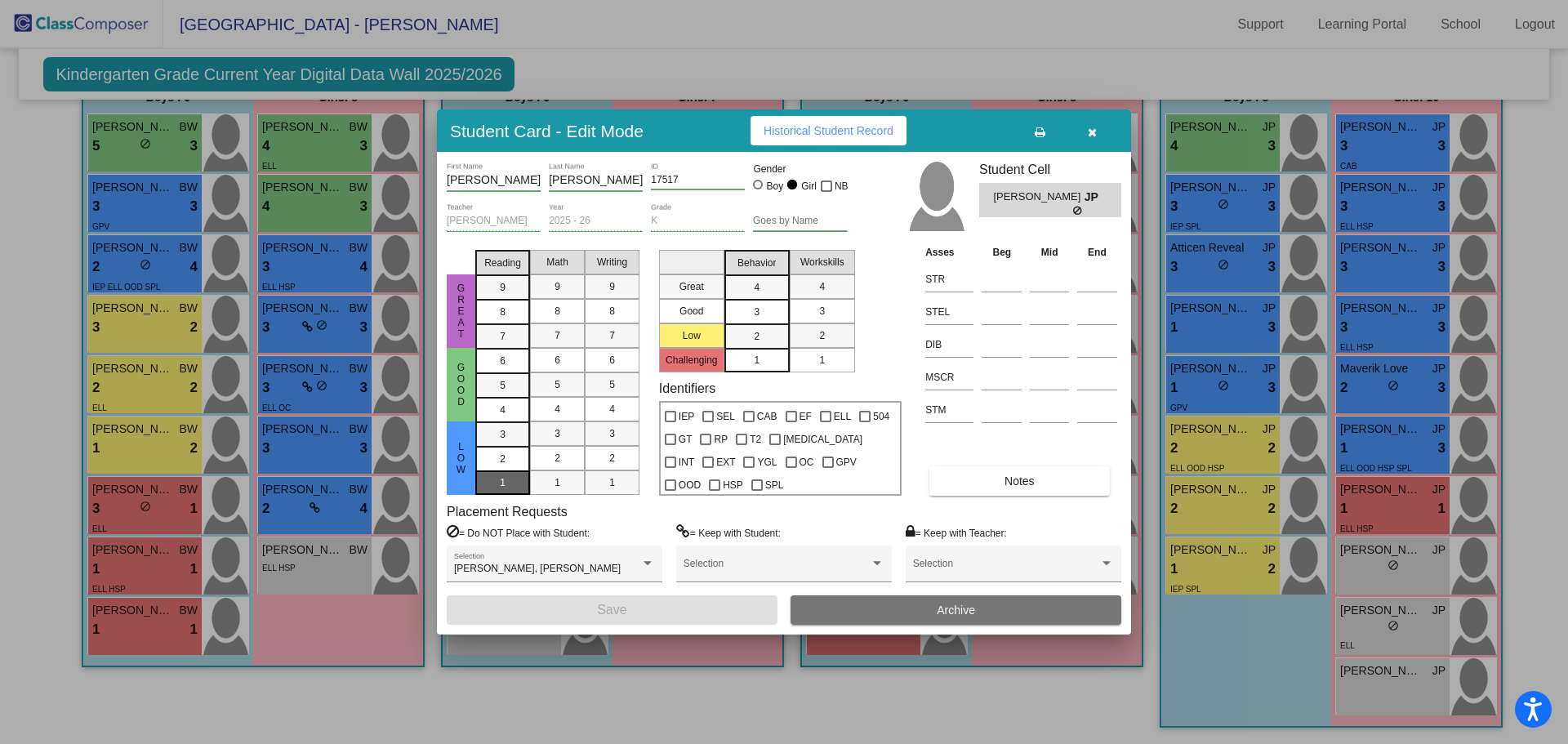
drag, startPoint x: 473, startPoint y: 482, endPoint x: 484, endPoint y: 481, distance: 11.0
click at [480, 482] on div "Great Good Low Reading 9 8 7 6 5 4 3 2 1 Math 9 8 7 6 5 4 3 2 1 Writing 9 8 7 6…" at bounding box center [548, 370] width 202 height 253
click at [557, 478] on span "1" at bounding box center [558, 482] width 6 height 15
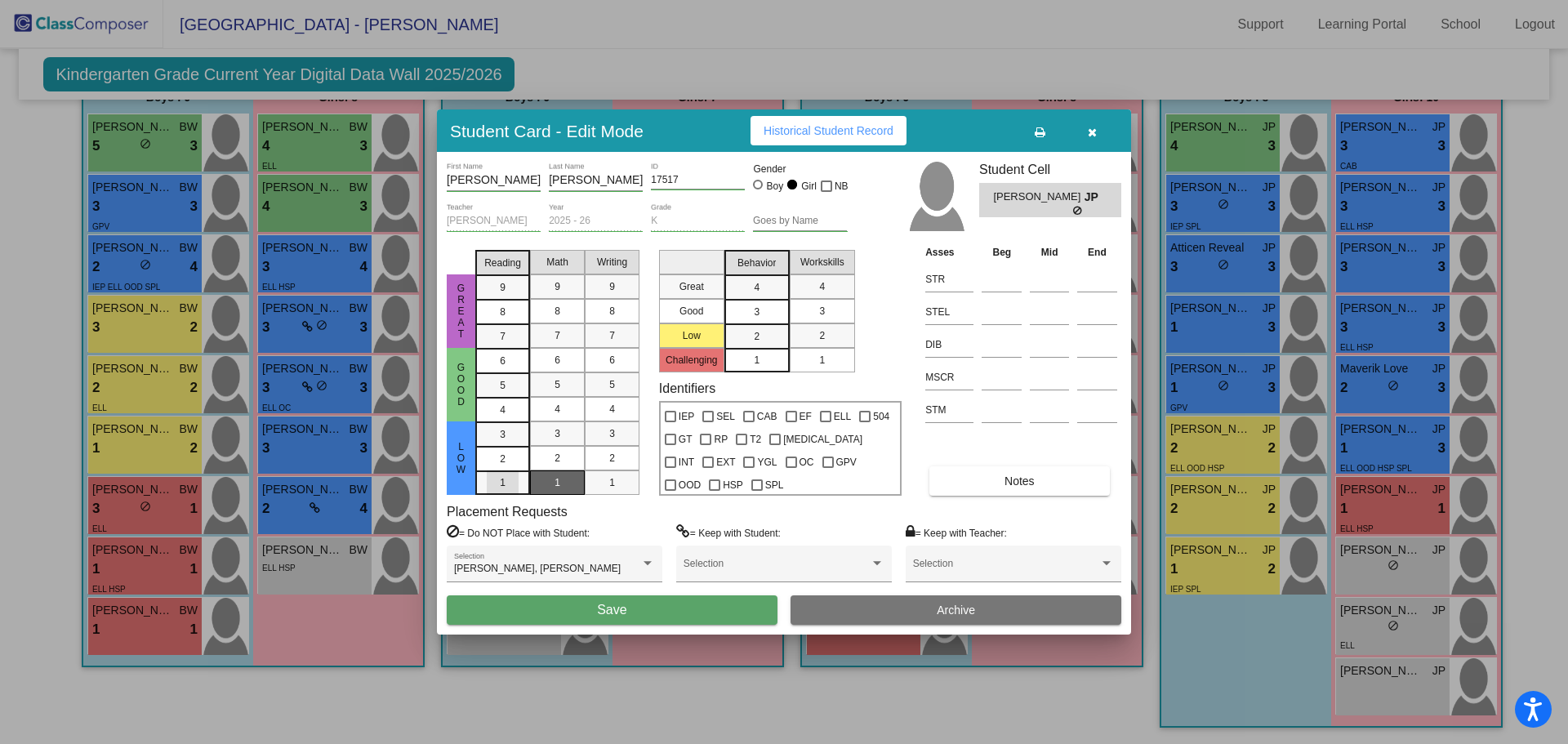
drag, startPoint x: 504, startPoint y: 479, endPoint x: 550, endPoint y: 481, distance: 46.0
click at [506, 447] on div "1" at bounding box center [502, 434] width 32 height 25
click at [601, 481] on div "1" at bounding box center [612, 482] width 32 height 25
click at [750, 361] on div "1" at bounding box center [757, 360] width 32 height 25
click at [821, 337] on span "2" at bounding box center [822, 335] width 6 height 15
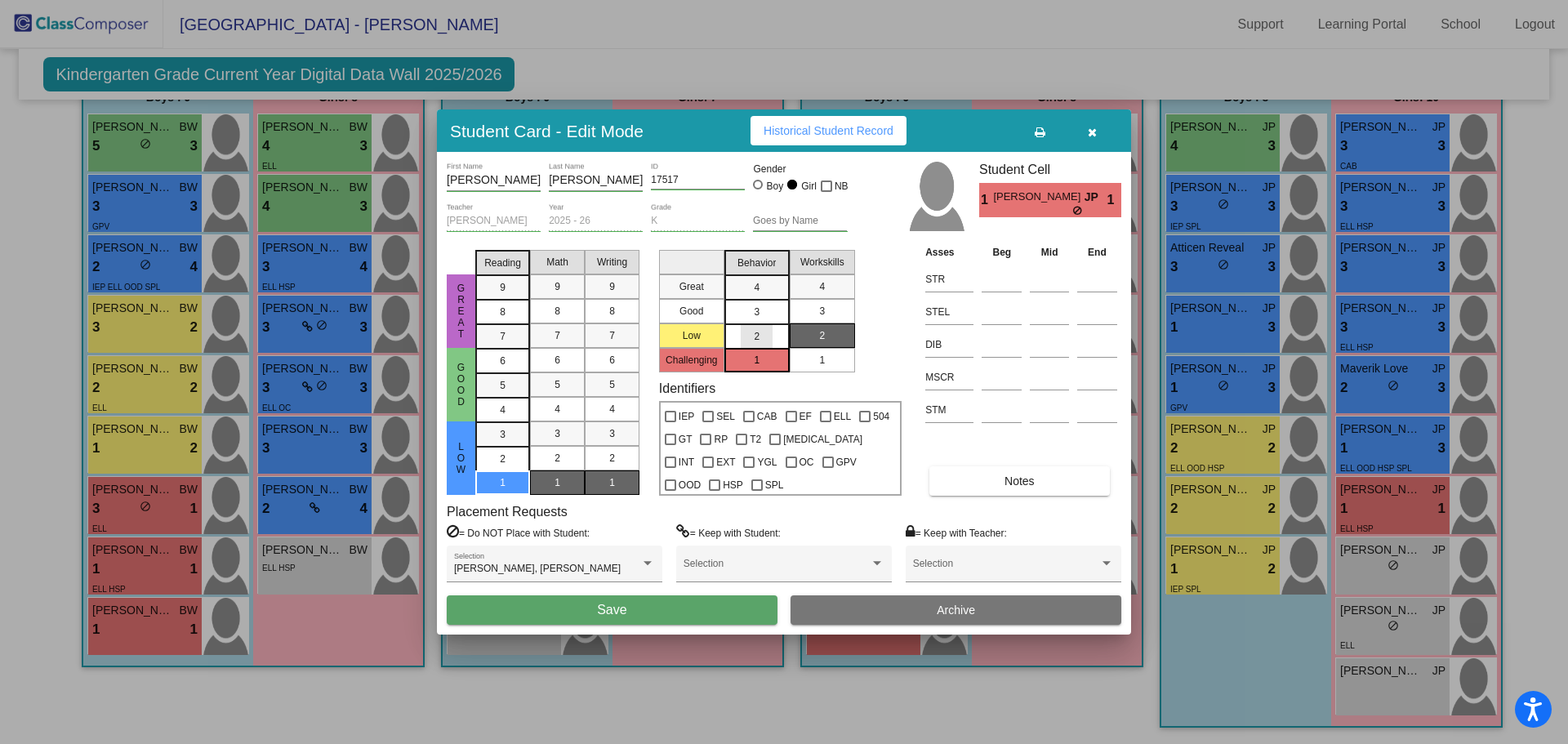
click at [765, 331] on div "2" at bounding box center [757, 336] width 32 height 25
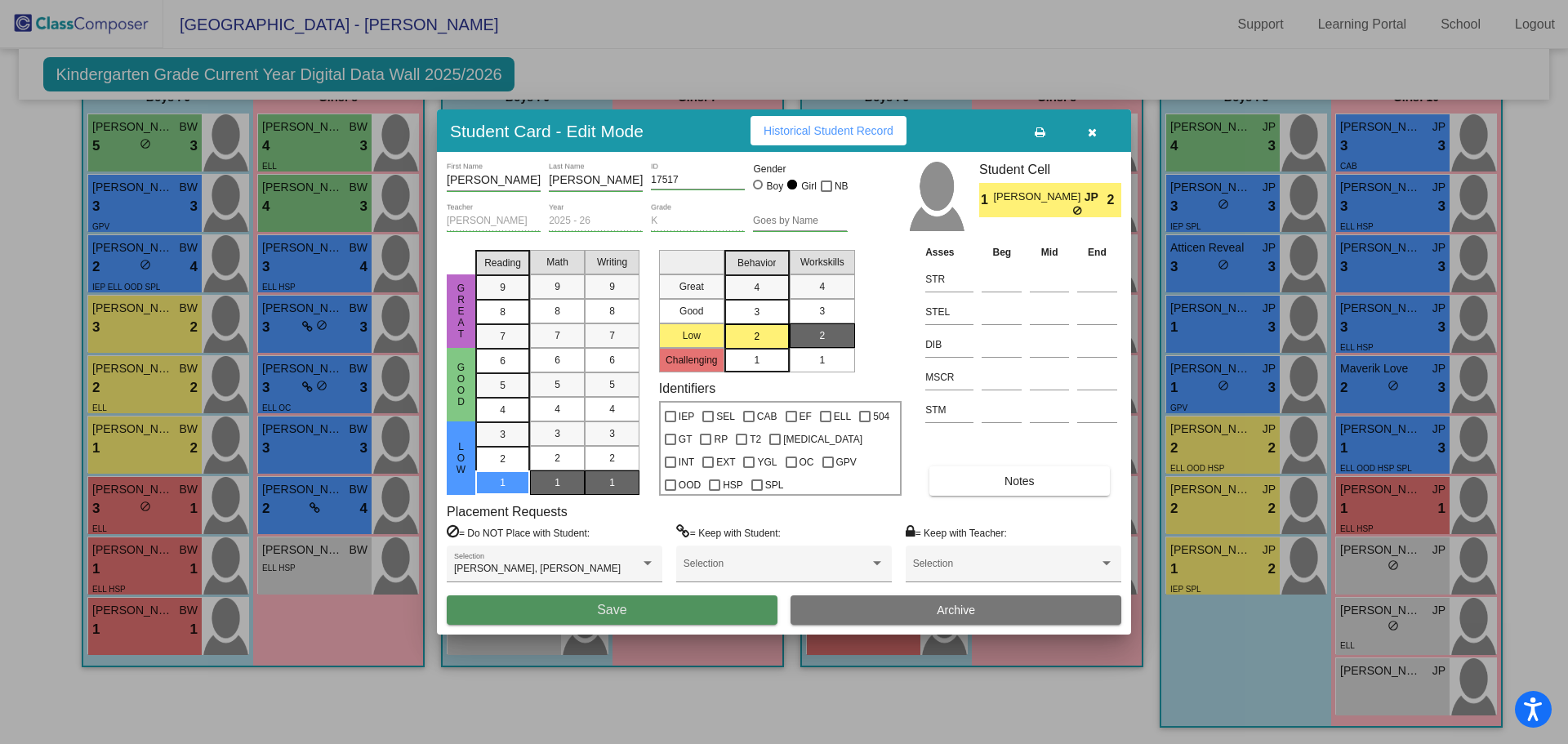
click at [635, 607] on button "Save" at bounding box center [612, 610] width 331 height 30
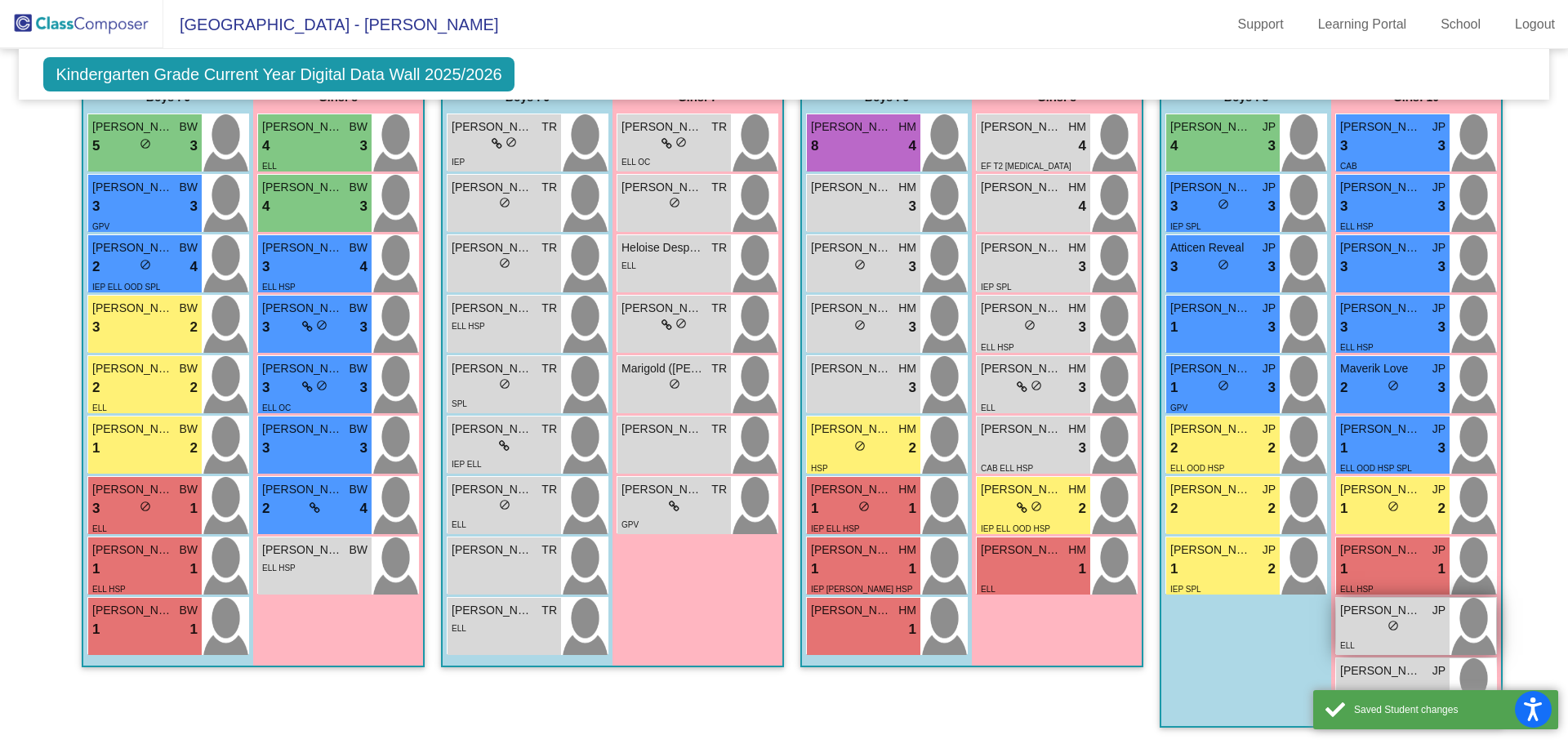
click at [1388, 617] on span "[PERSON_NAME]" at bounding box center [1381, 610] width 81 height 17
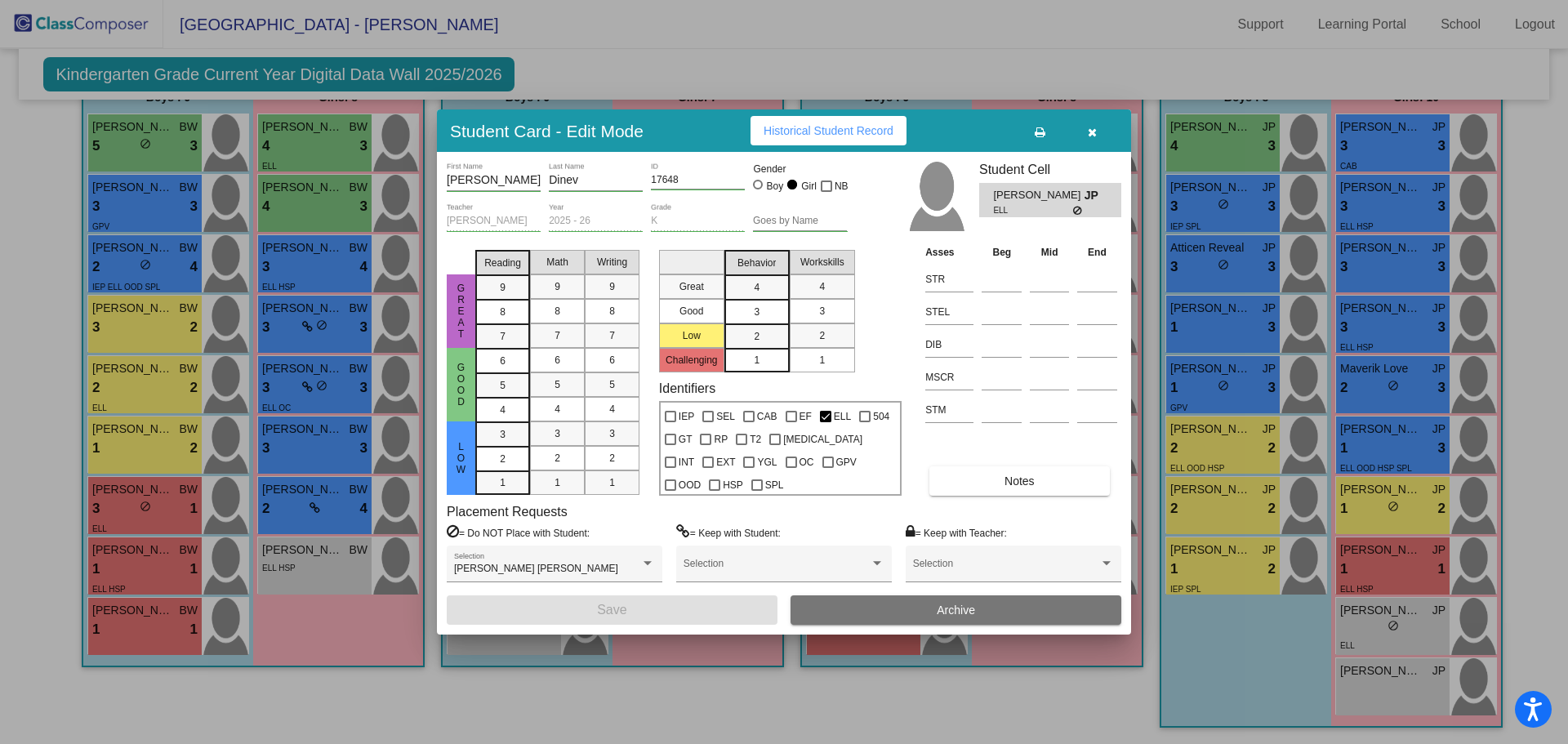
click at [1382, 328] on div at bounding box center [784, 372] width 1568 height 744
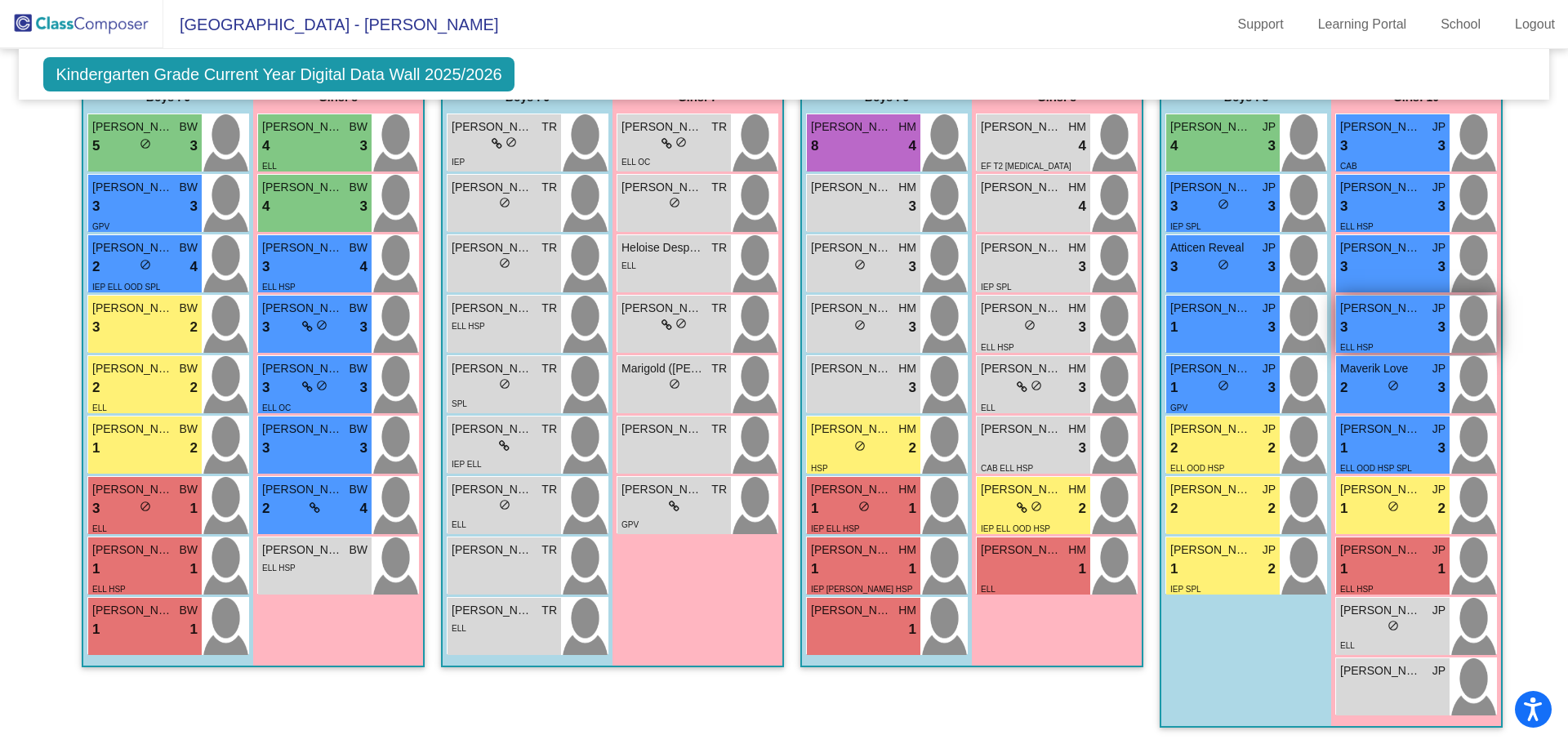
click at [1393, 328] on div "3 lock do_not_disturb_alt 3" at bounding box center [1393, 327] width 105 height 21
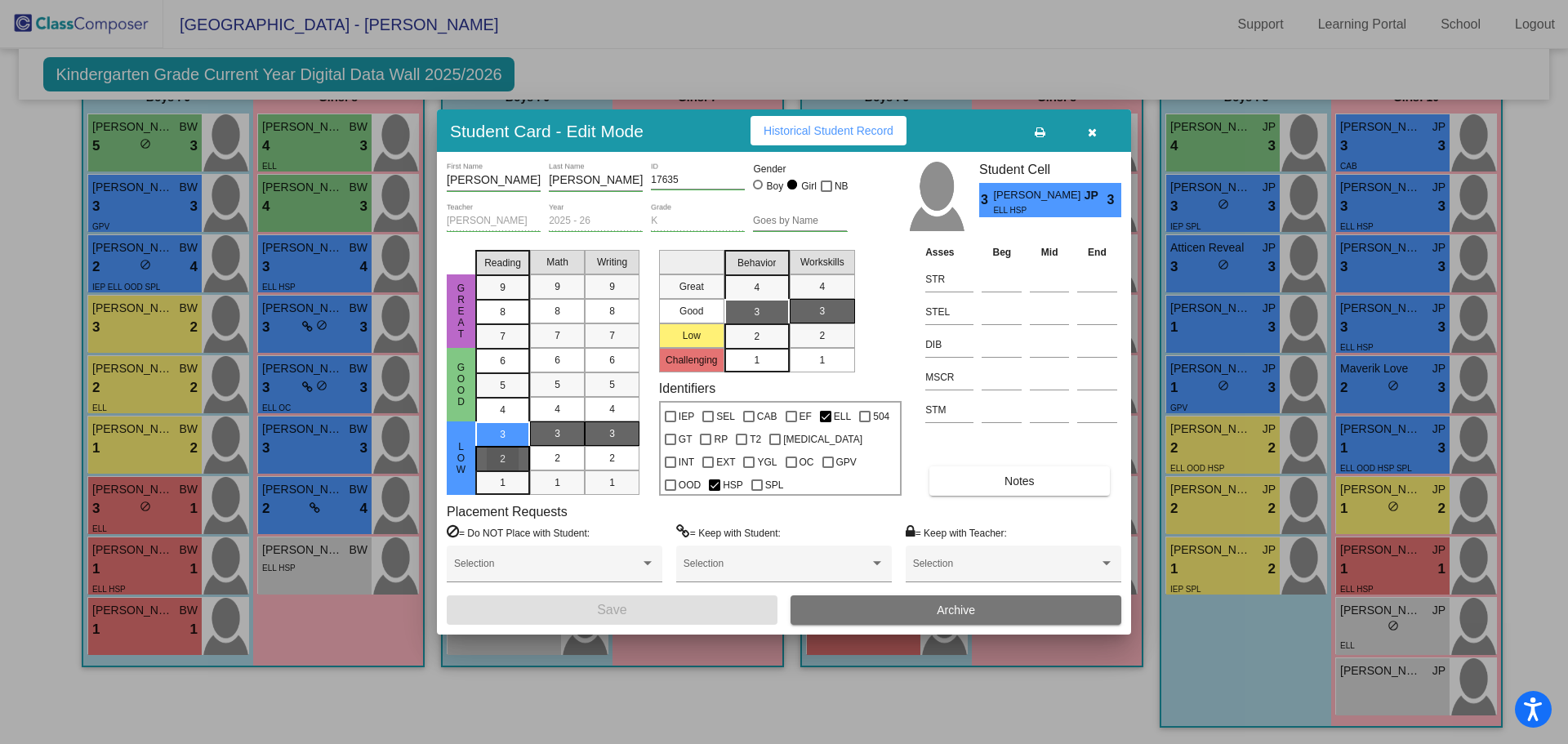
click at [501, 442] on span "2" at bounding box center [503, 434] width 6 height 15
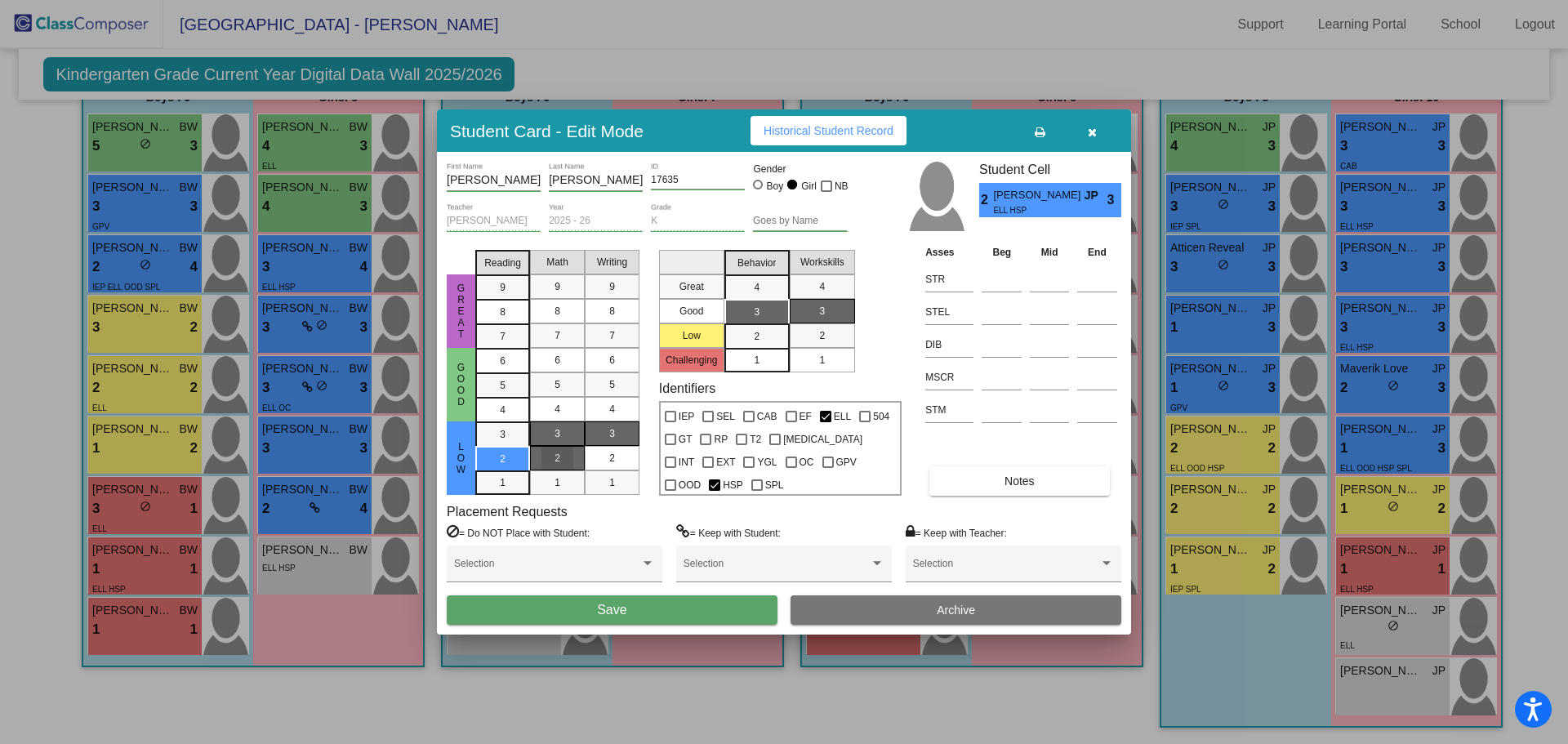
click at [550, 461] on div "2" at bounding box center [558, 458] width 32 height 25
click at [601, 458] on div "2" at bounding box center [612, 458] width 32 height 25
click at [624, 431] on div "3" at bounding box center [612, 433] width 32 height 25
click at [578, 432] on mat-list-option "3" at bounding box center [557, 433] width 54 height 25
click at [498, 435] on div "3" at bounding box center [502, 434] width 32 height 25
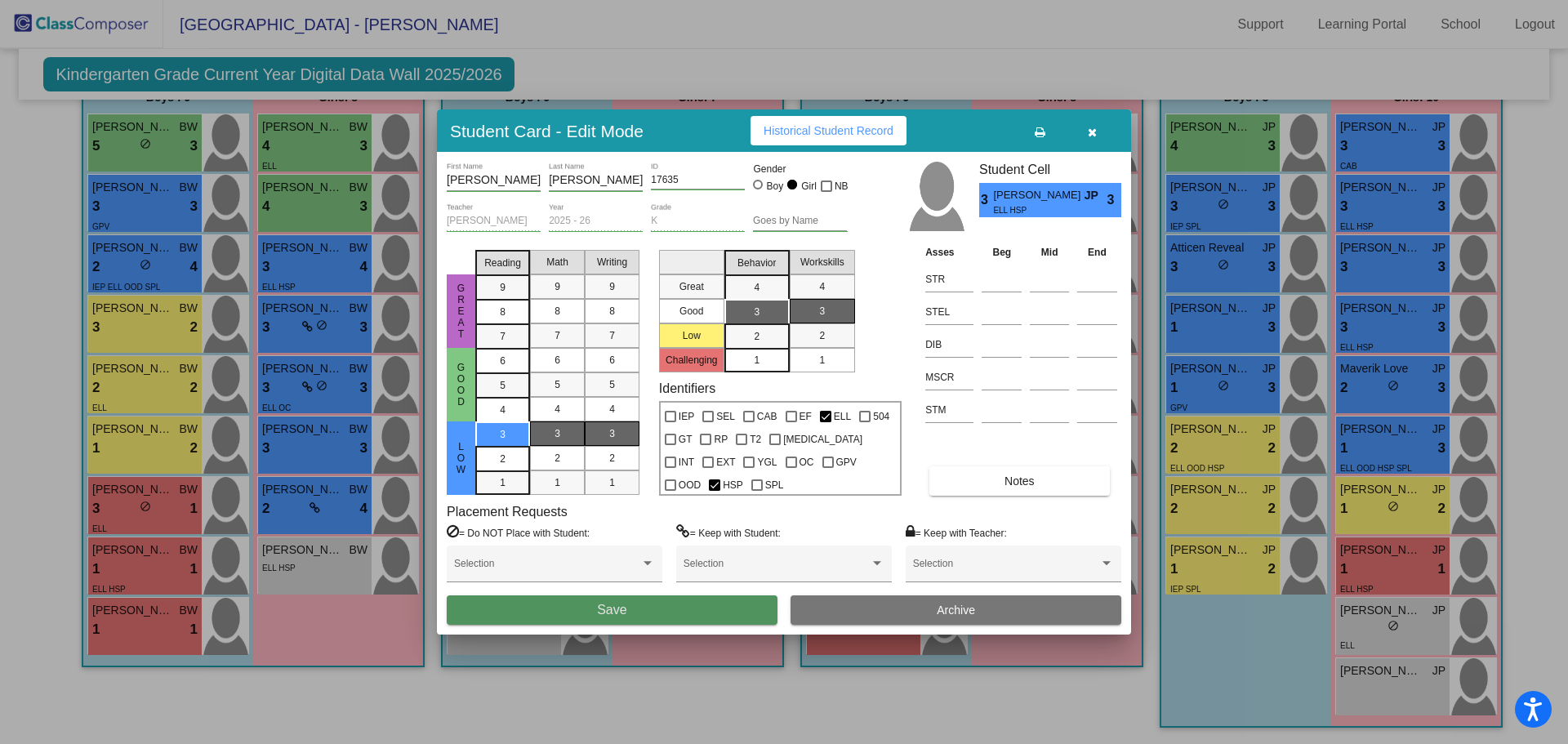
click at [723, 602] on button "Save" at bounding box center [612, 610] width 331 height 30
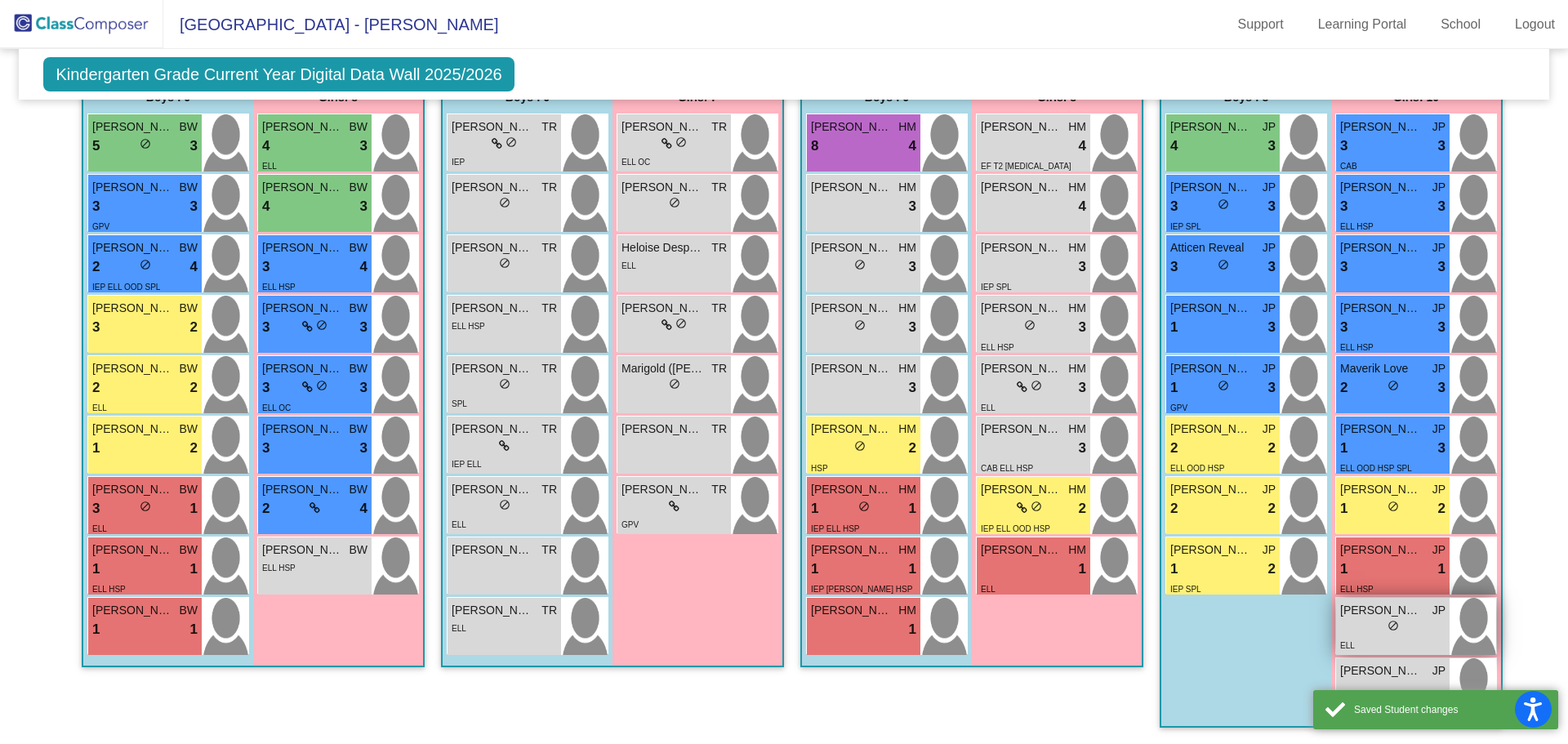
click at [1370, 632] on div "lock do_not_disturb_alt" at bounding box center [1393, 627] width 105 height 17
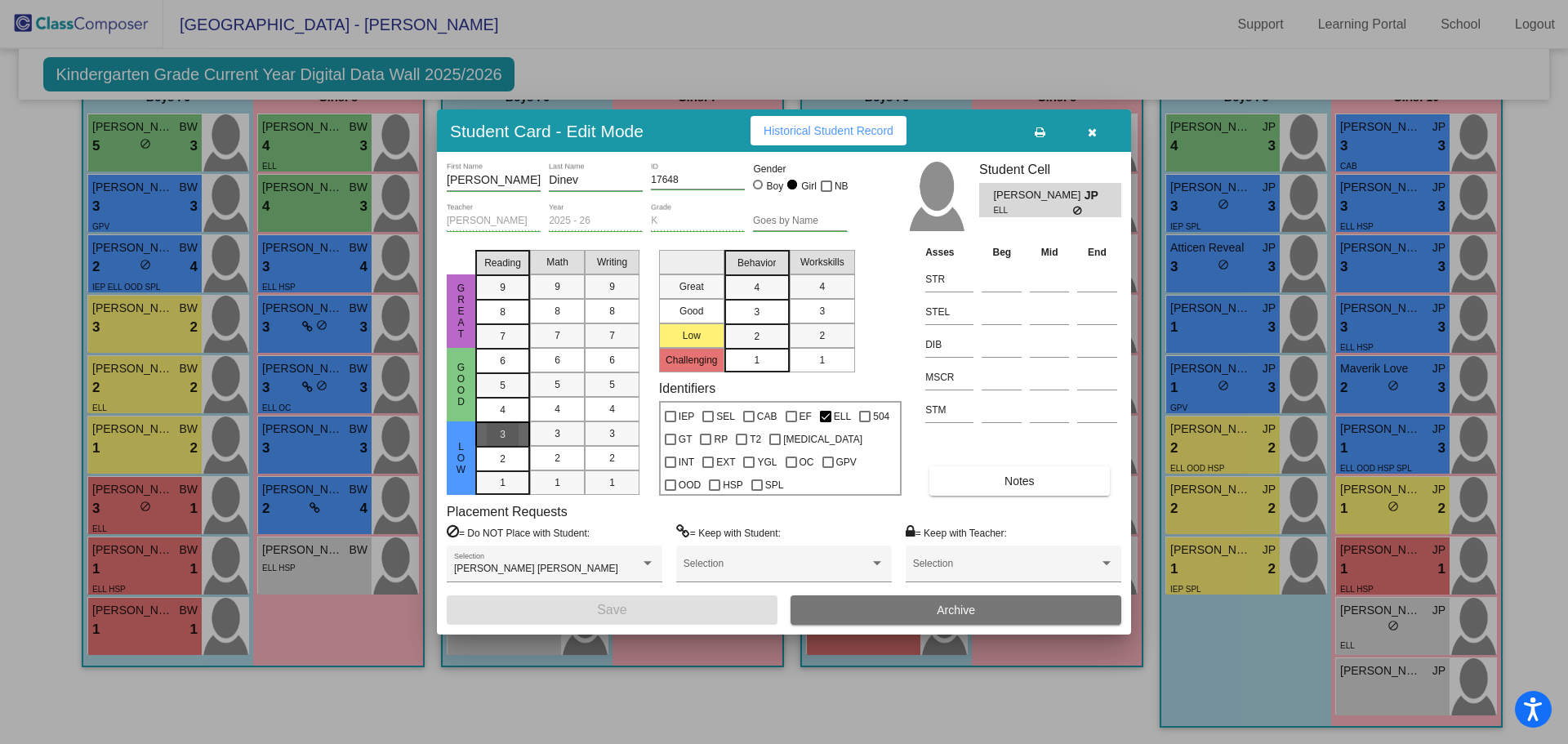
click at [499, 437] on div "3" at bounding box center [502, 434] width 32 height 25
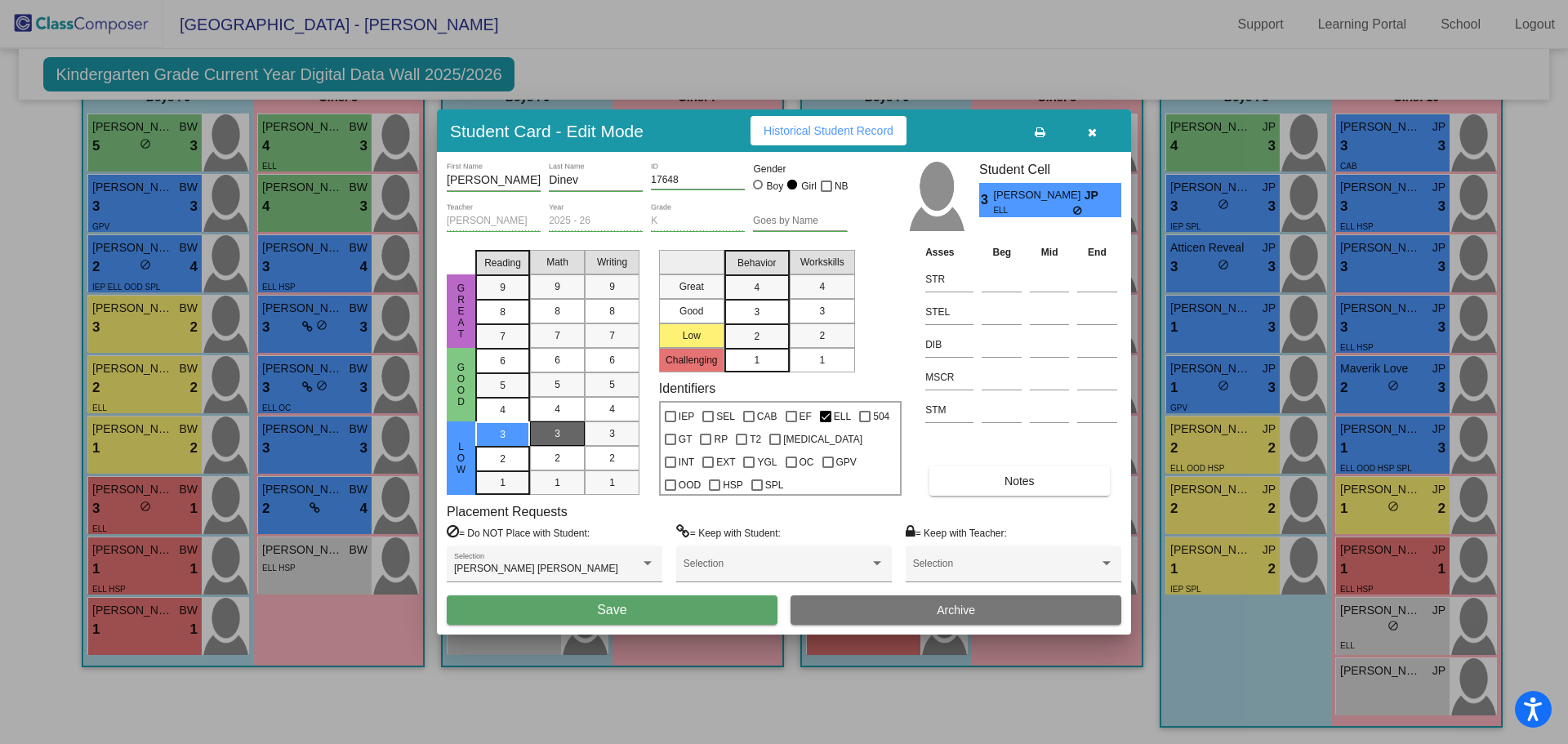
click at [566, 433] on div "3" at bounding box center [558, 433] width 32 height 25
click at [595, 434] on mat-list-option "3" at bounding box center [611, 433] width 54 height 25
click at [810, 328] on div "2" at bounding box center [822, 335] width 32 height 25
click at [764, 333] on div "2" at bounding box center [757, 336] width 32 height 25
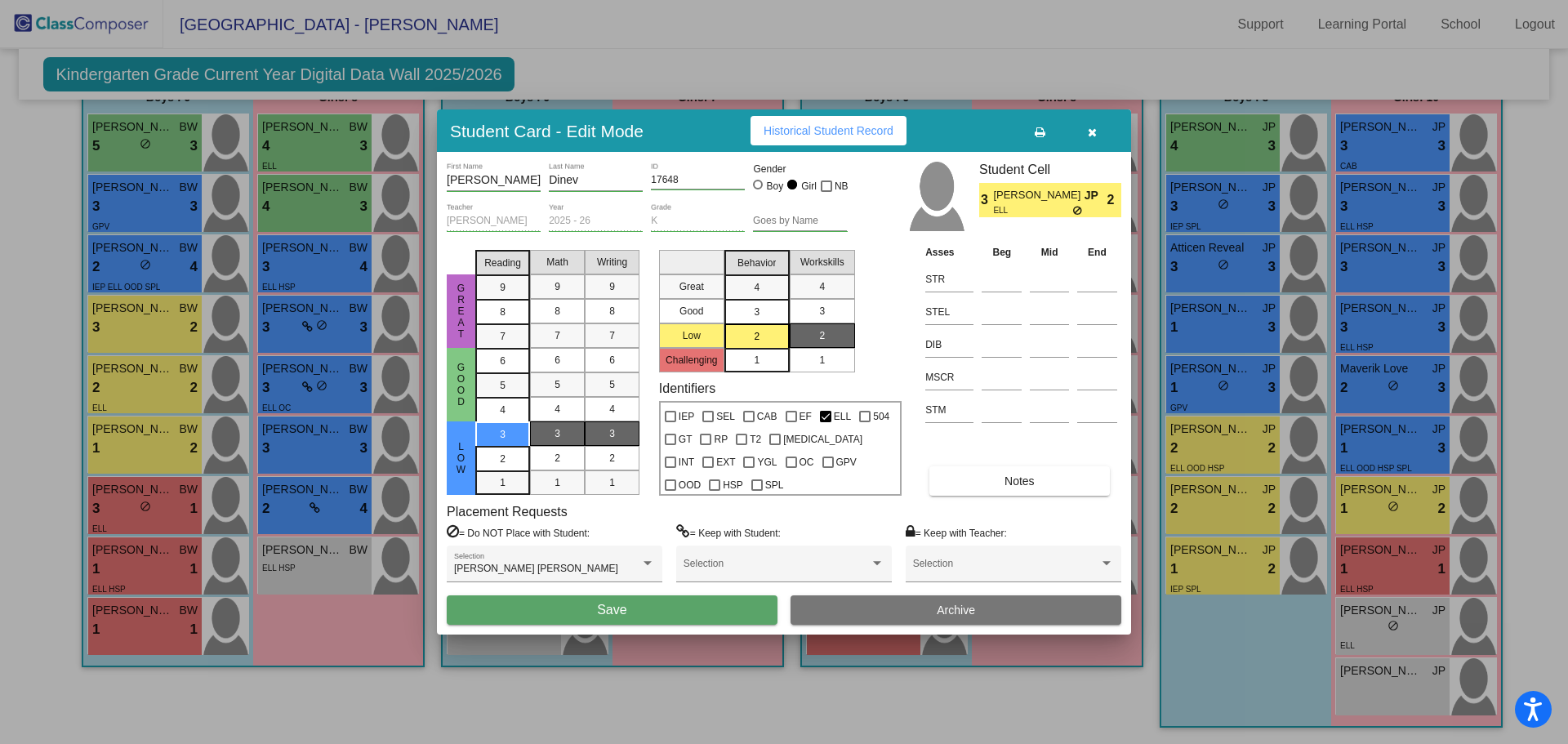
click at [766, 300] on div "3" at bounding box center [757, 287] width 32 height 25
click at [796, 313] on mat-list-option "3" at bounding box center [822, 311] width 65 height 25
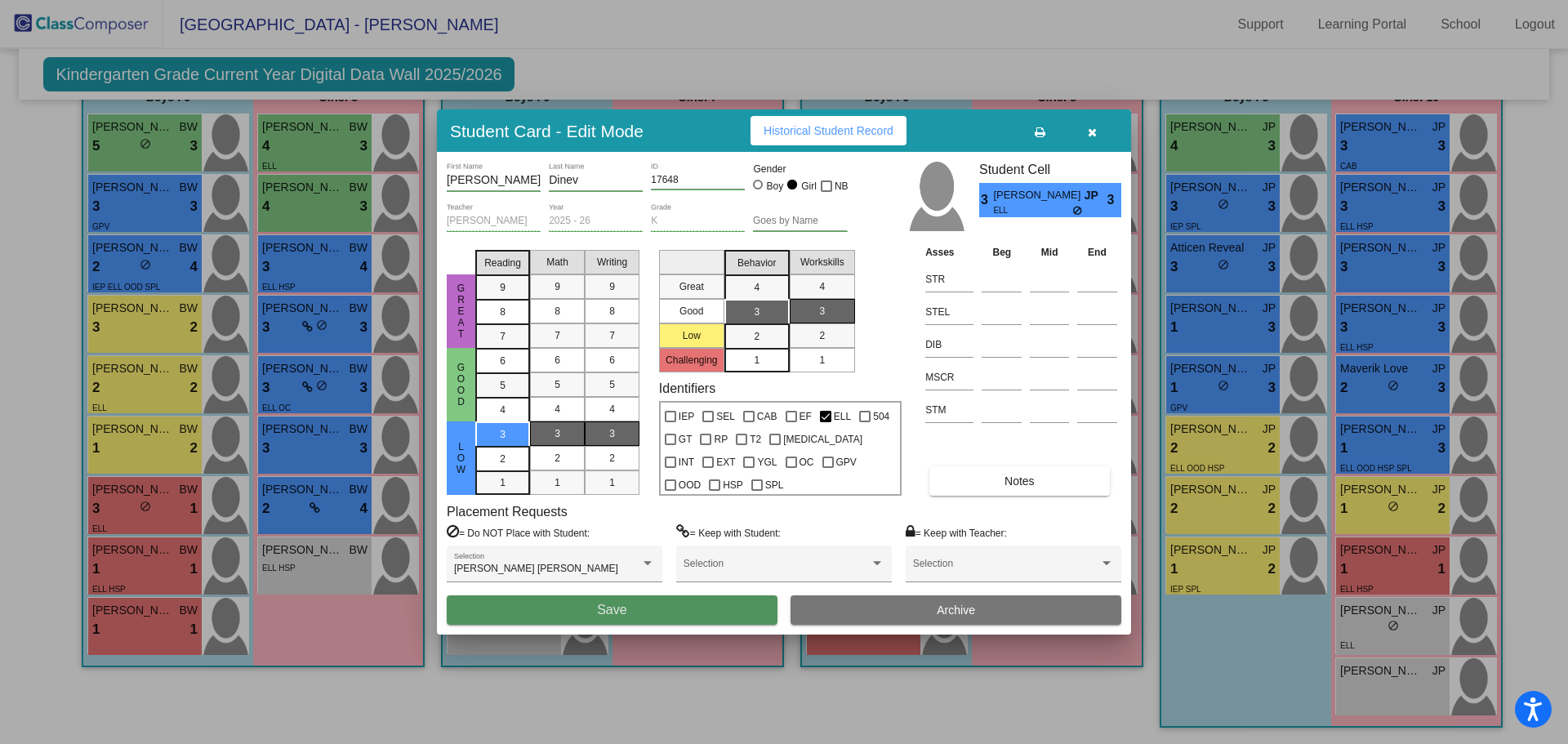
click at [640, 611] on button "Save" at bounding box center [612, 610] width 331 height 30
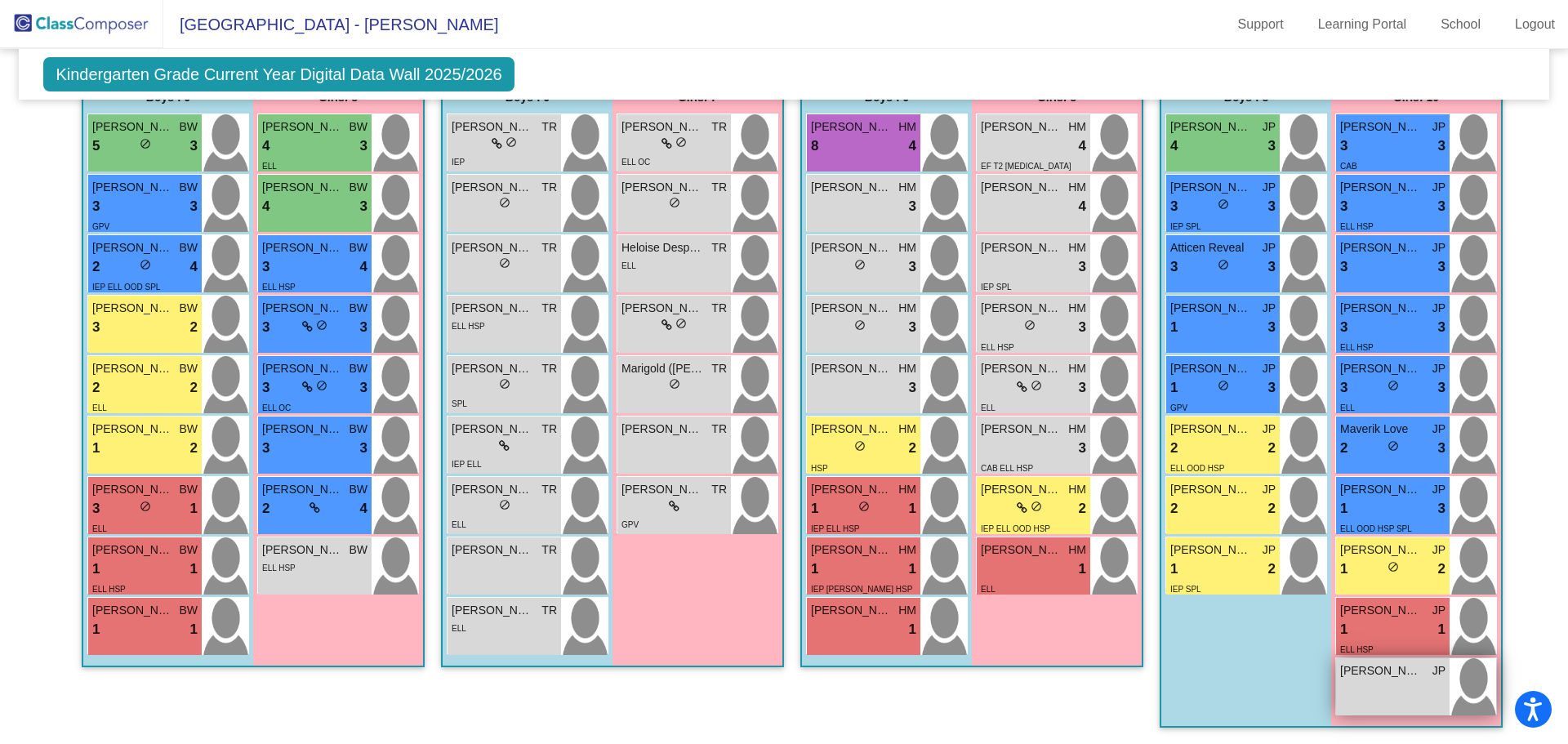
click at [1379, 672] on span "[PERSON_NAME]" at bounding box center [1381, 671] width 81 height 17
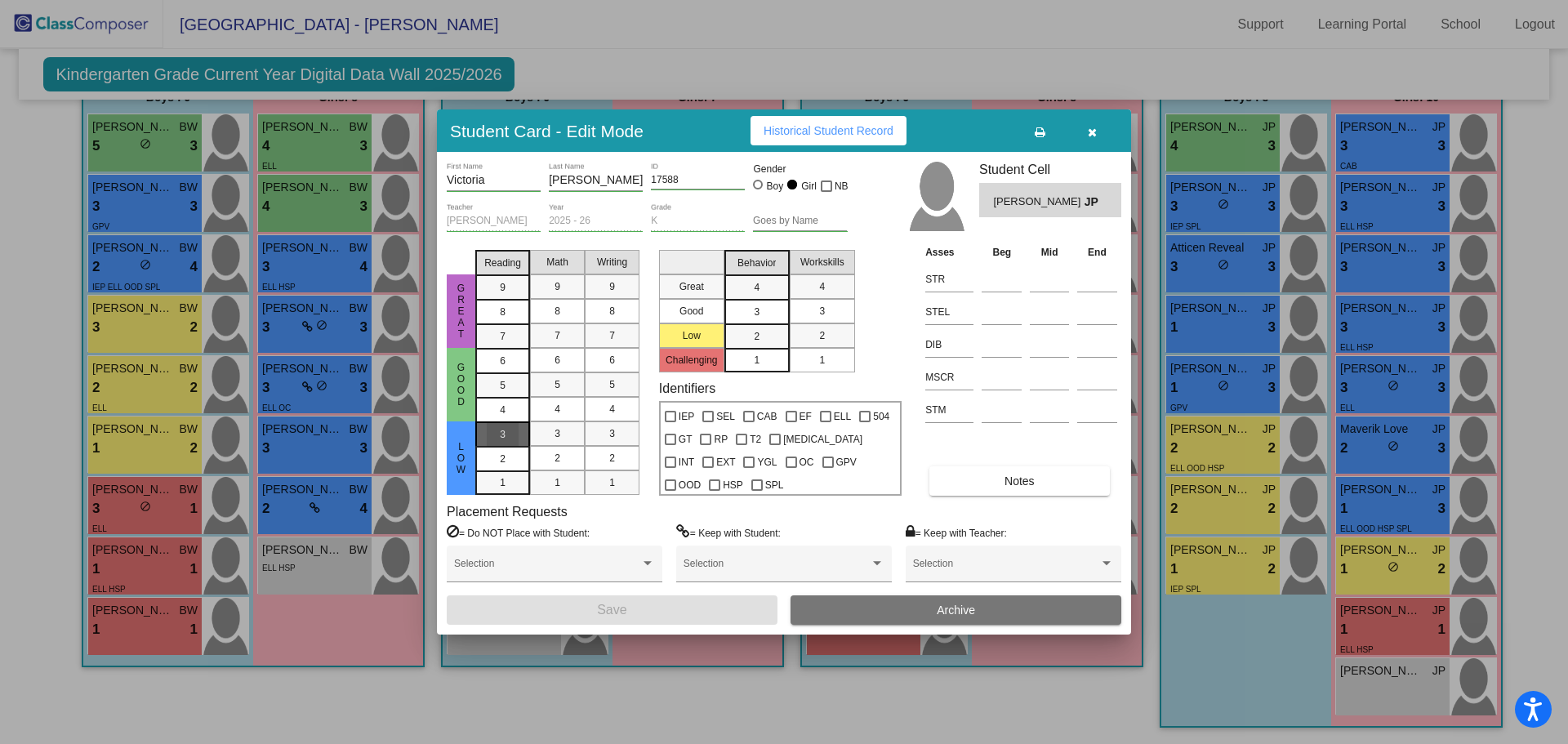
drag, startPoint x: 502, startPoint y: 431, endPoint x: 541, endPoint y: 439, distance: 39.8
click at [503, 432] on span "3" at bounding box center [503, 434] width 6 height 15
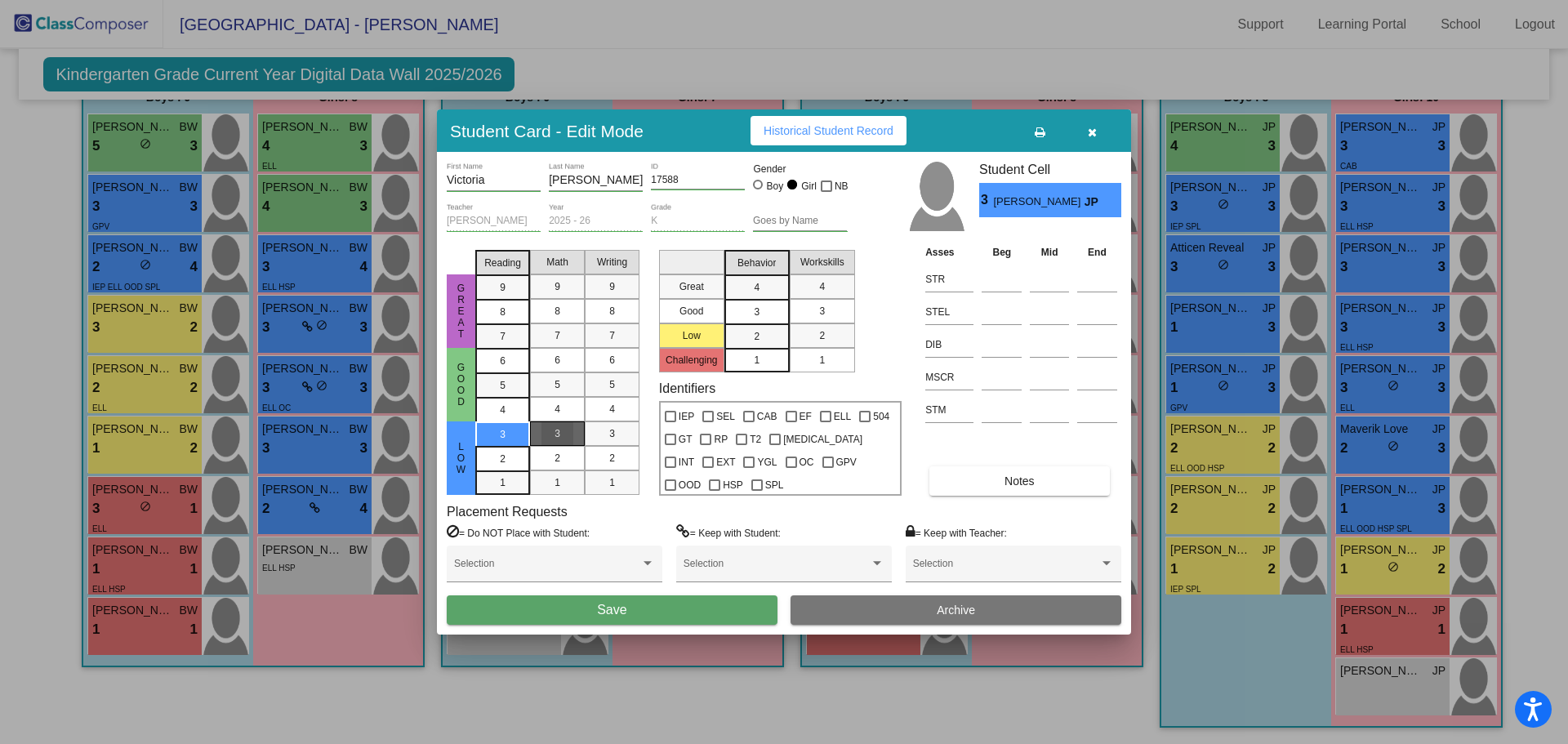
click at [541, 439] on mat-list-option "3" at bounding box center [557, 433] width 54 height 25
click at [608, 427] on div "3" at bounding box center [612, 433] width 32 height 25
click at [754, 295] on span "3" at bounding box center [757, 287] width 6 height 15
click at [811, 315] on div "3" at bounding box center [822, 311] width 32 height 25
click at [746, 364] on div "1" at bounding box center [757, 360] width 32 height 25
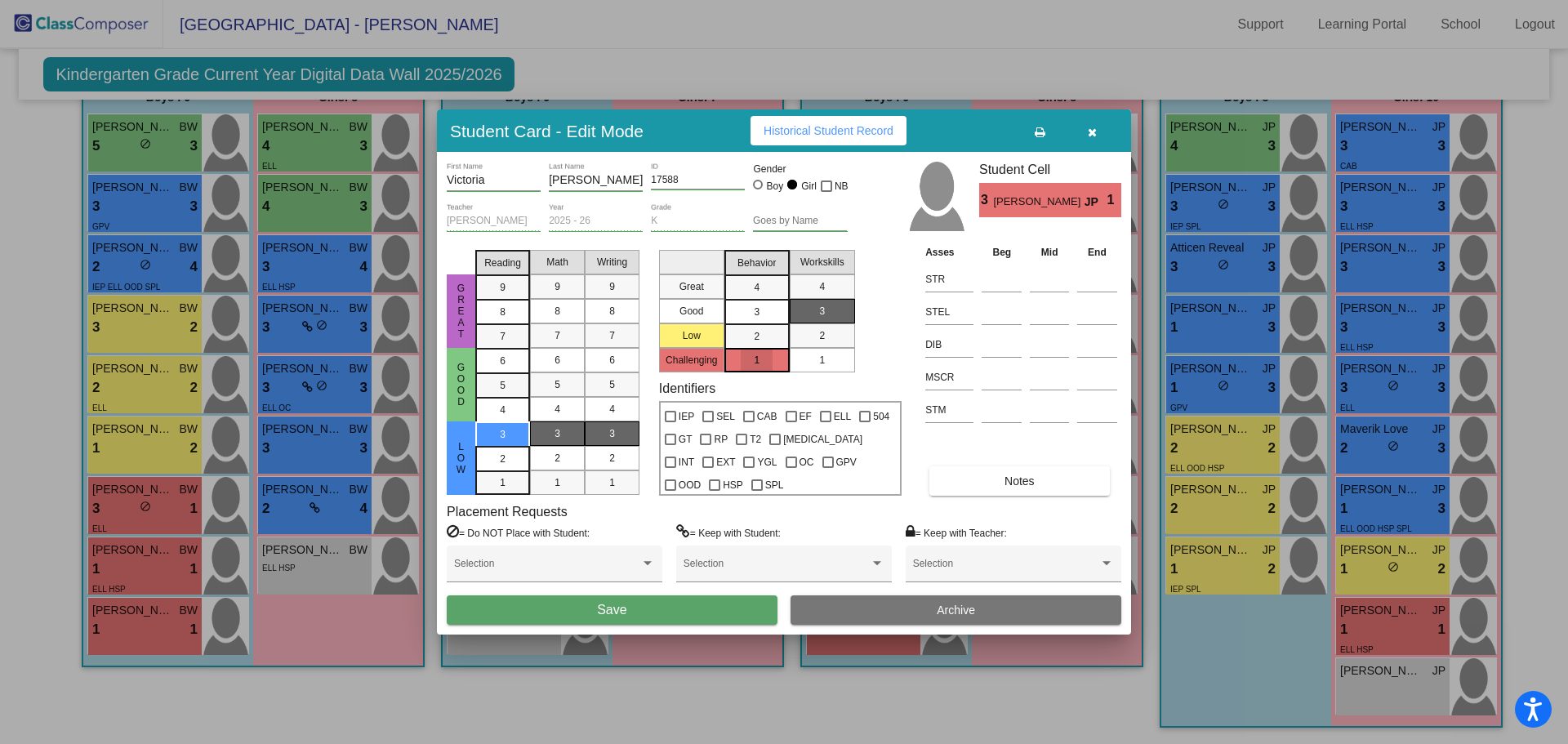
click at [739, 363] on mat-list-option "1" at bounding box center [757, 360] width 65 height 25
click at [644, 610] on button "Save" at bounding box center [612, 610] width 331 height 30
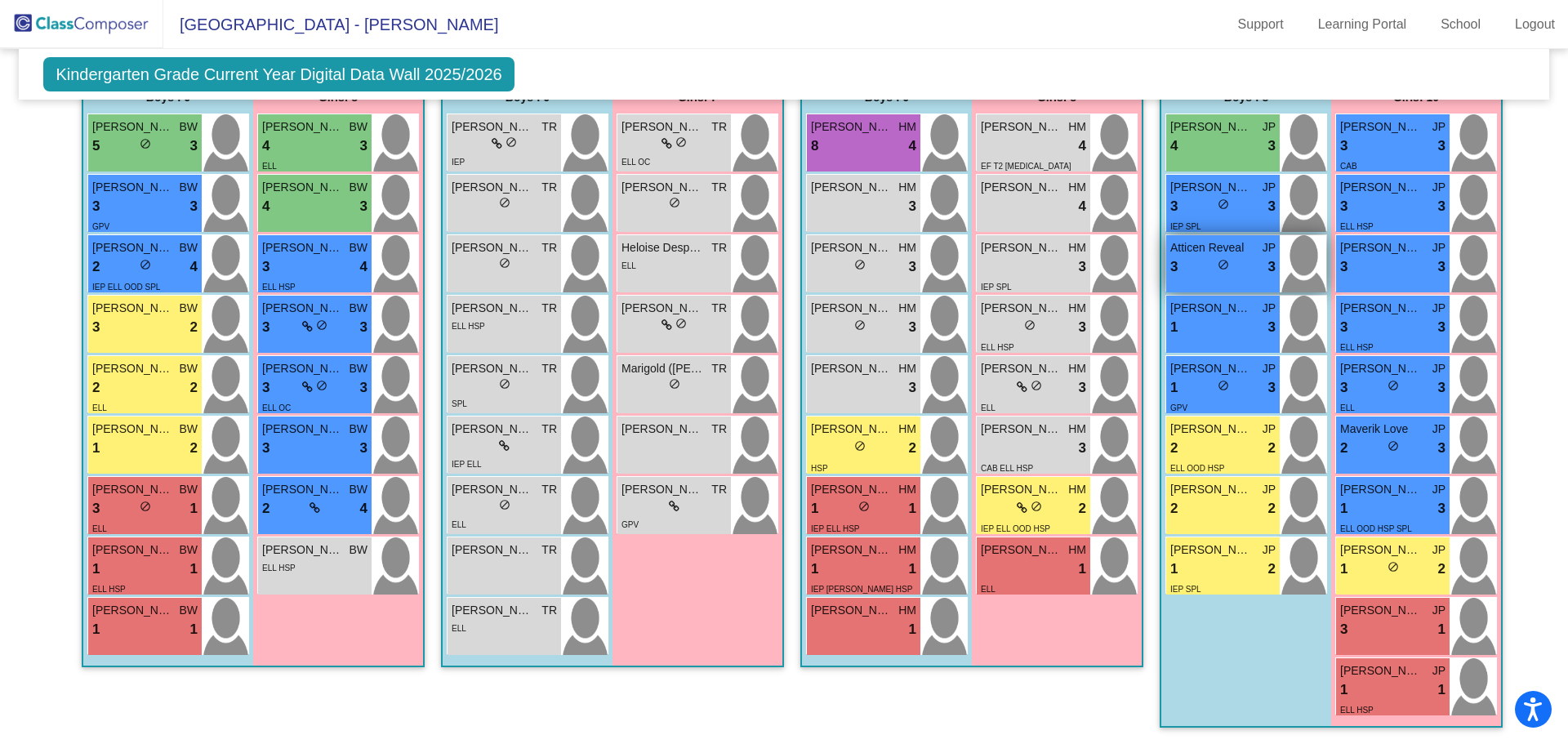
click at [1217, 260] on span "do_not_disturb_alt" at bounding box center [1223, 265] width 12 height 12
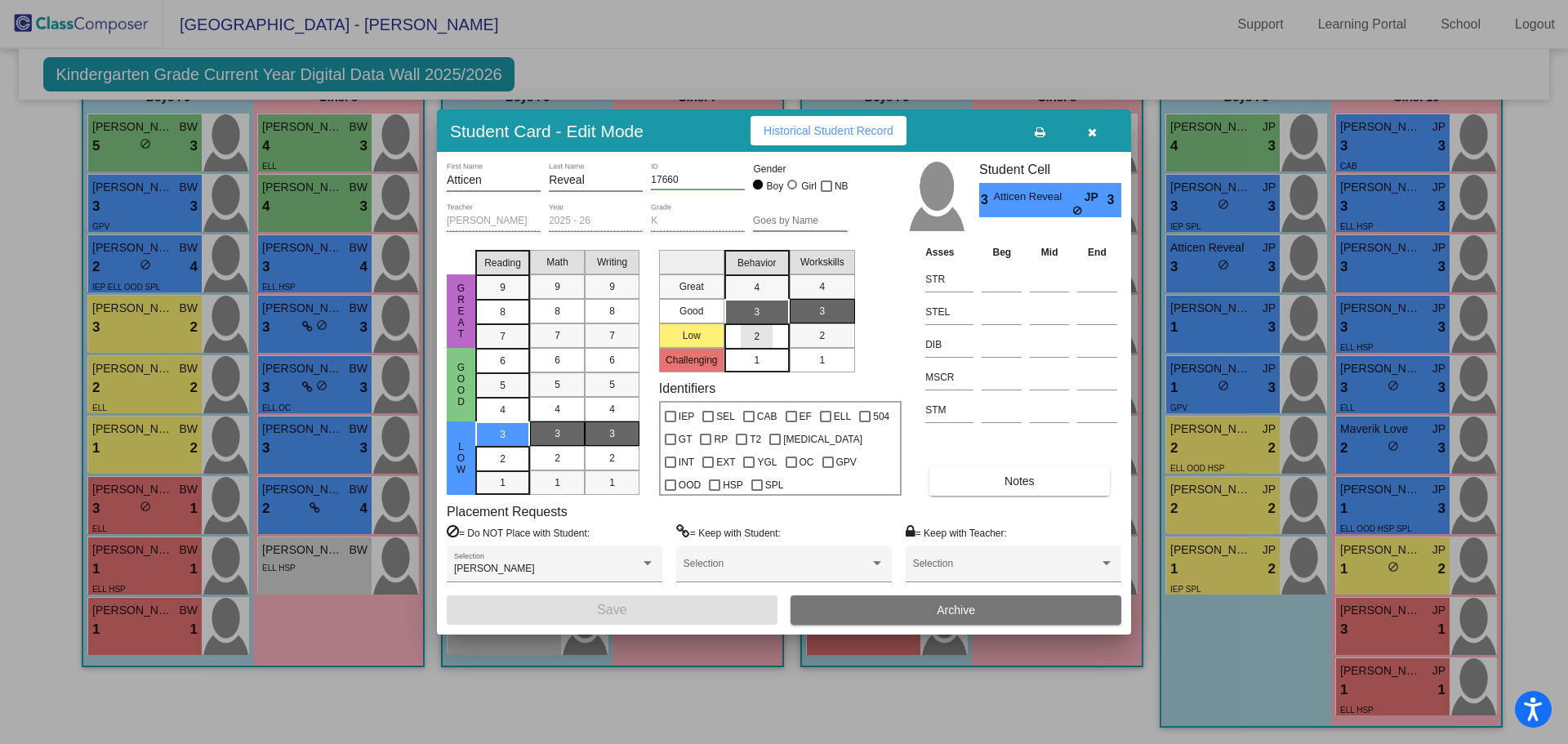
click at [779, 329] on mat-list-option "2" at bounding box center [757, 335] width 65 height 25
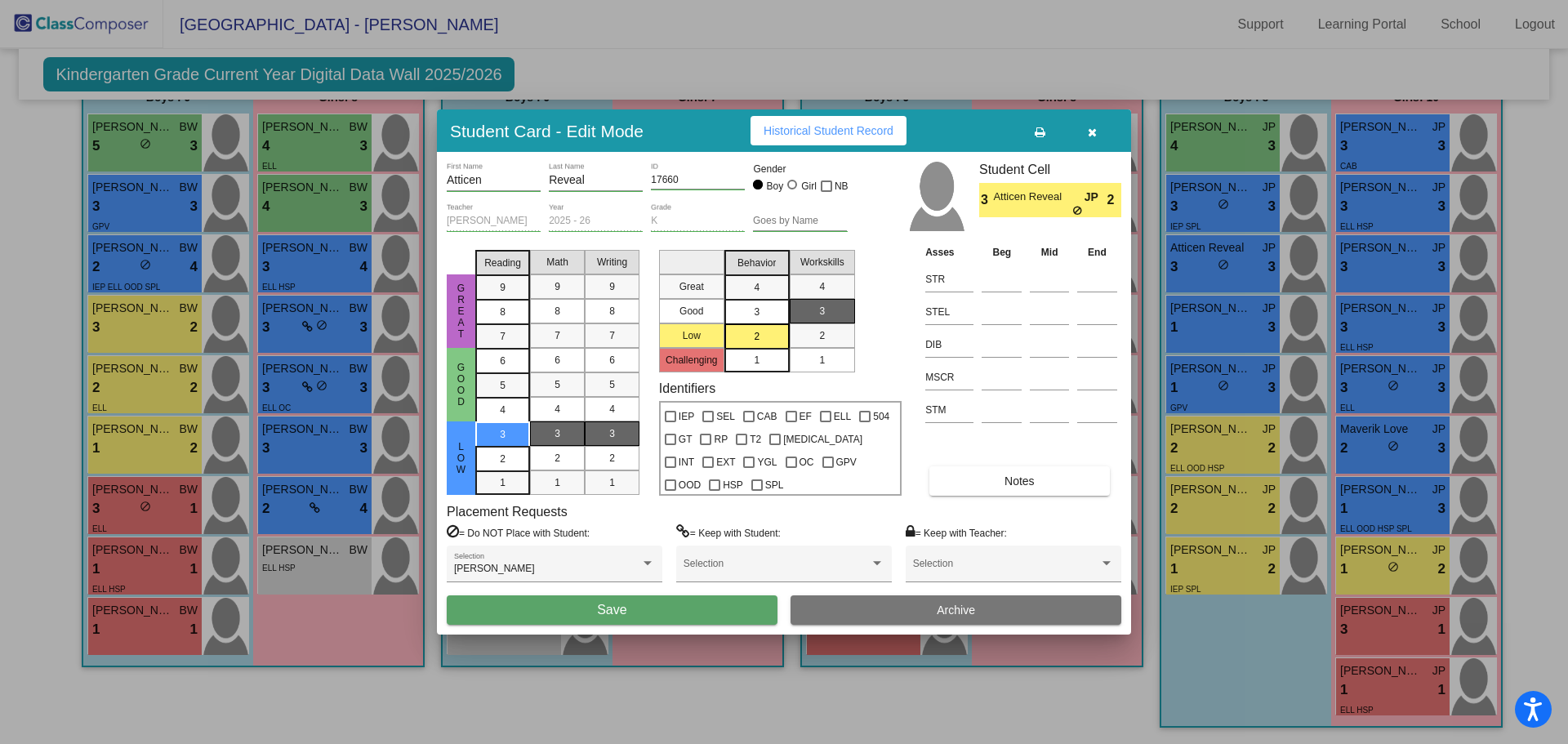
click at [778, 316] on mat-list-option "3" at bounding box center [757, 311] width 65 height 25
click at [692, 612] on button "Save" at bounding box center [612, 610] width 331 height 30
